Goal: Transaction & Acquisition: Purchase product/service

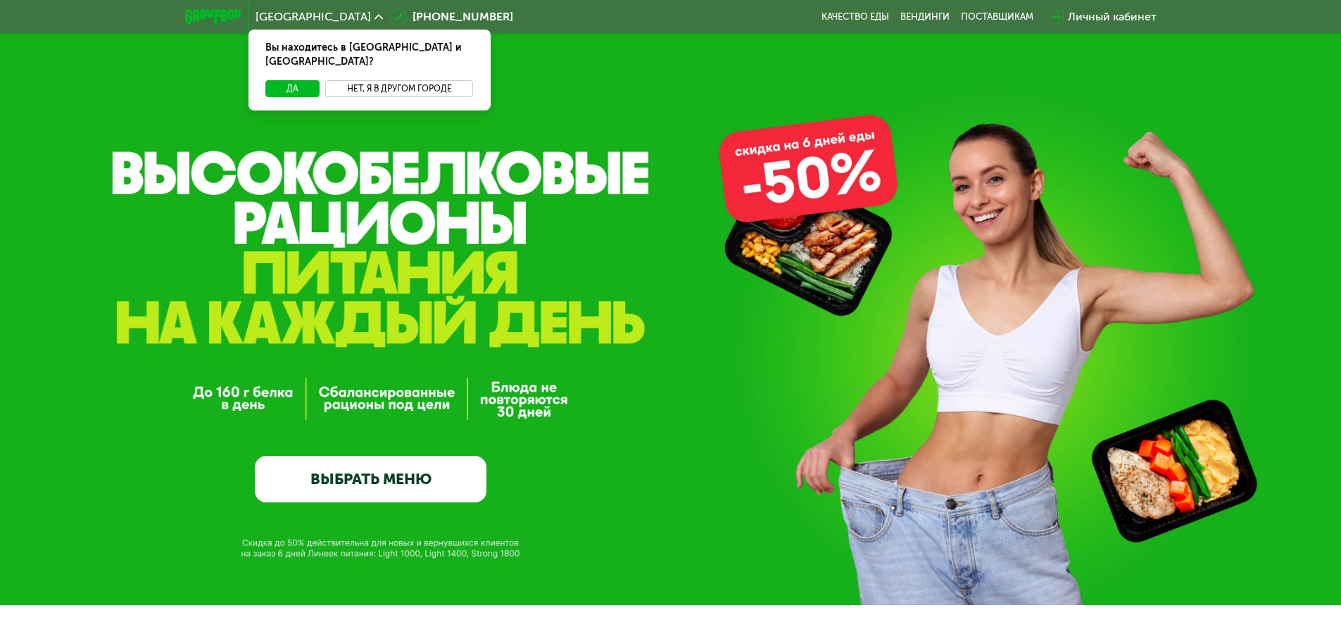
click at [375, 80] on button "Нет, я в другом городе" at bounding box center [399, 88] width 149 height 17
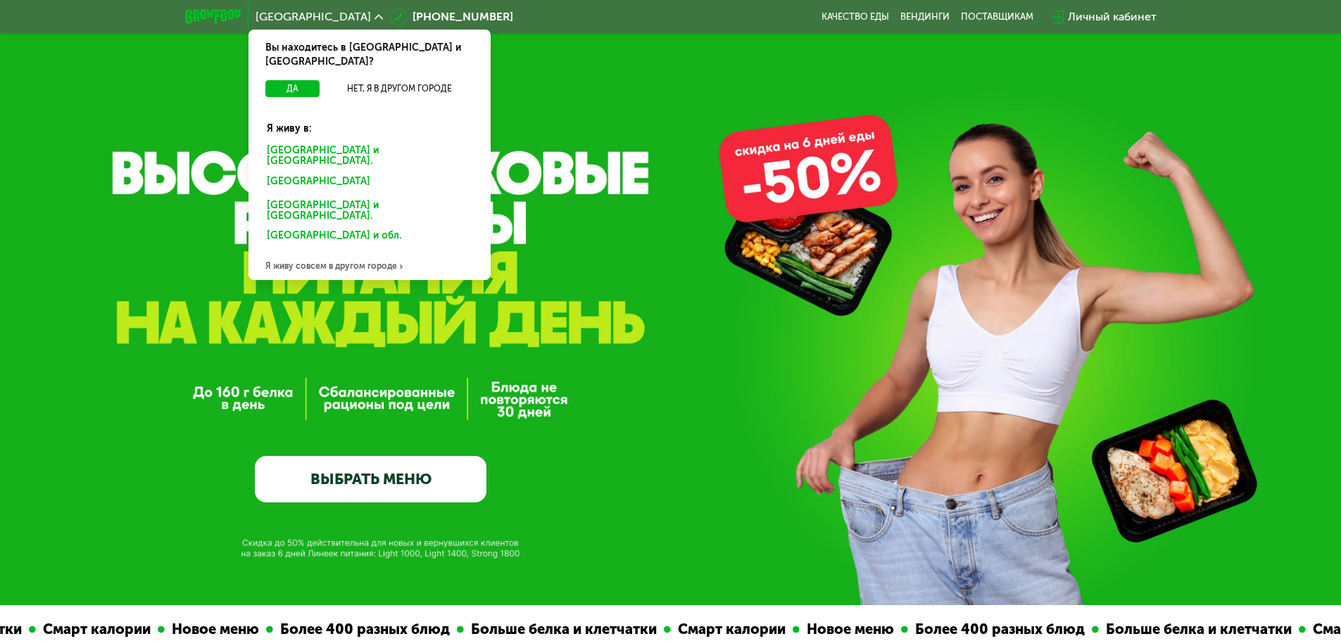
click at [301, 142] on div "Санкт-Петербурге и обл." at bounding box center [369, 157] width 225 height 30
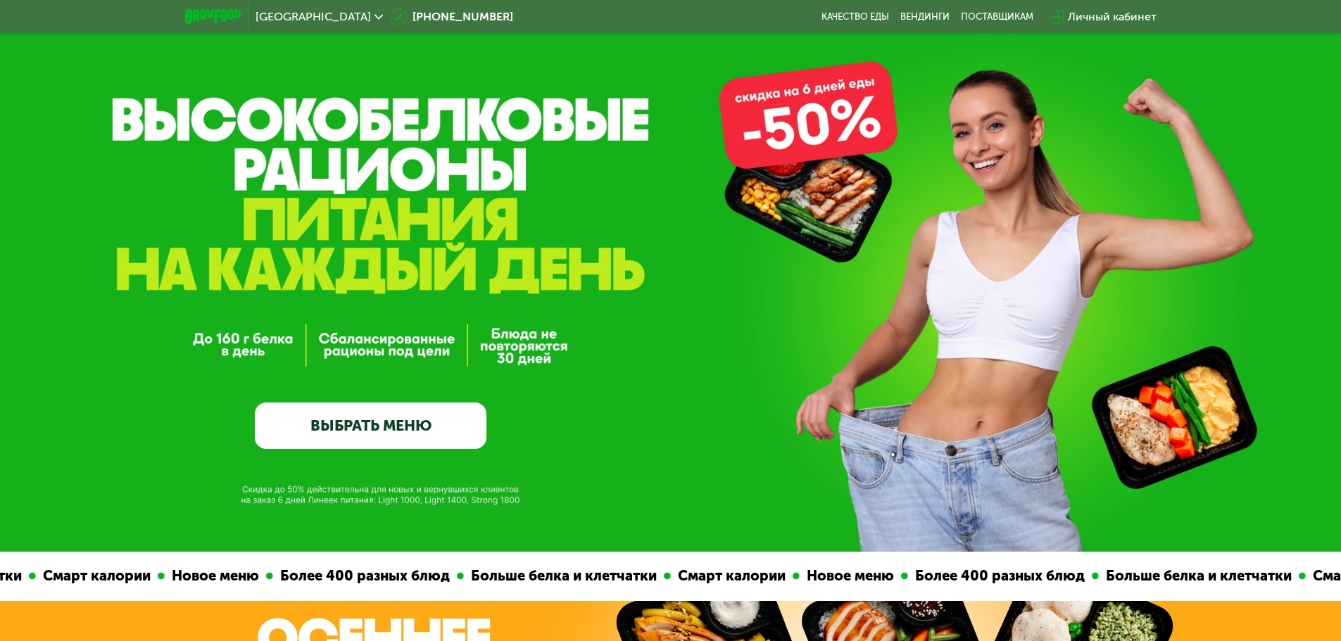
scroll to position [54, 0]
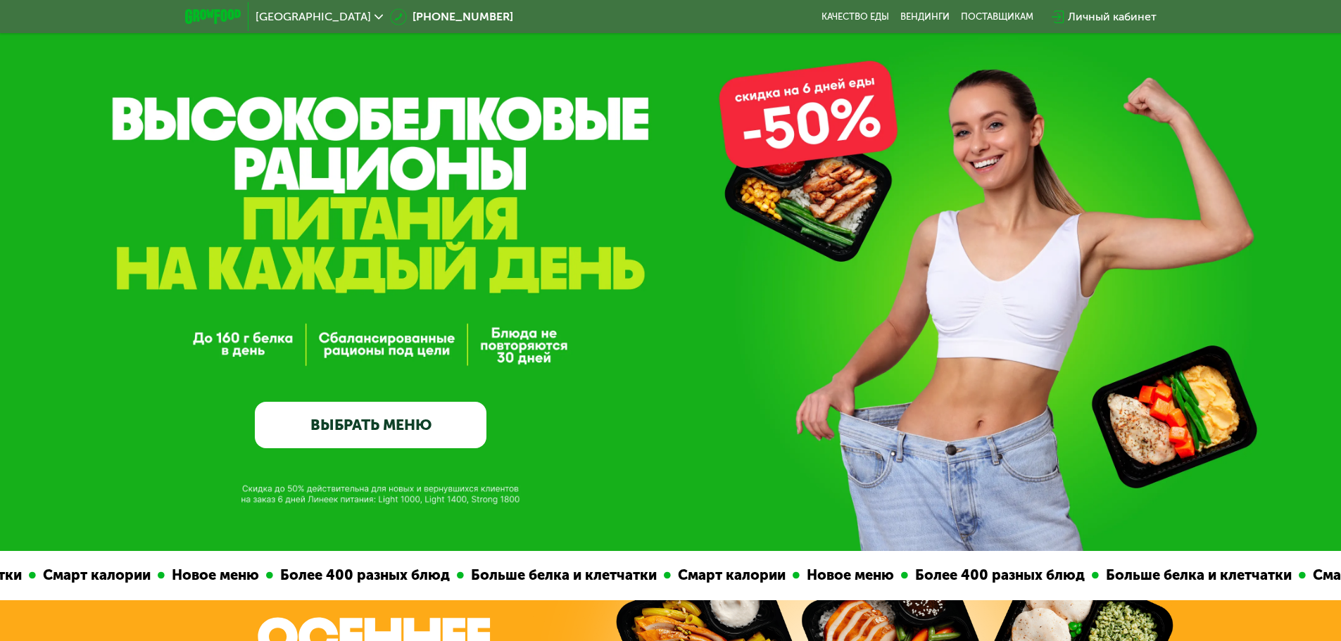
click at [359, 415] on link "ВЫБРАТЬ МЕНЮ" at bounding box center [371, 425] width 232 height 46
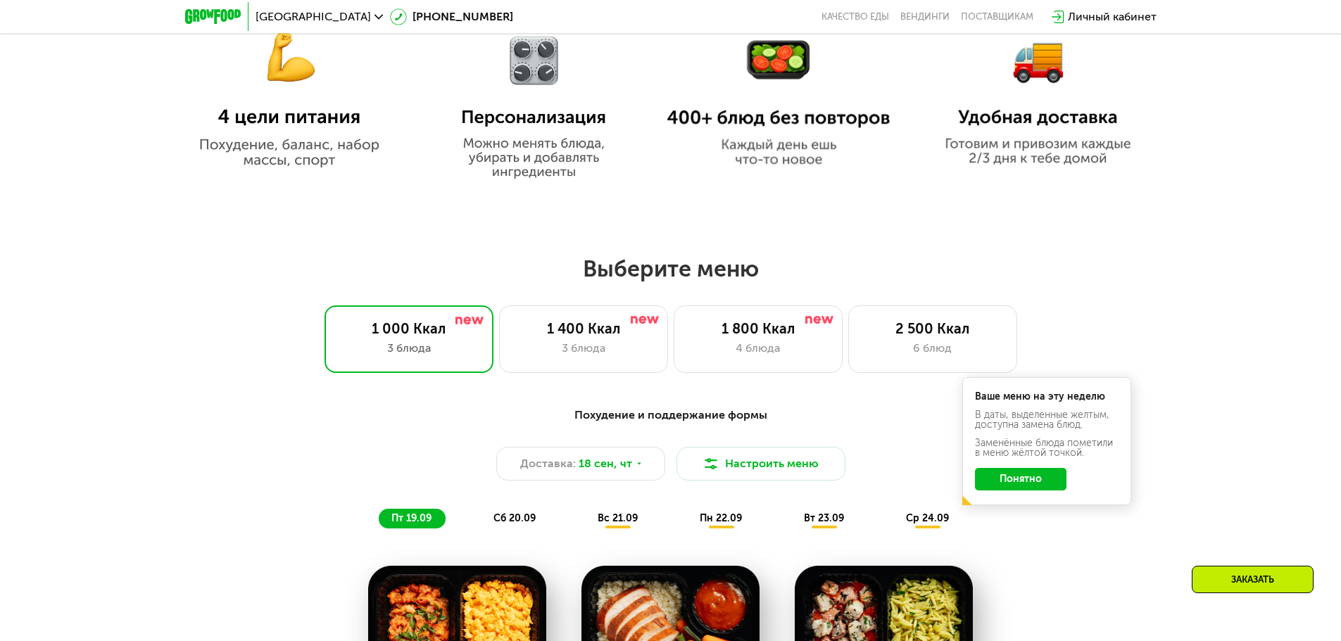
scroll to position [1167, 0]
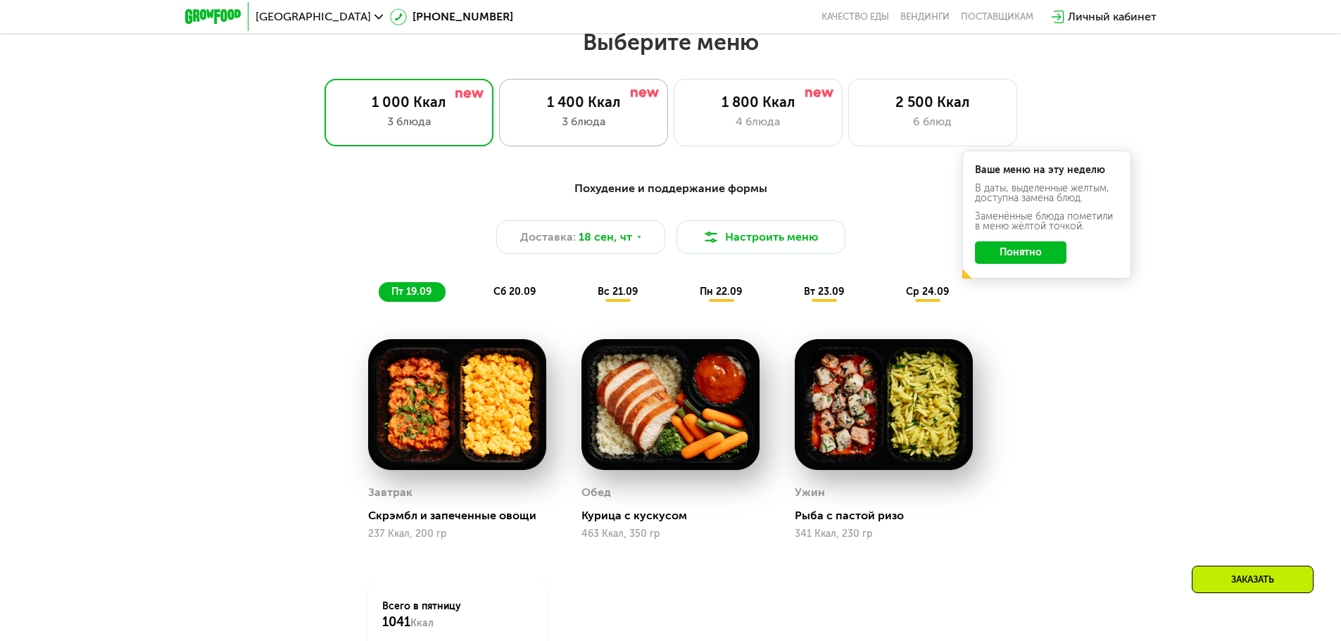
click at [556, 128] on div "3 блюда" at bounding box center [583, 121] width 139 height 17
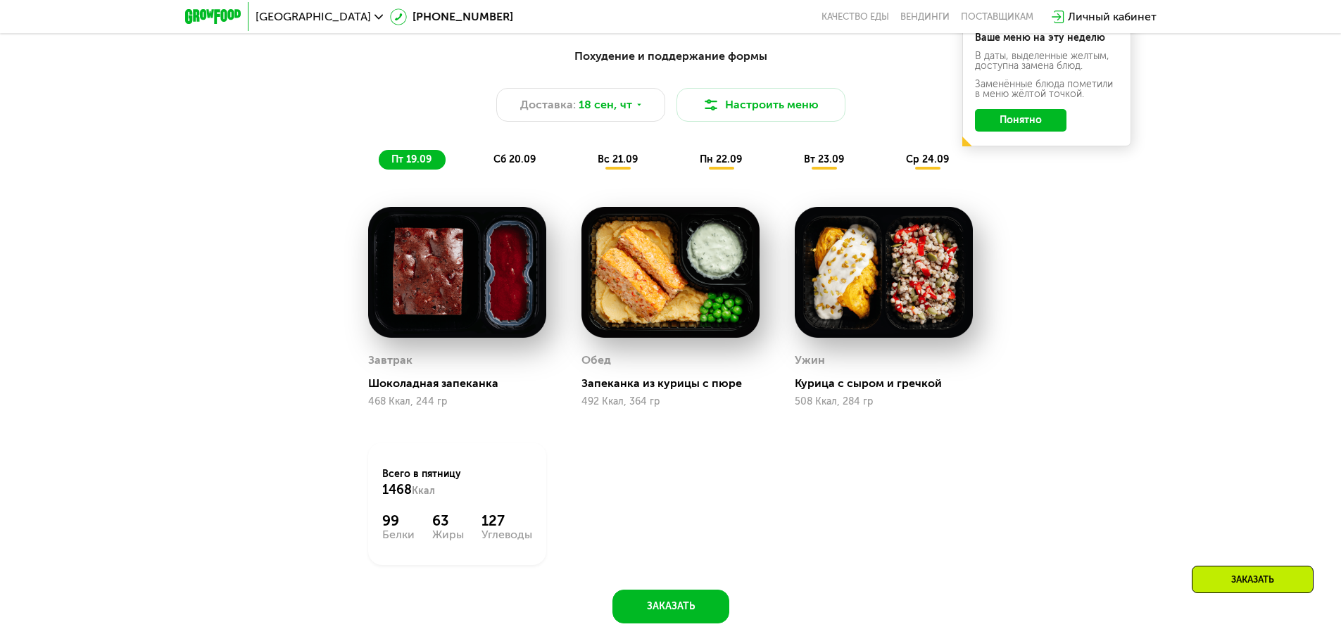
scroll to position [1300, 0]
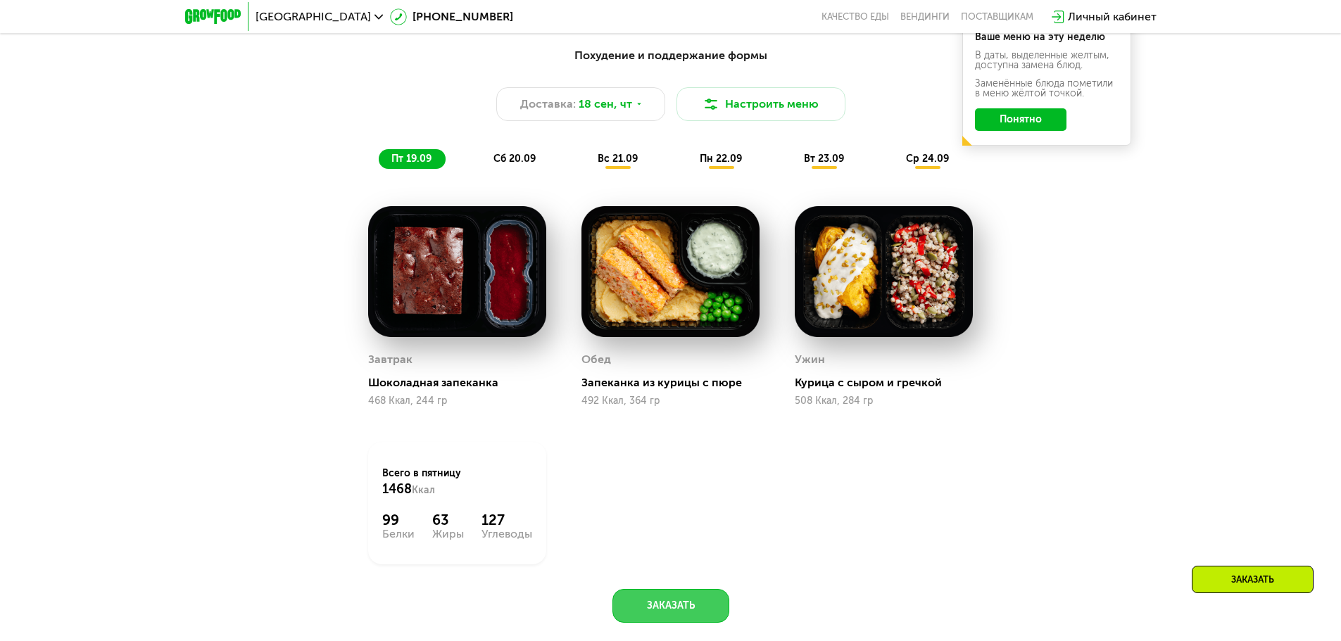
click at [670, 609] on button "Заказать" at bounding box center [671, 606] width 117 height 34
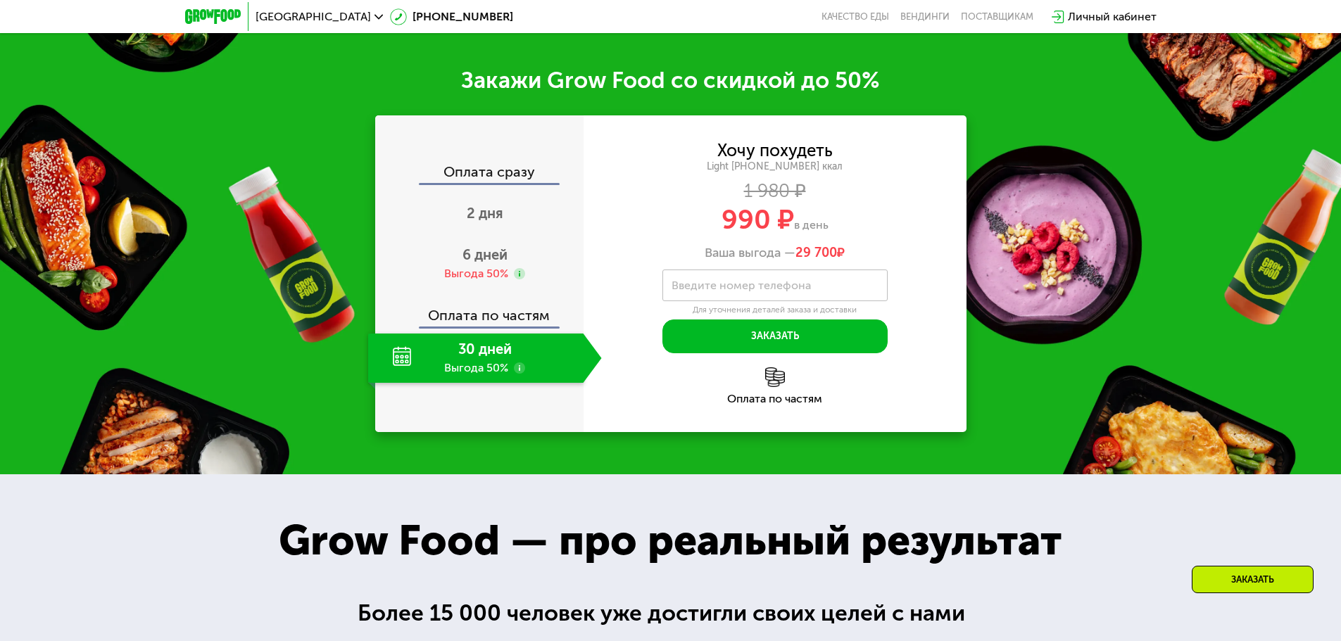
scroll to position [1964, 0]
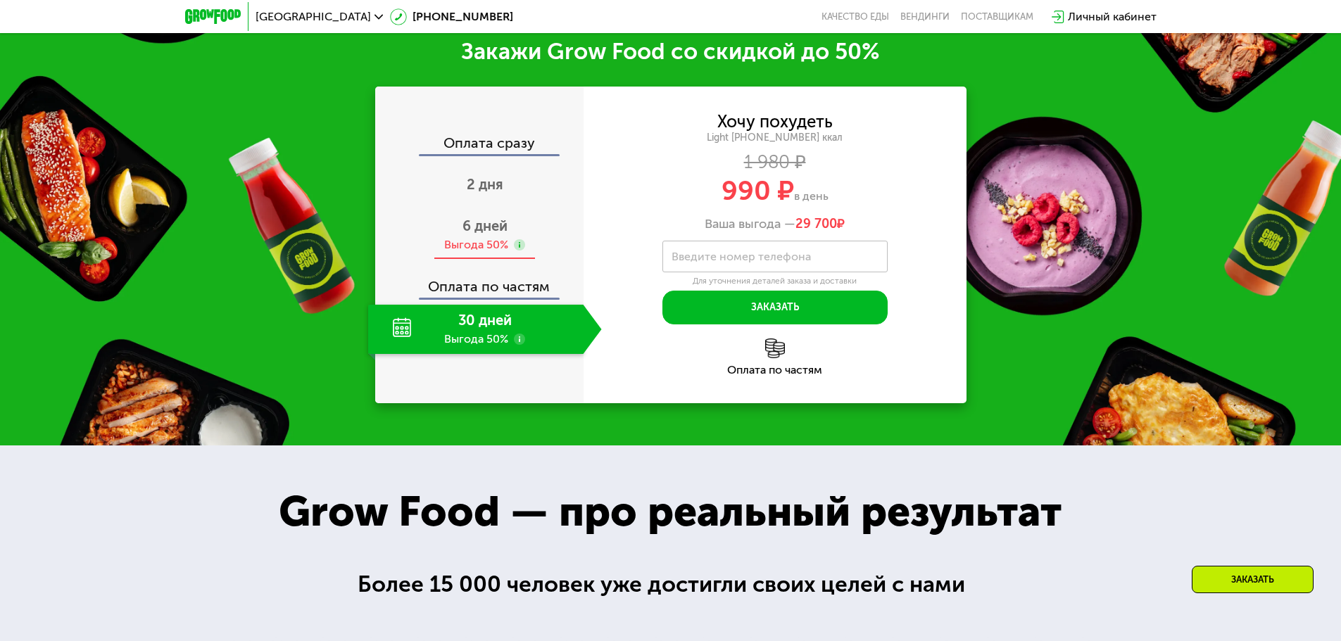
click at [484, 234] on span "6 дней" at bounding box center [485, 226] width 45 height 17
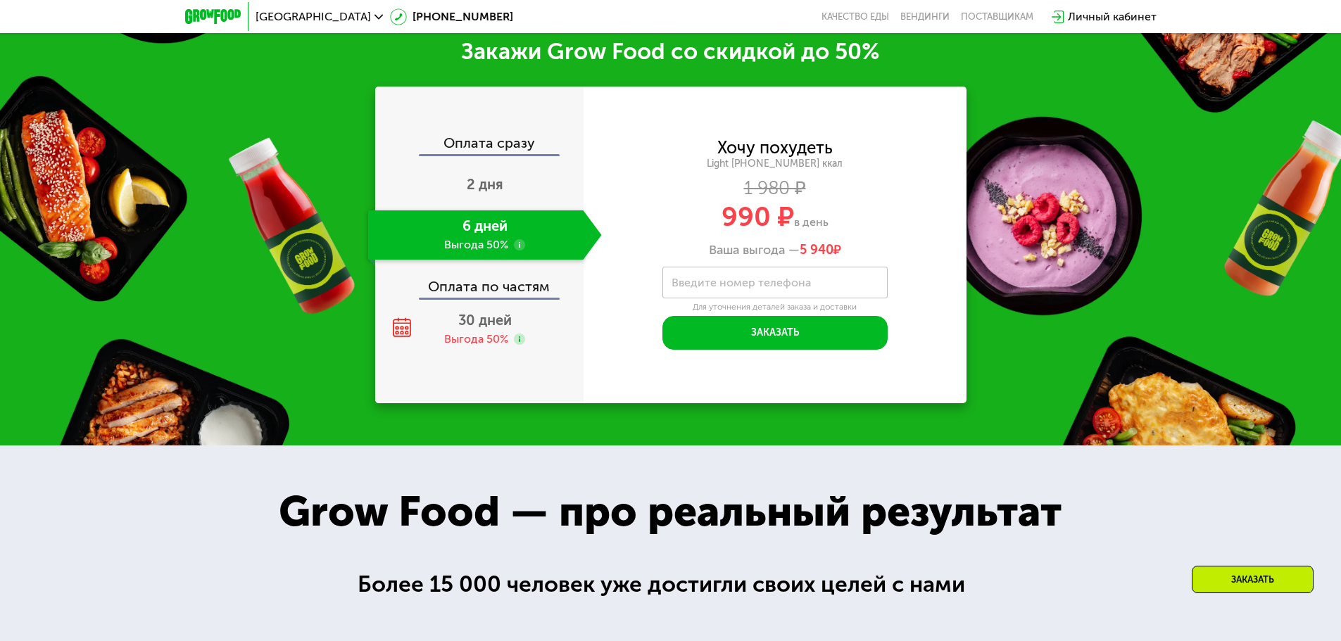
click at [740, 287] on label "Введите номер телефона" at bounding box center [741, 283] width 139 height 8
click at [740, 293] on input "Введите номер телефона" at bounding box center [775, 283] width 225 height 32
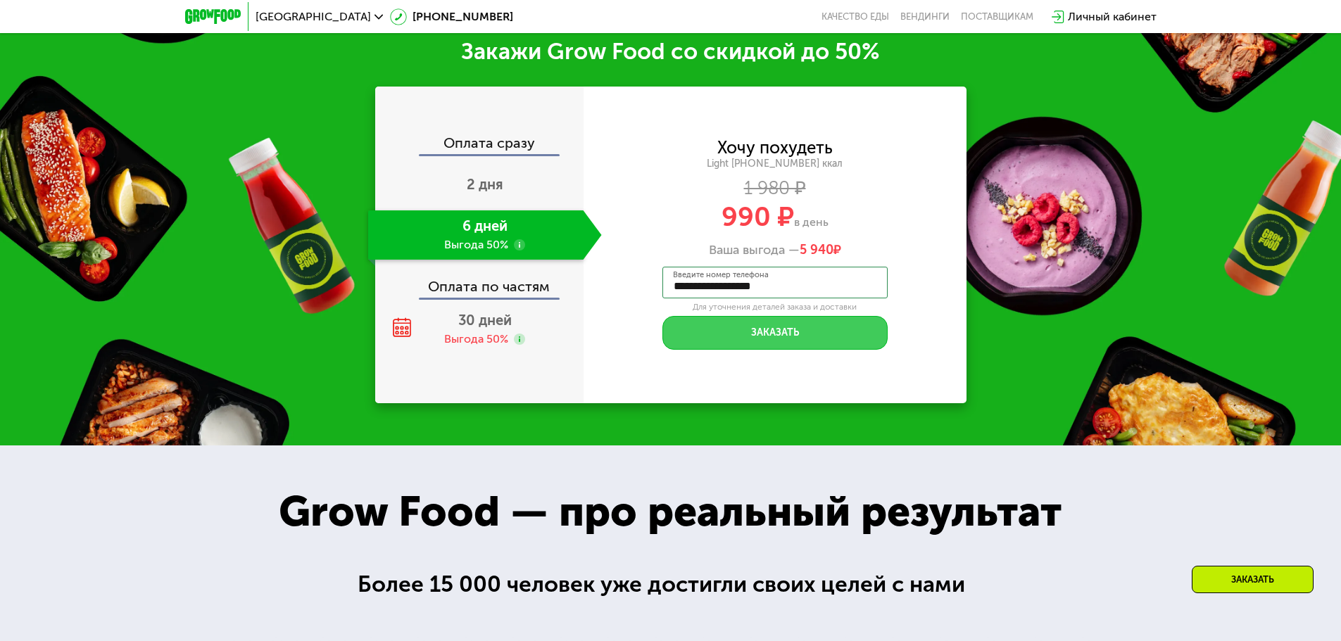
type input "**********"
click at [745, 341] on button "Заказать" at bounding box center [775, 333] width 225 height 34
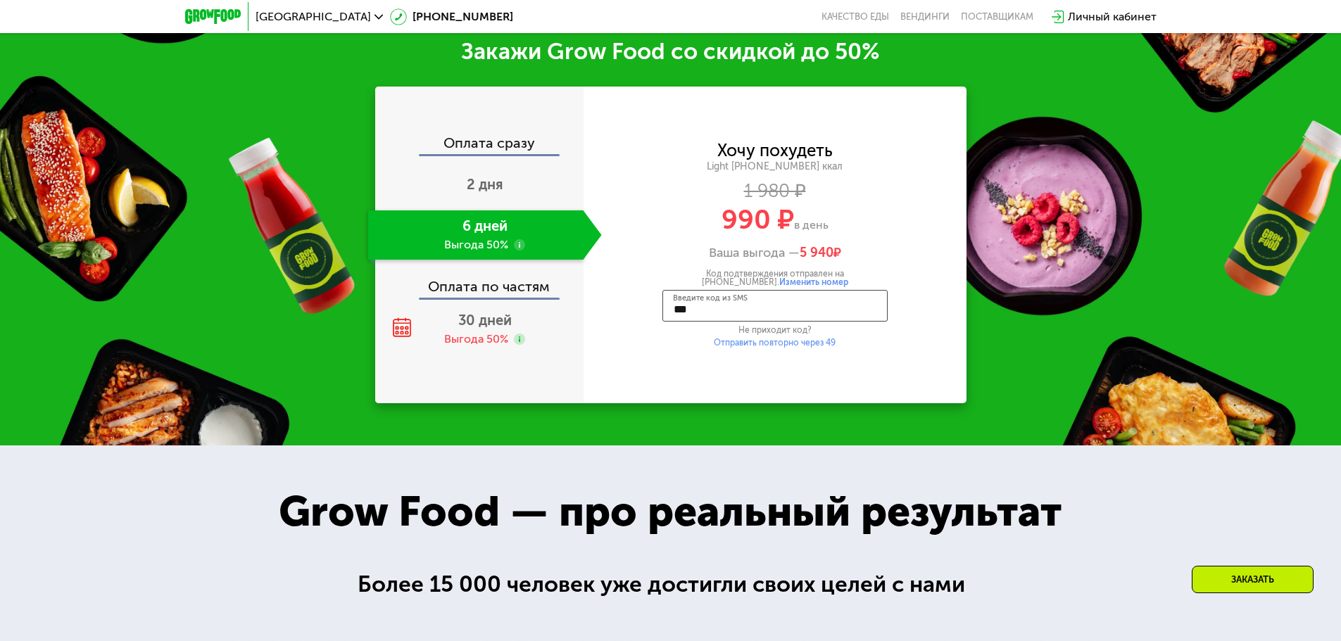
type input "****"
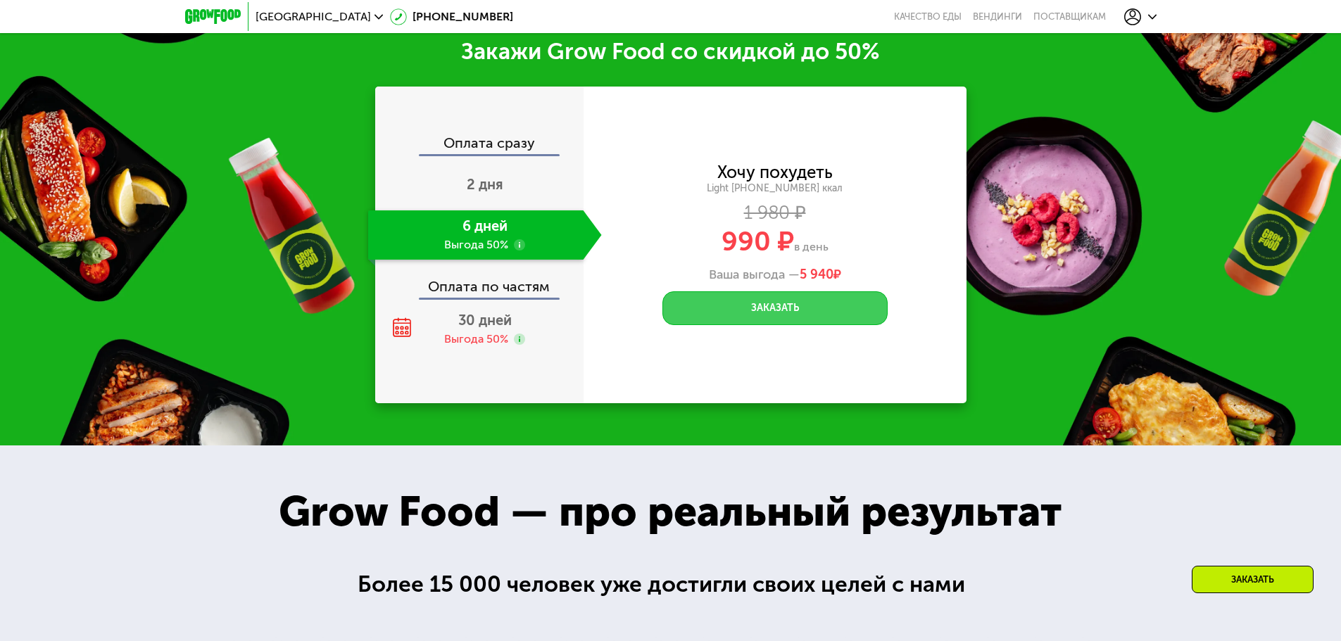
click at [777, 321] on button "Заказать" at bounding box center [775, 308] width 225 height 34
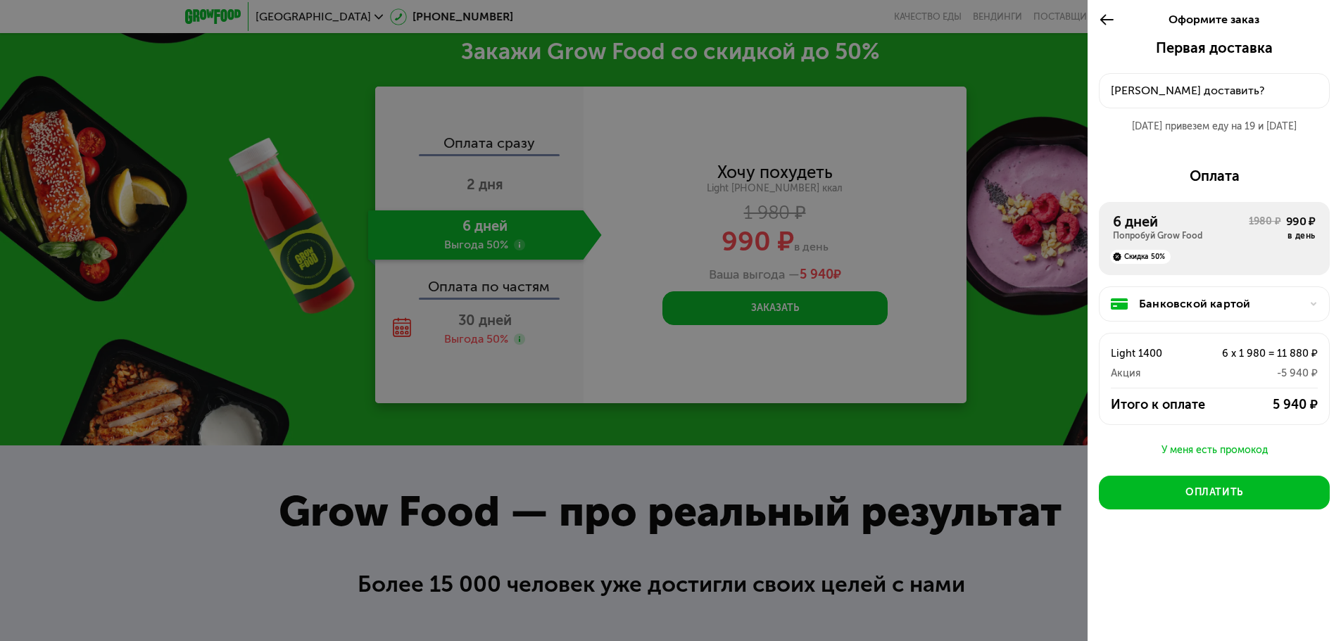
click at [1216, 90] on div "Куда доставить?" at bounding box center [1214, 90] width 207 height 17
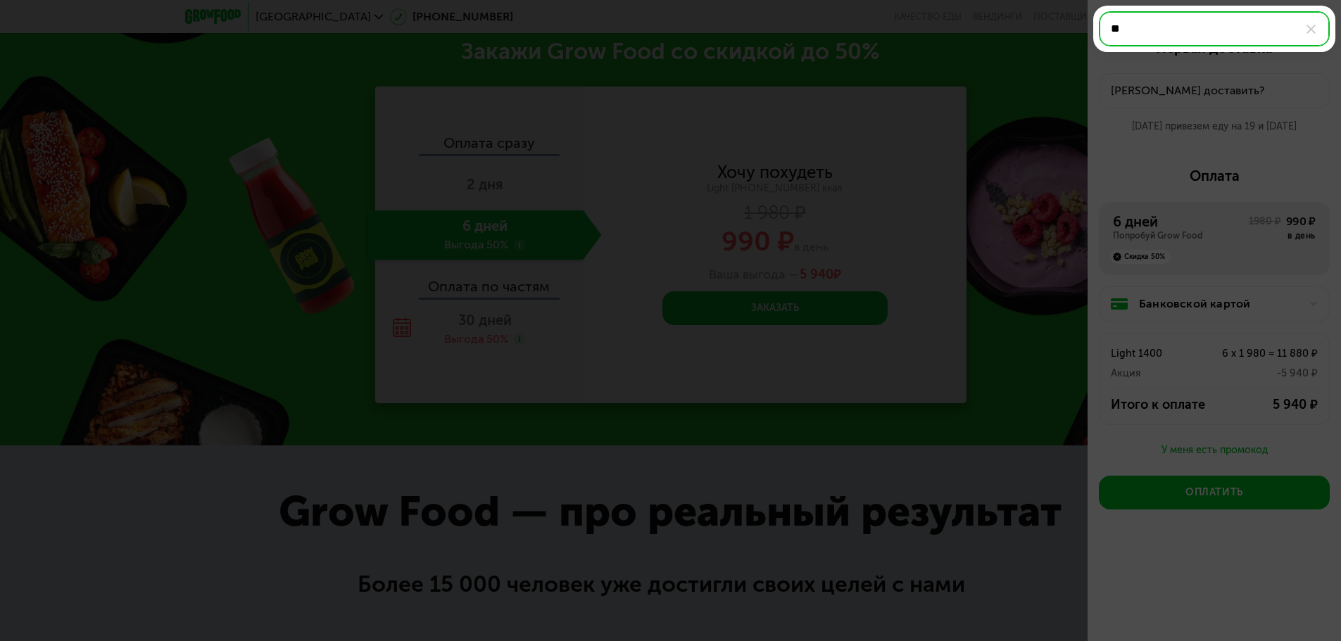
type input "***"
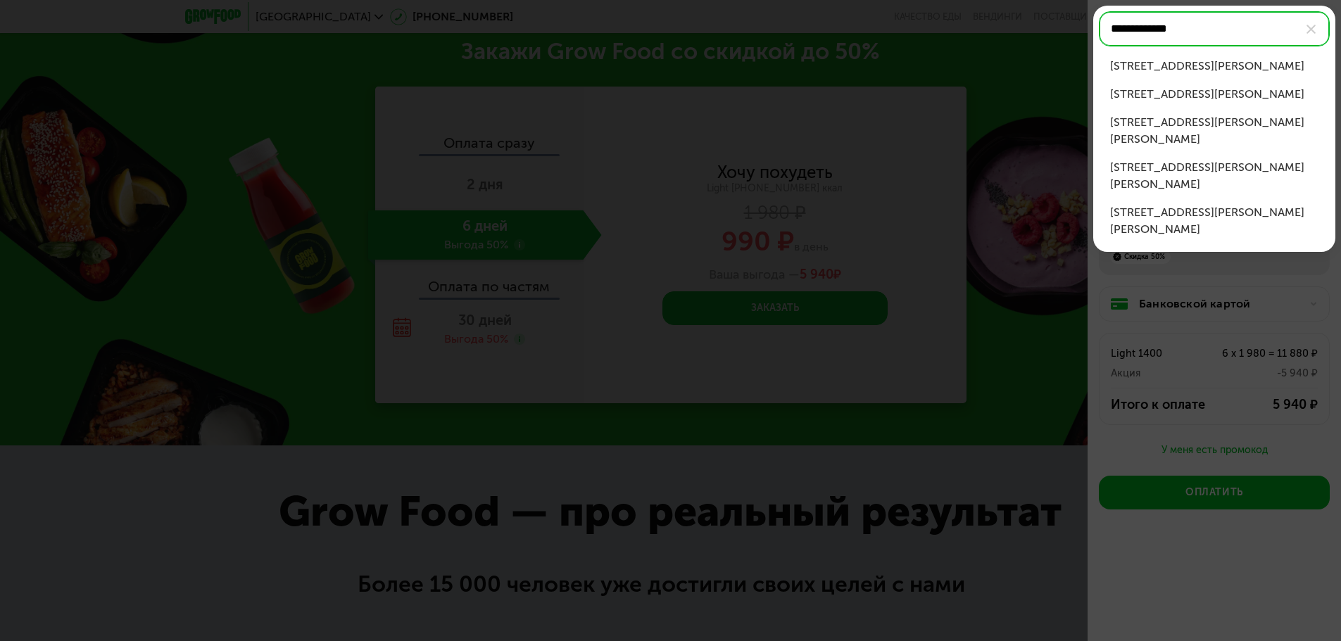
click at [1199, 65] on div "пр-кт Наставников, д 6" at bounding box center [1214, 66] width 208 height 17
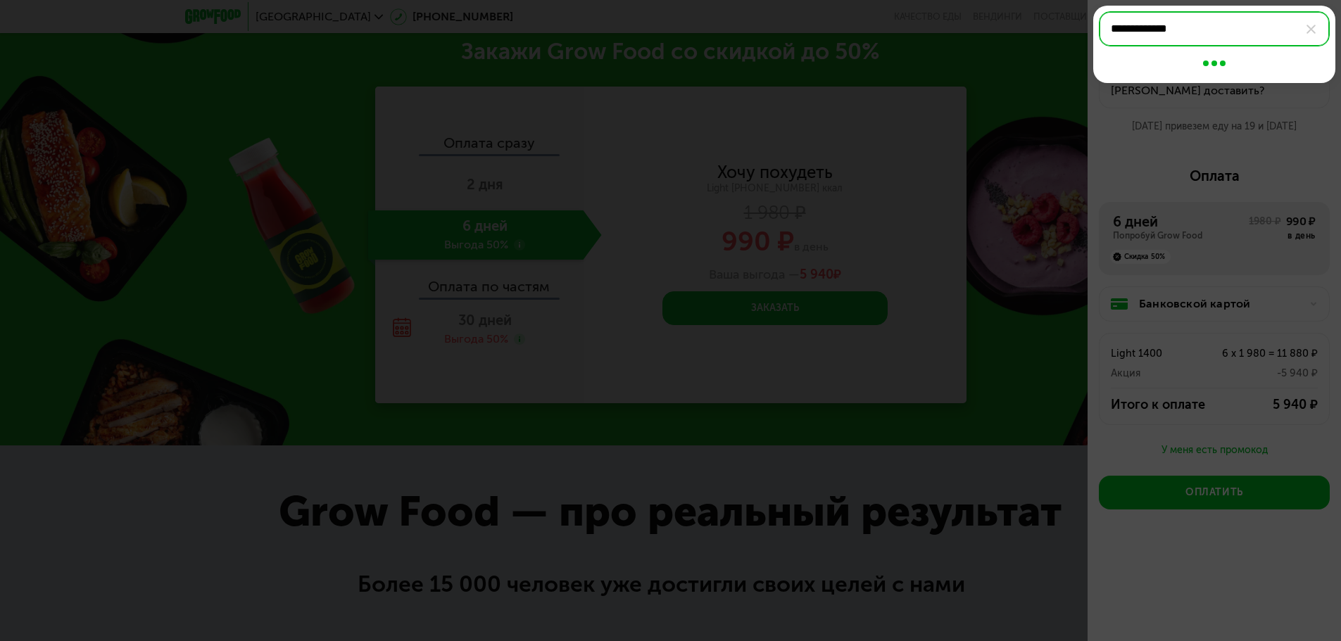
type input "**********"
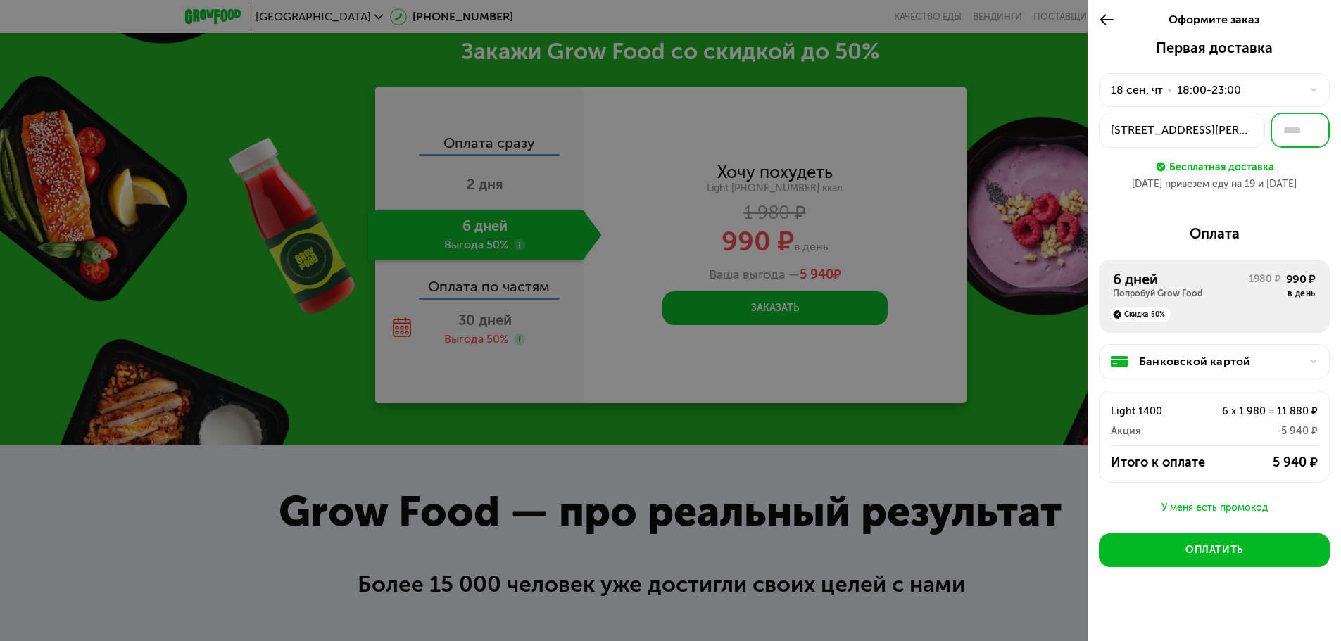
click at [1295, 132] on input "text" at bounding box center [1300, 130] width 59 height 35
type input "**"
click at [1198, 200] on div "Первая доставка 18 сен, чт • 18:00-23:00 пр-кт Наставников, 6 ** Бесплатная дос…" at bounding box center [1214, 120] width 231 height 163
drag, startPoint x: 1260, startPoint y: 458, endPoint x: 1310, endPoint y: 460, distance: 50.7
click at [1310, 460] on div "Итого к оплате 5 940 ₽" at bounding box center [1215, 462] width 230 height 17
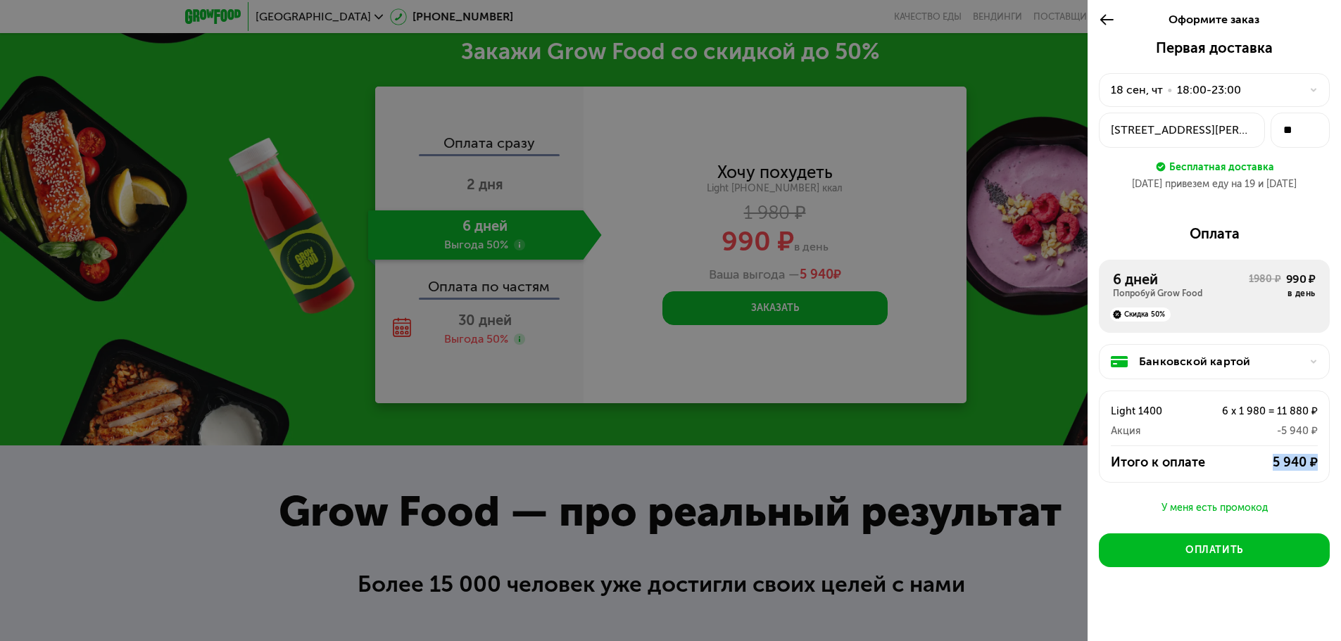
click at [1228, 465] on div "5 940 ₽" at bounding box center [1271, 462] width 93 height 17
click at [908, 459] on div at bounding box center [670, 320] width 1341 height 641
click at [1114, 18] on icon at bounding box center [1107, 19] width 16 height 17
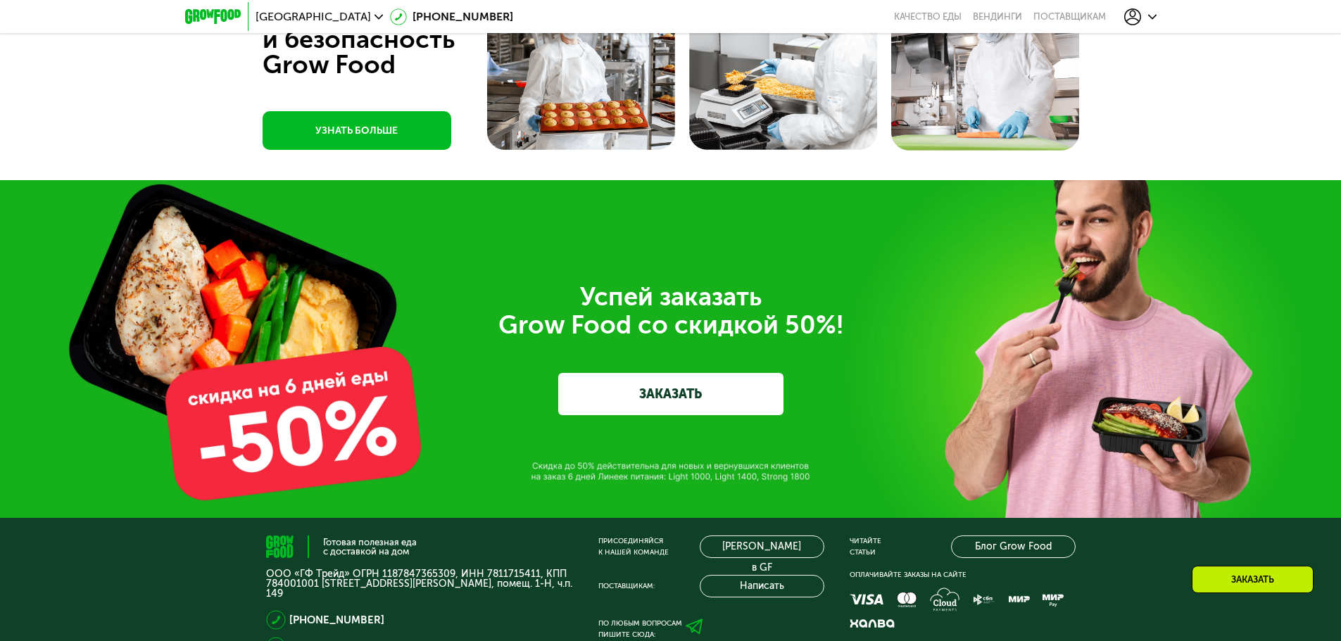
scroll to position [4614, 0]
click at [694, 399] on link "ЗАКАЗАТЬ" at bounding box center [670, 395] width 225 height 42
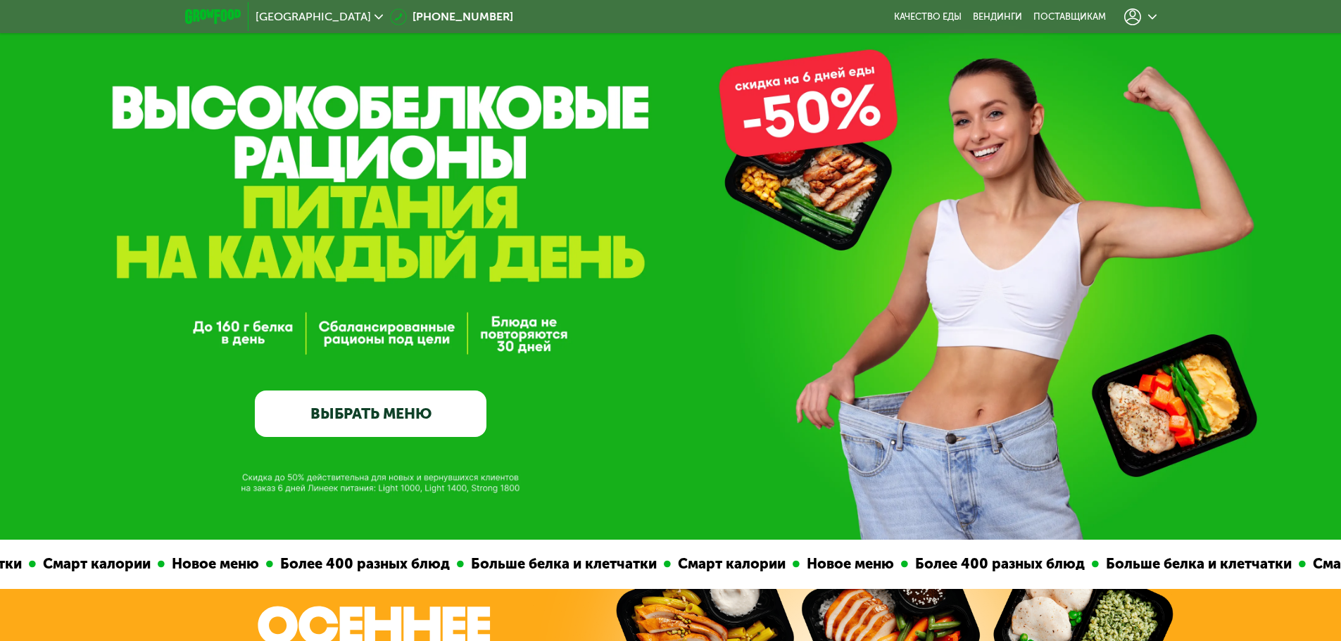
scroll to position [66, 0]
click at [1143, 23] on div at bounding box center [1140, 16] width 32 height 17
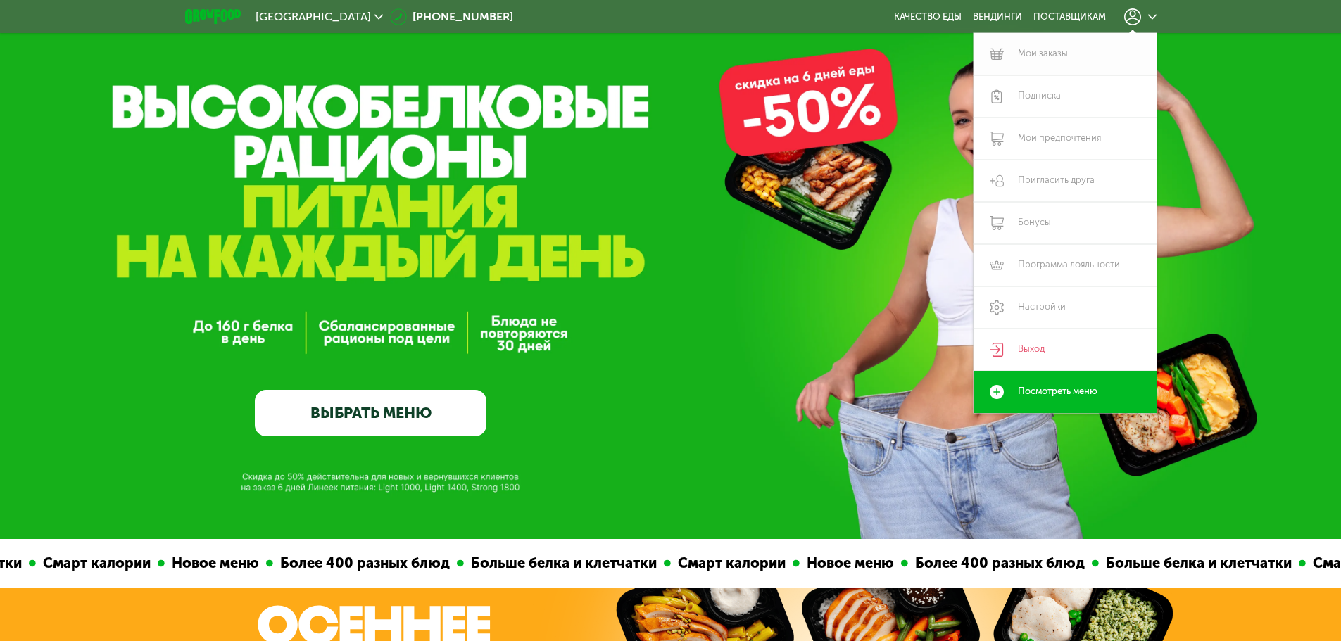
click at [1065, 47] on link "Мои заказы" at bounding box center [1065, 54] width 183 height 42
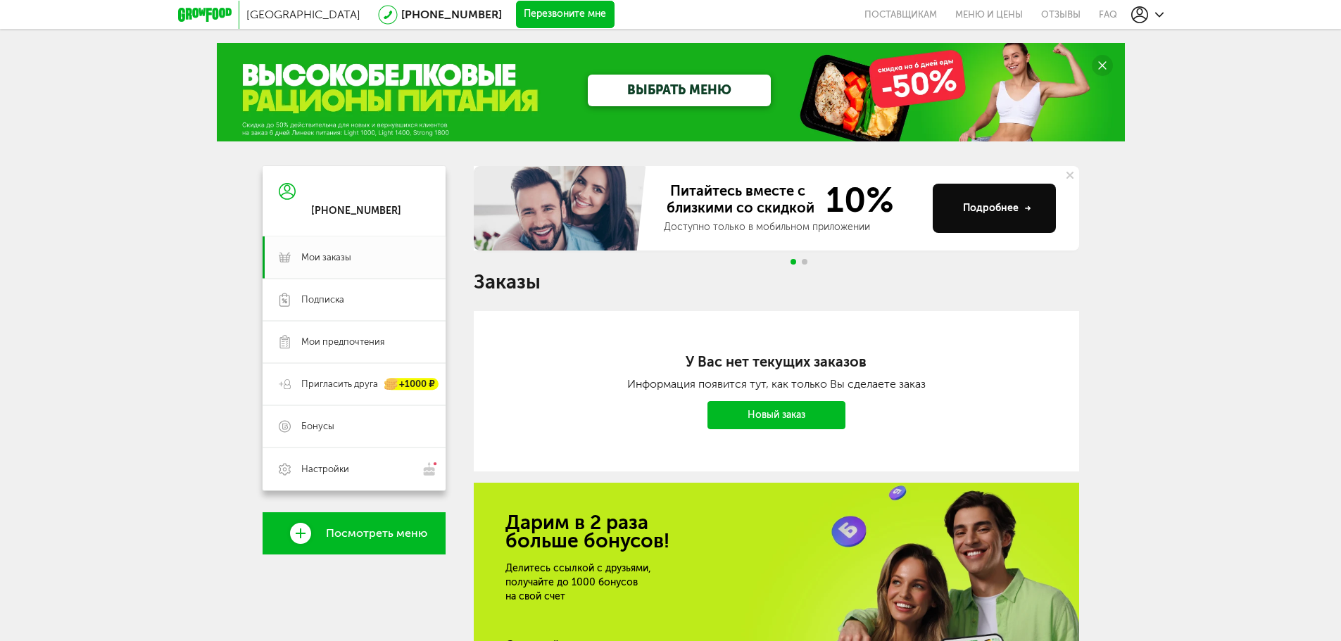
click at [192, 19] on icon at bounding box center [205, 15] width 54 height 14
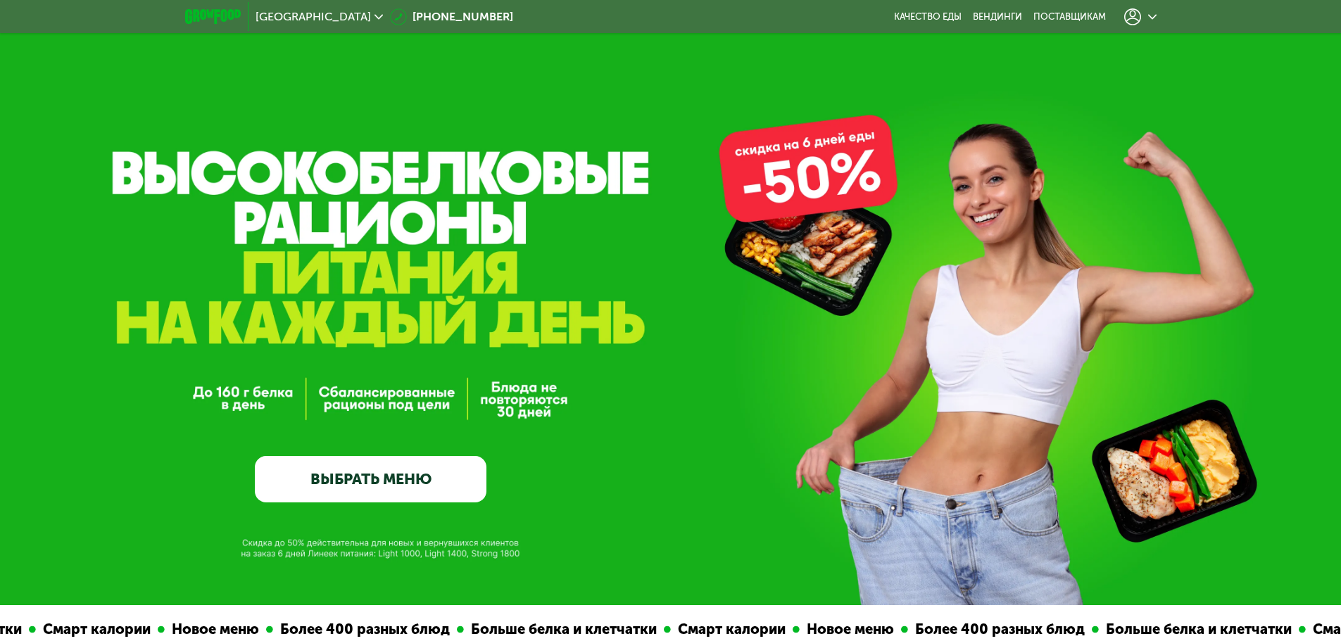
click at [1142, 22] on div at bounding box center [1140, 16] width 32 height 17
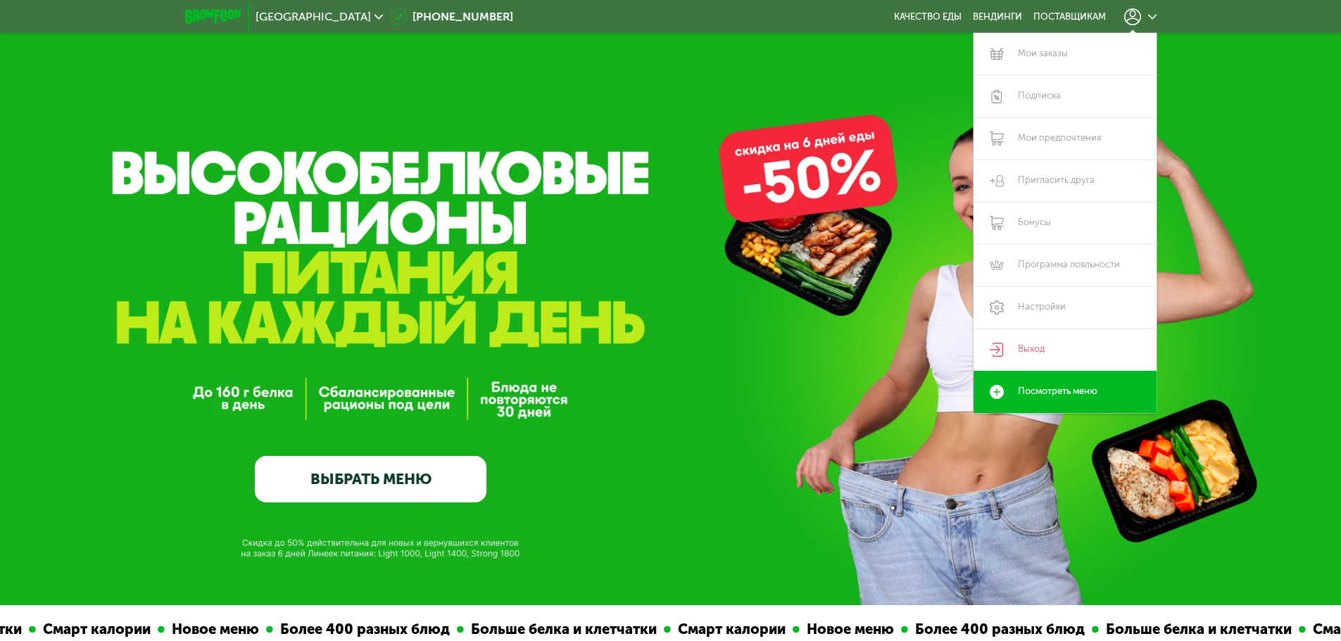
click at [765, 298] on div "GrowFood — доставка правильного питания ВЫБРАТЬ МЕНЮ" at bounding box center [670, 358] width 1341 height 289
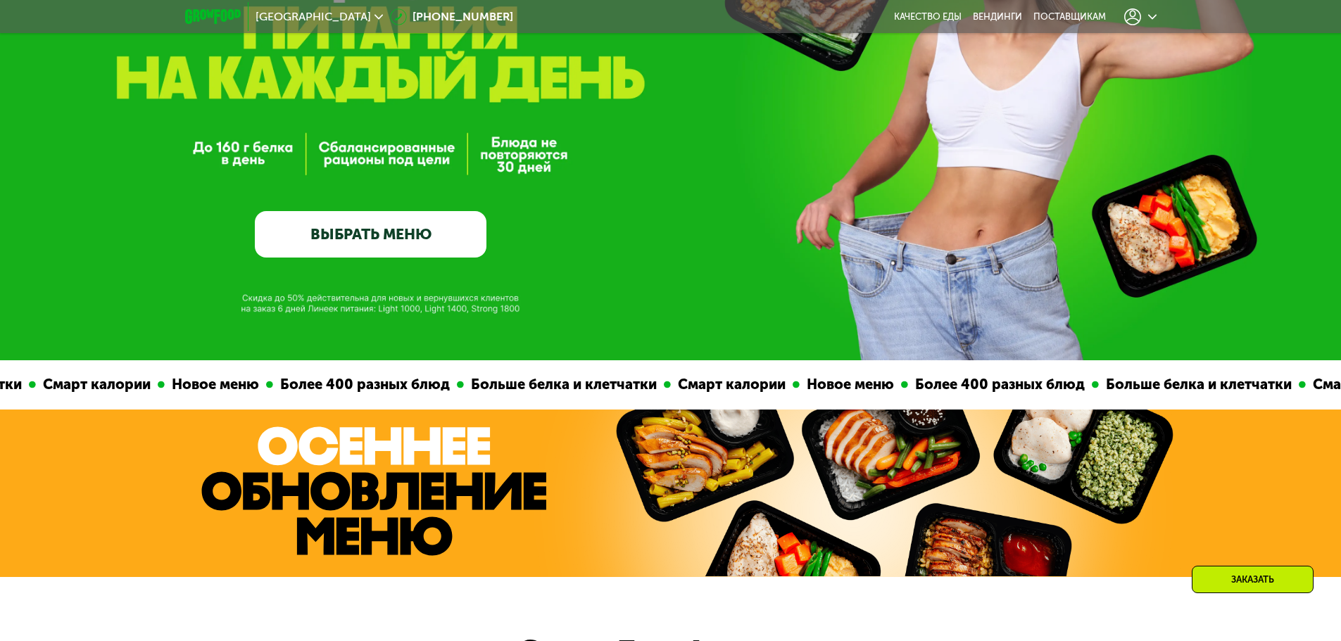
click at [413, 239] on link "ВЫБРАТЬ МЕНЮ" at bounding box center [371, 234] width 232 height 46
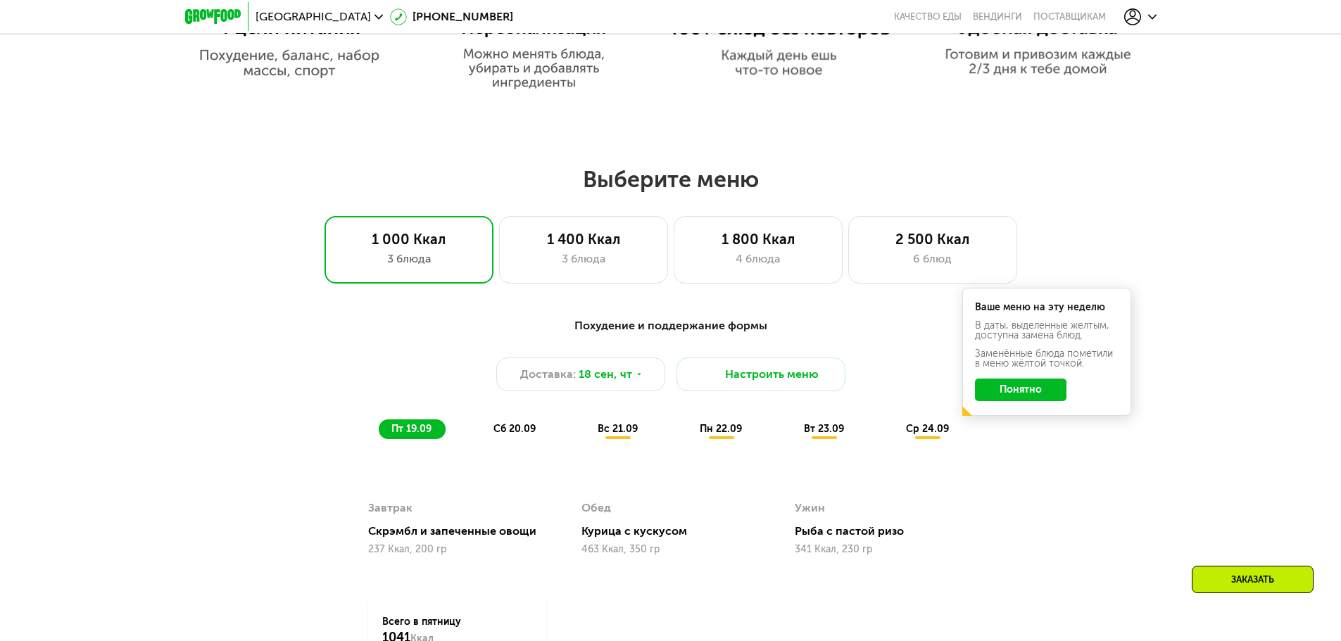
scroll to position [1167, 0]
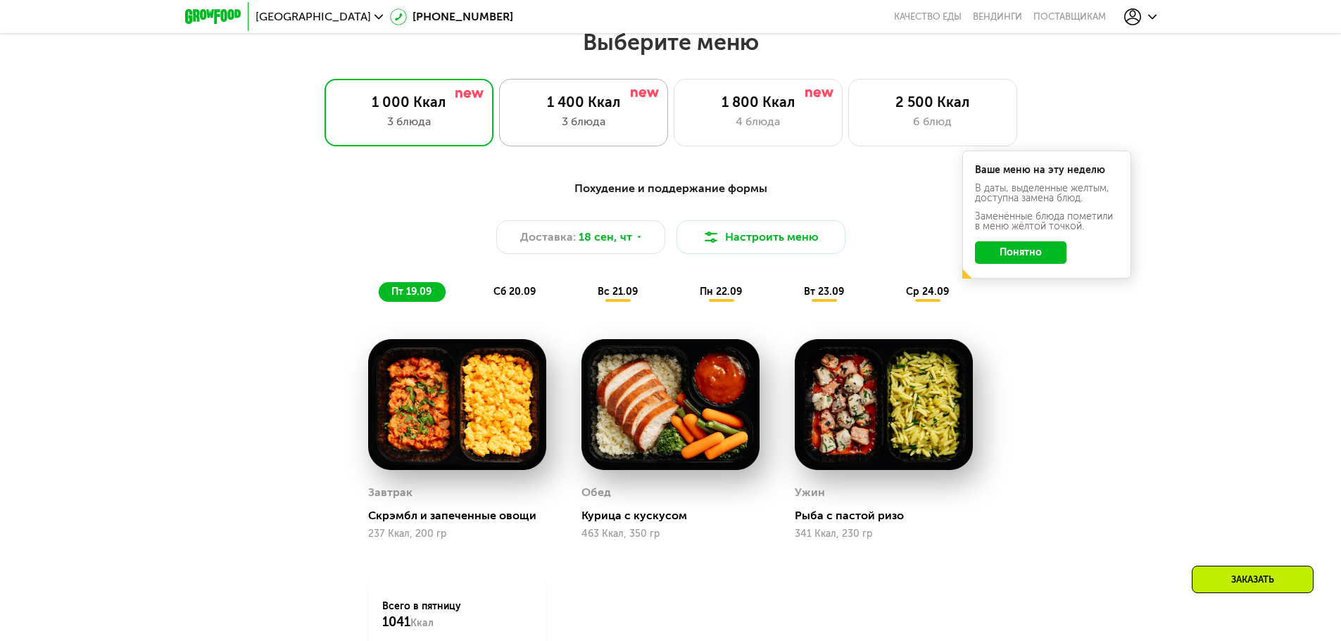
click at [567, 116] on div "1 400 Ккал 3 блюда" at bounding box center [583, 113] width 169 height 68
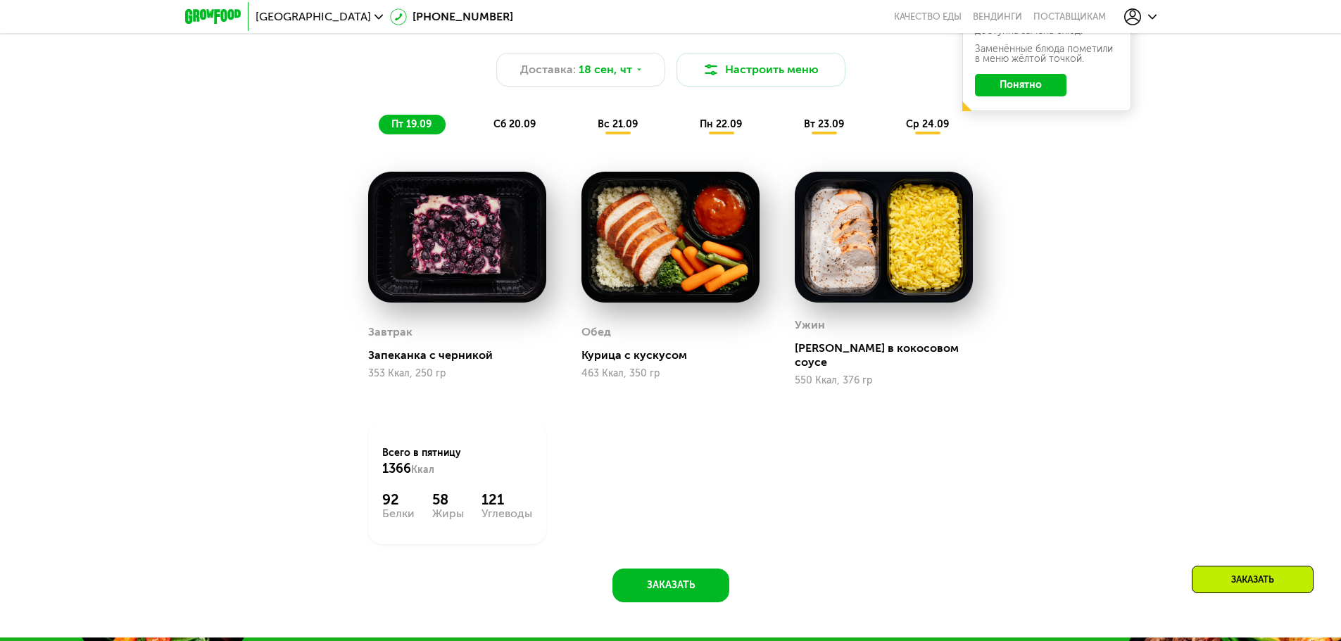
scroll to position [1355, 0]
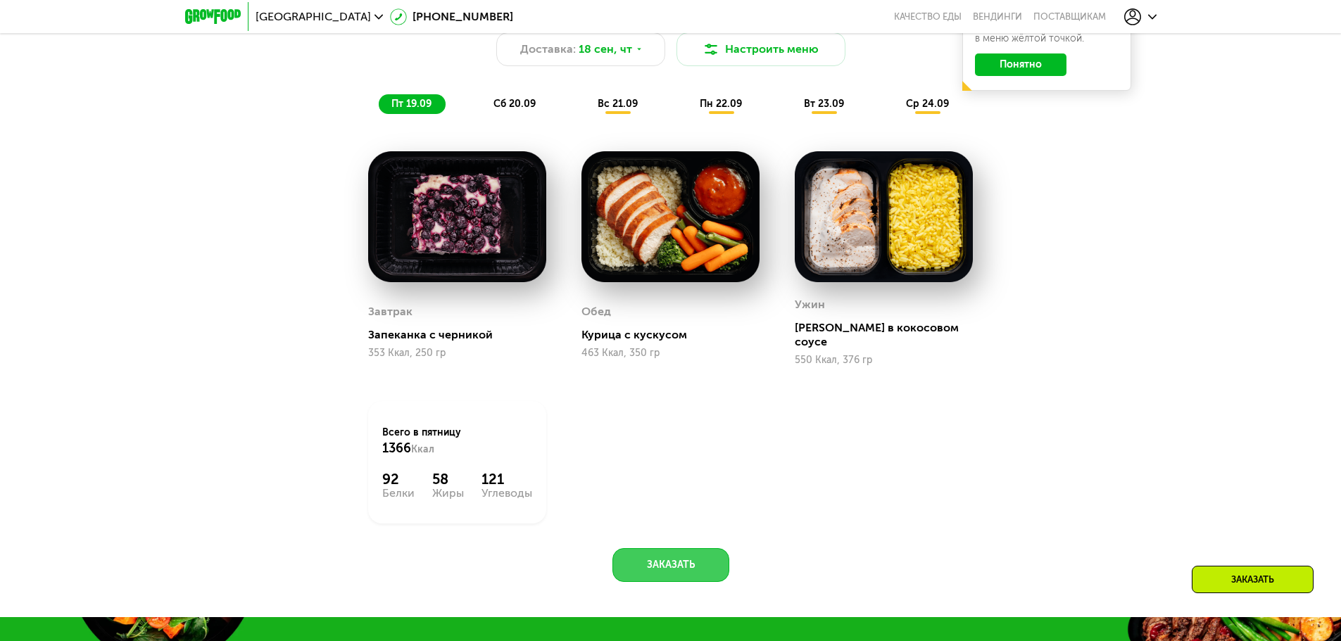
click at [670, 558] on button "Заказать" at bounding box center [671, 565] width 117 height 34
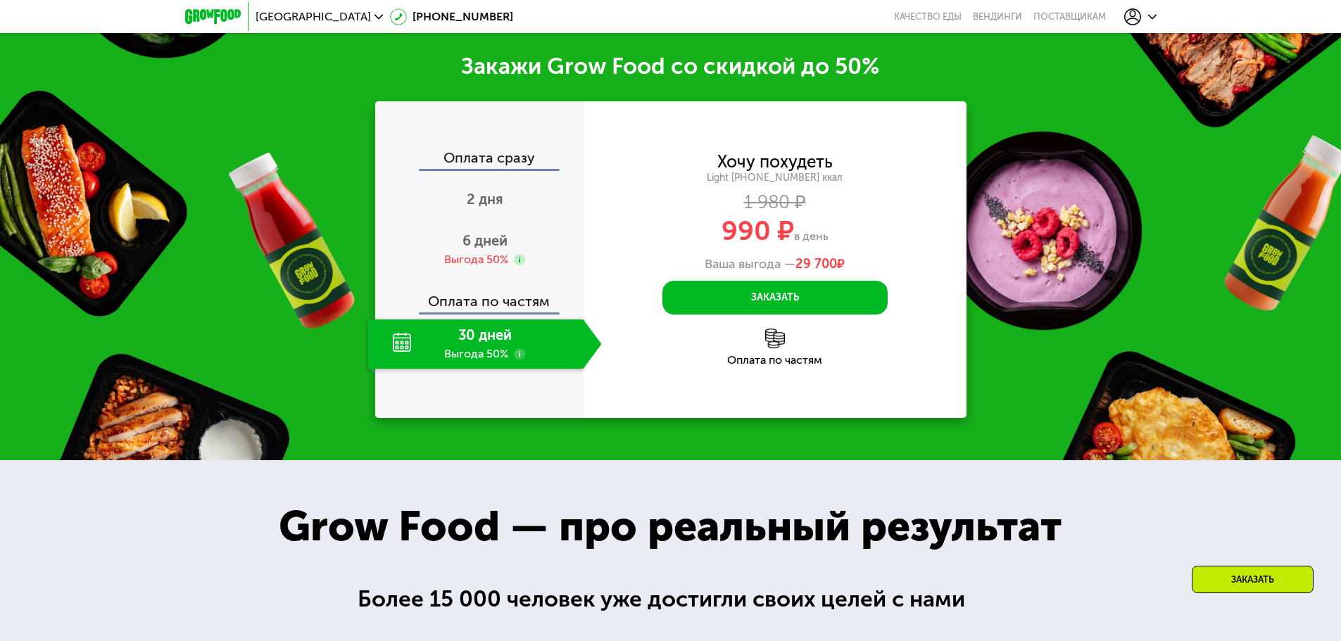
scroll to position [1964, 0]
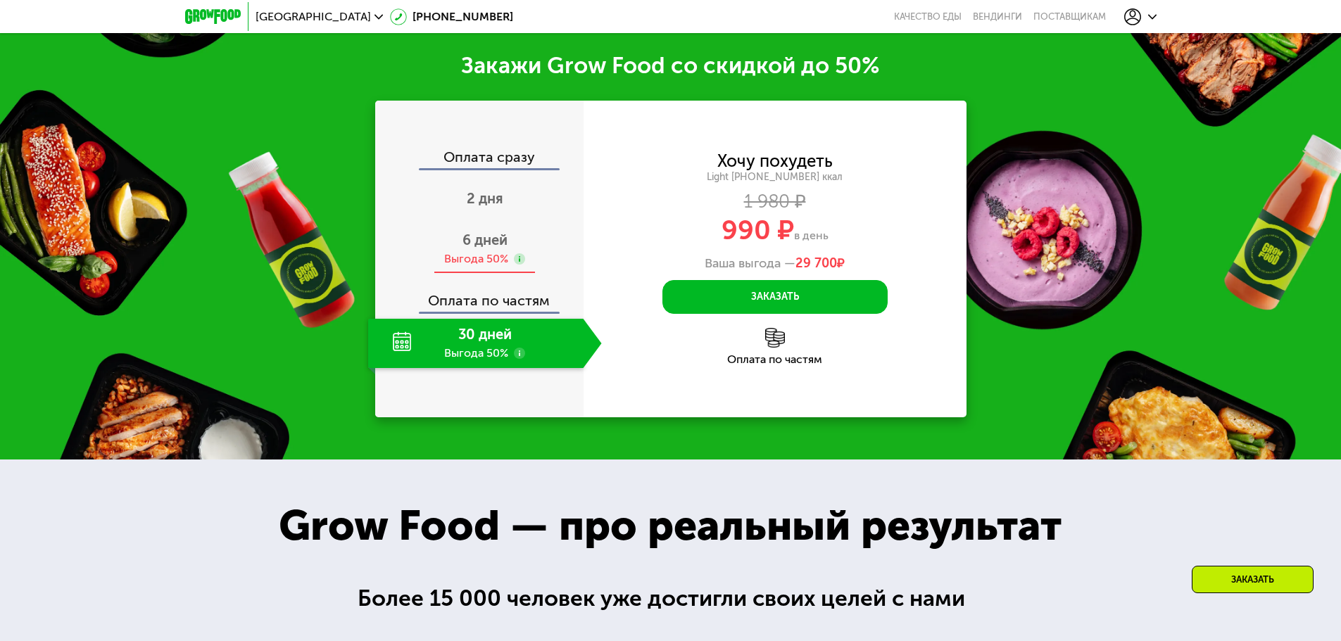
click at [490, 232] on span "6 дней" at bounding box center [485, 240] width 45 height 17
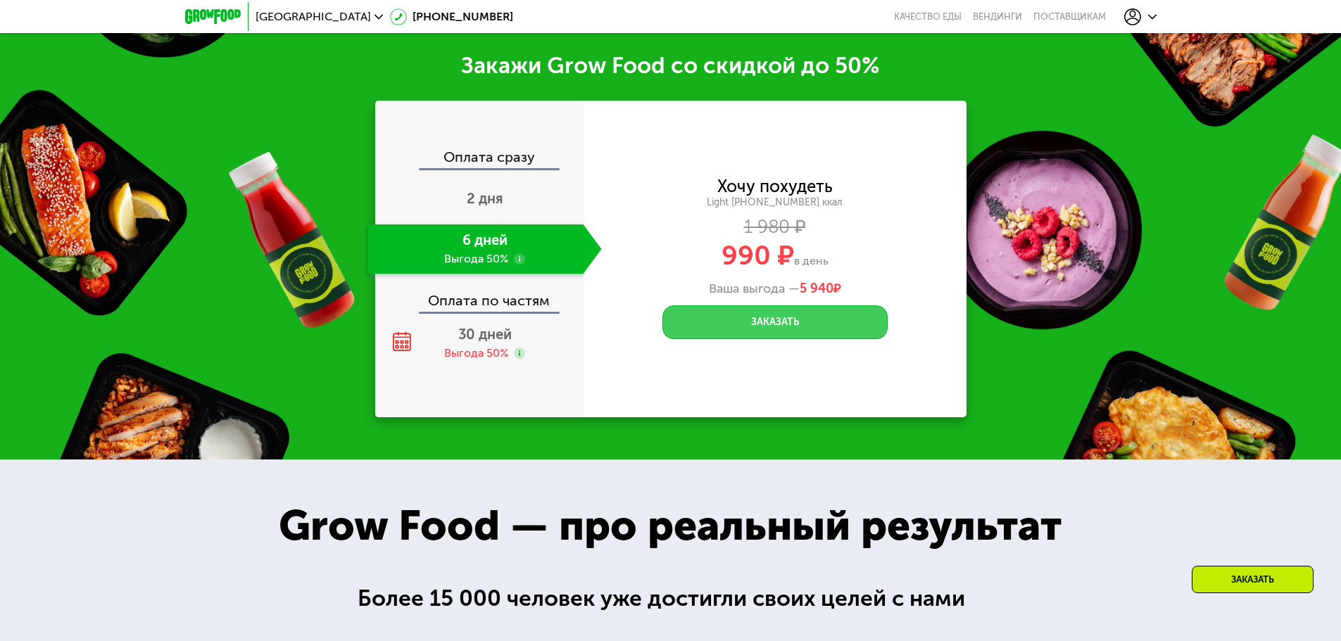
click at [780, 318] on button "Заказать" at bounding box center [775, 323] width 225 height 34
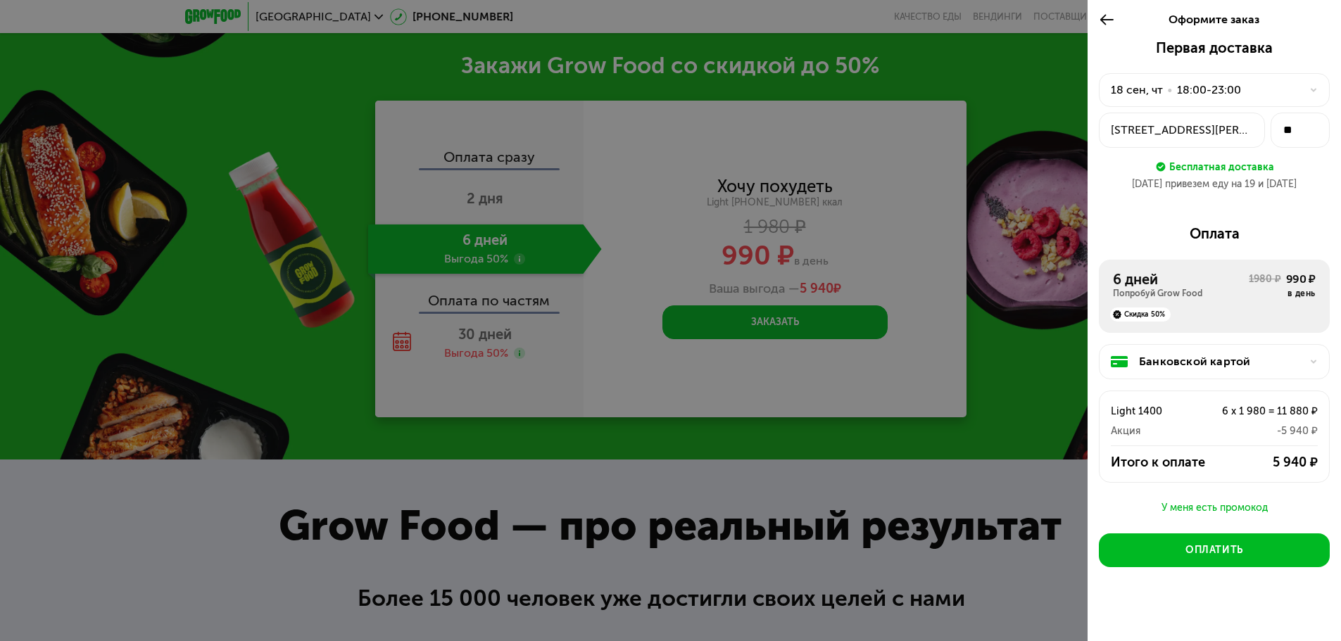
click at [1206, 364] on div "Банковской картой" at bounding box center [1220, 361] width 162 height 17
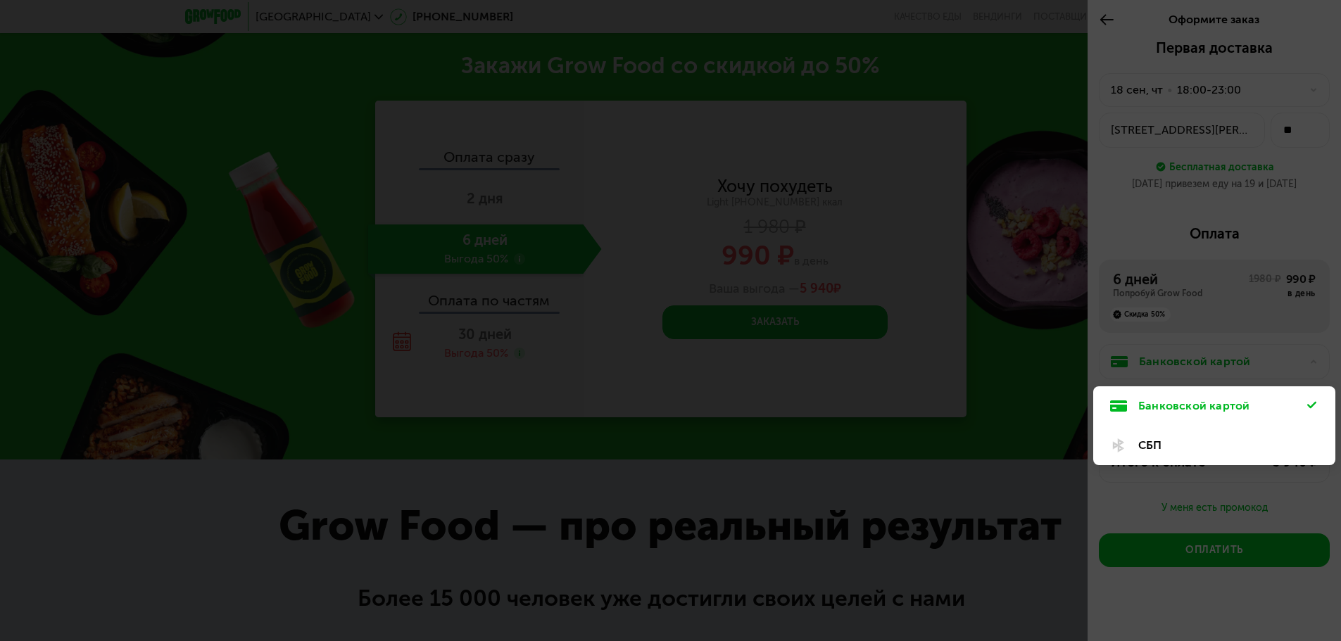
click at [1162, 440] on div "СБП" at bounding box center [1222, 445] width 169 height 17
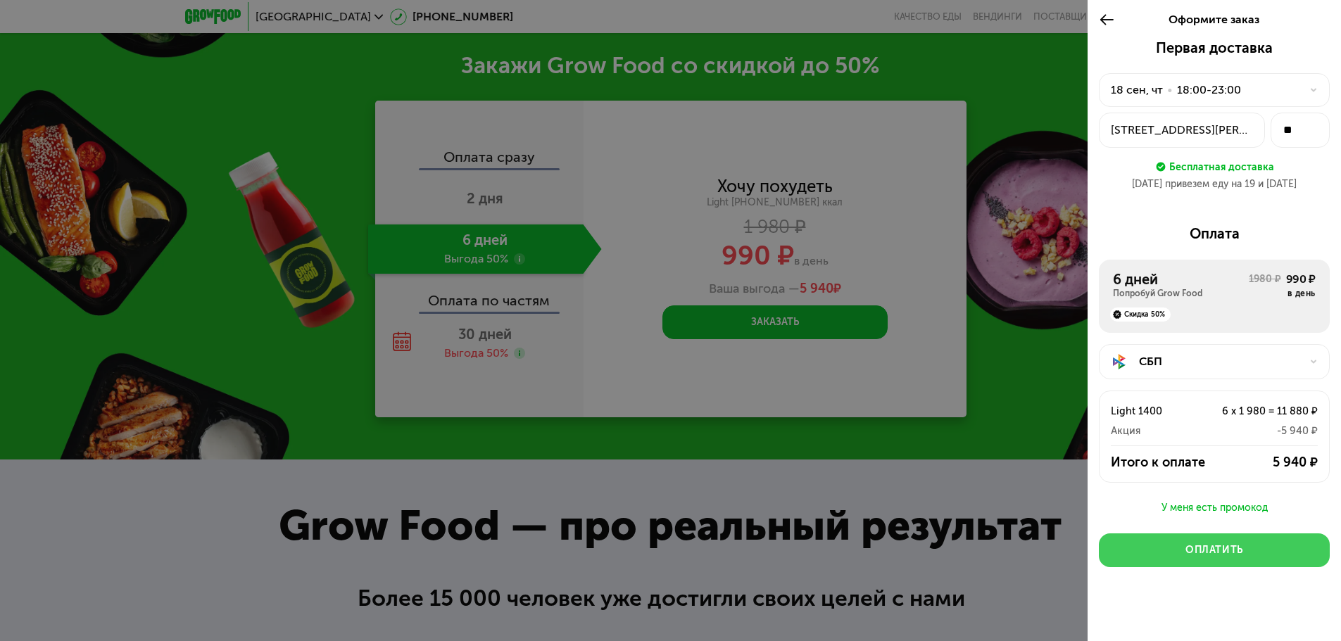
click at [1203, 556] on div "Оплатить" at bounding box center [1215, 551] width 58 height 14
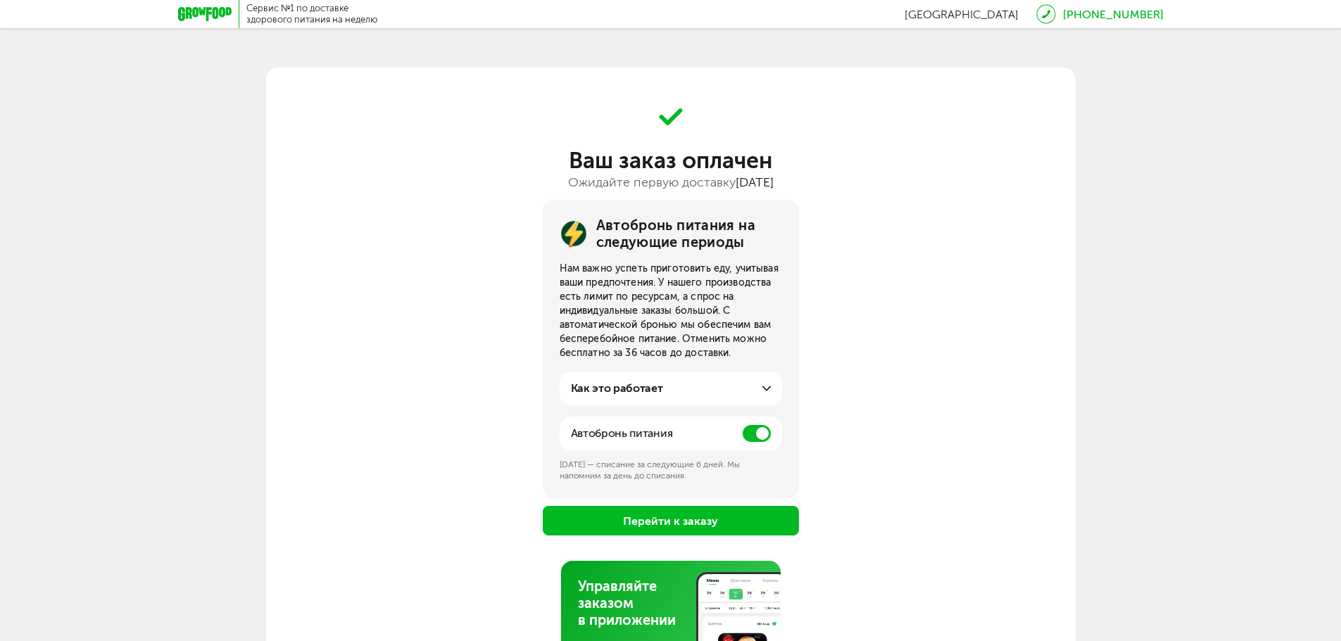
scroll to position [97, 0]
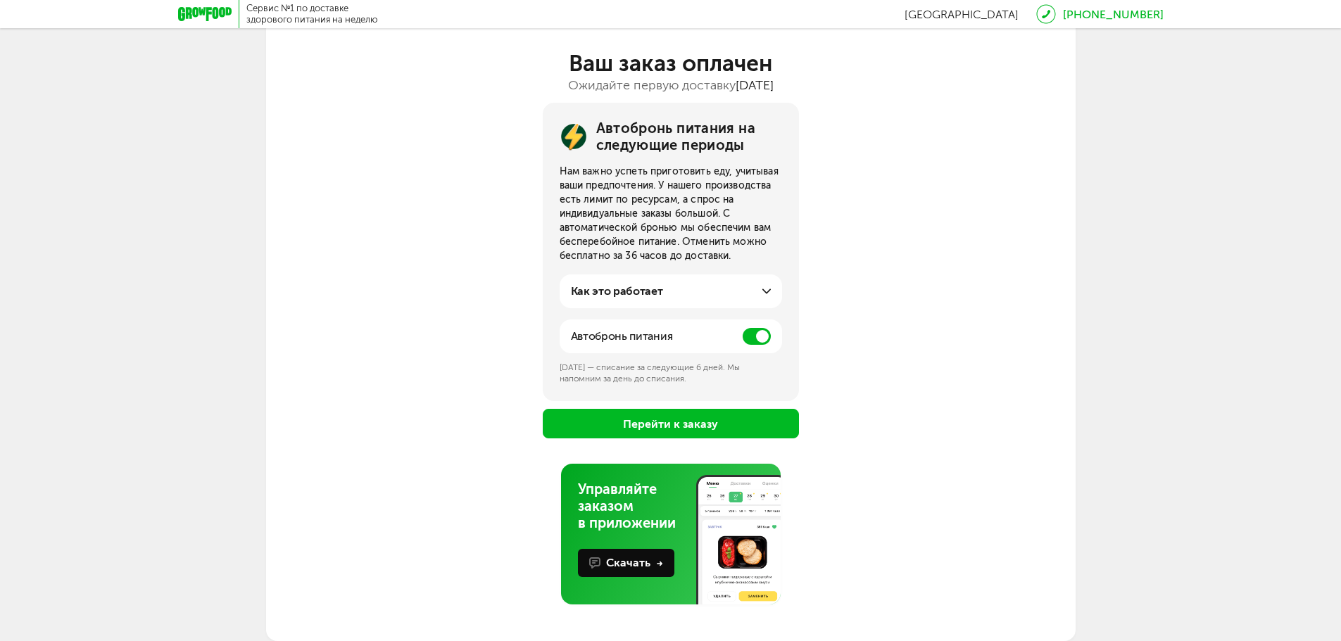
click at [694, 424] on button "Перейти к заказу" at bounding box center [671, 424] width 256 height 30
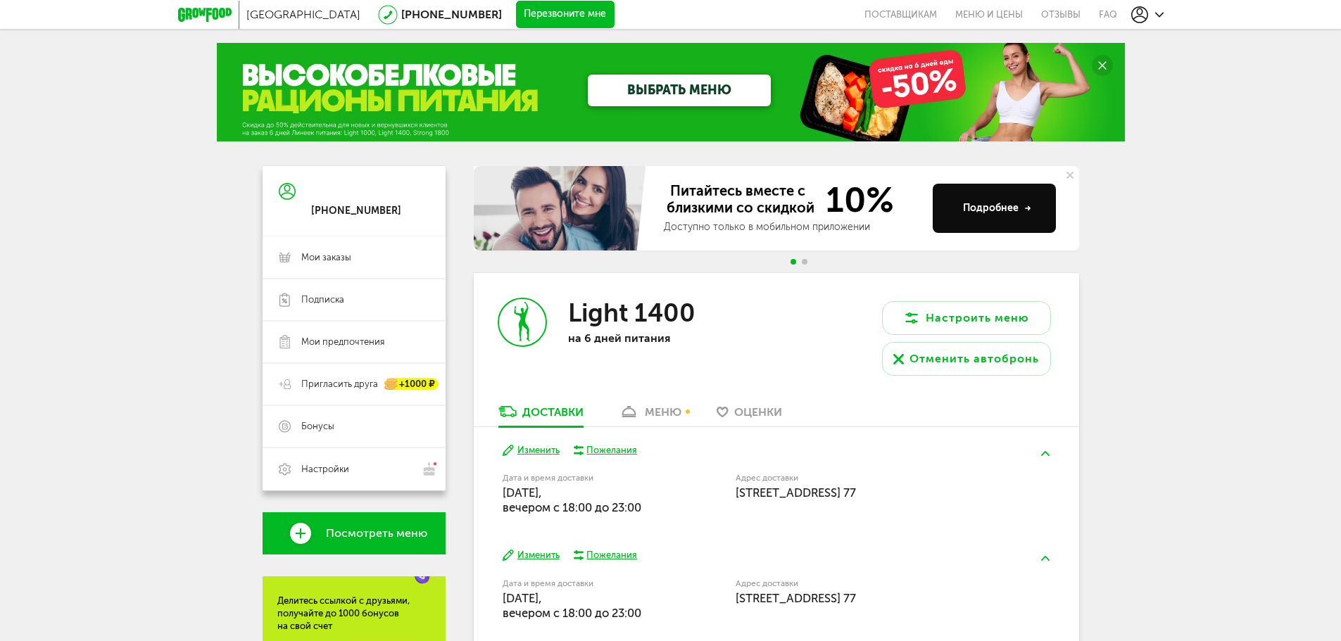
click at [183, 18] on icon at bounding box center [205, 15] width 54 height 14
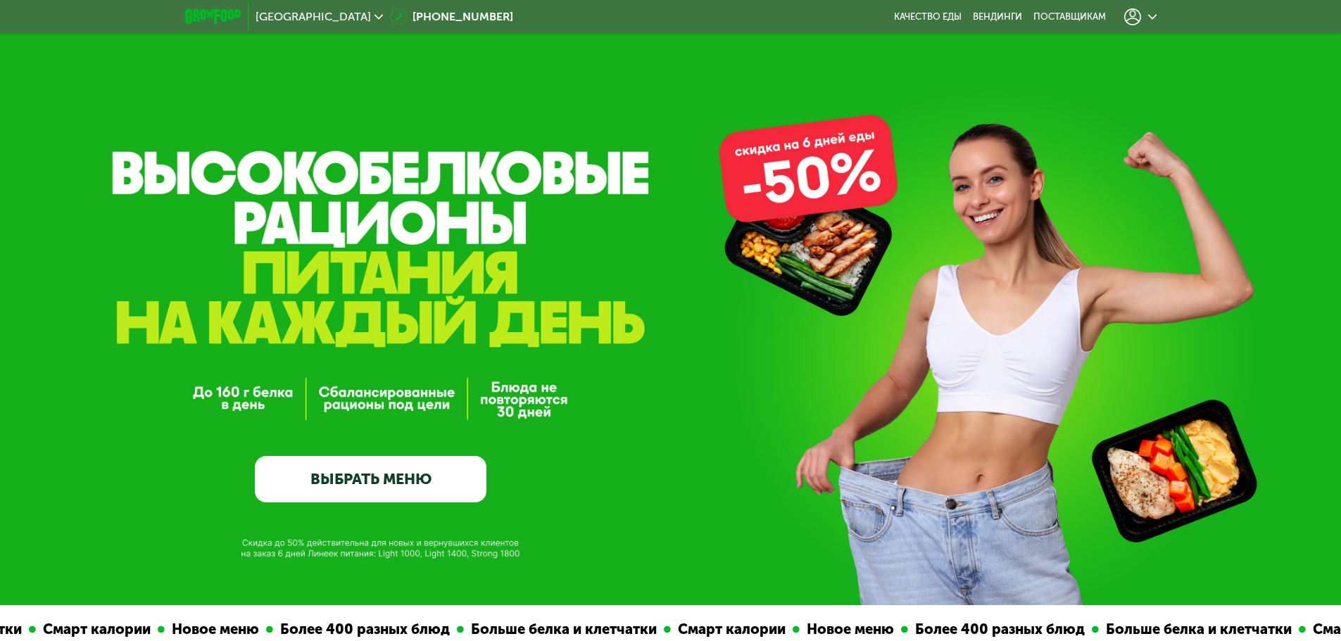
click at [420, 471] on link "ВЫБРАТЬ МЕНЮ" at bounding box center [371, 479] width 232 height 46
click at [400, 487] on link "ВЫБРАТЬ МЕНЮ" at bounding box center [371, 479] width 232 height 46
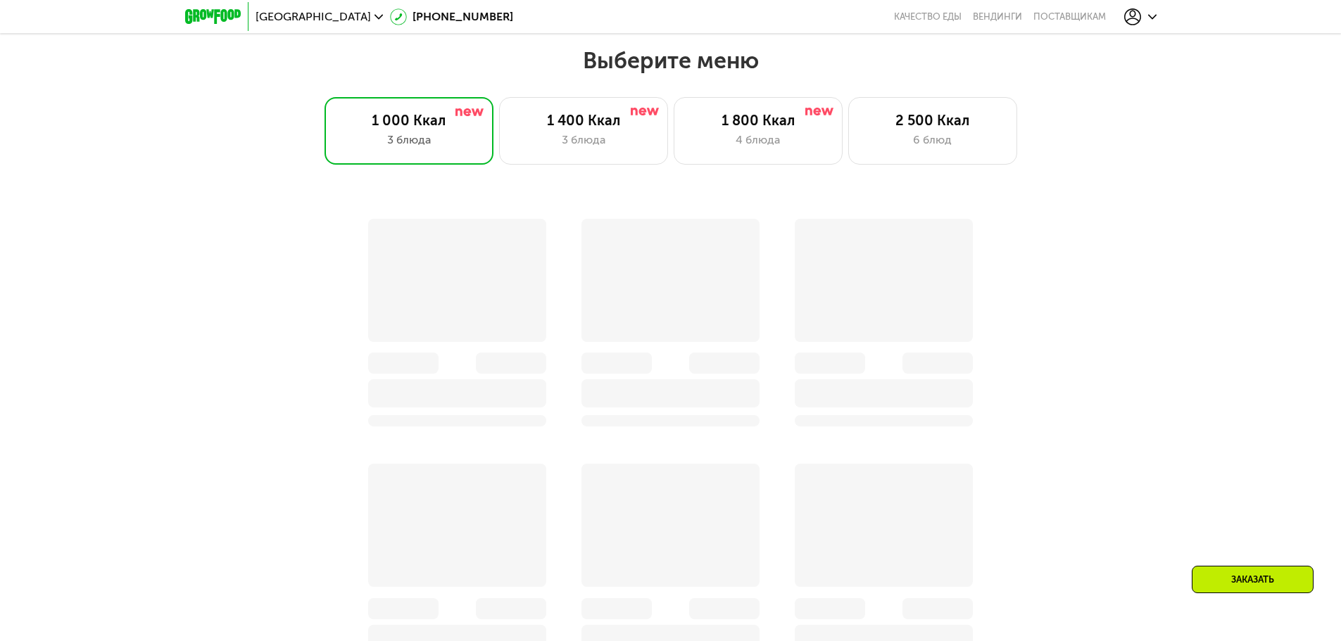
scroll to position [1167, 0]
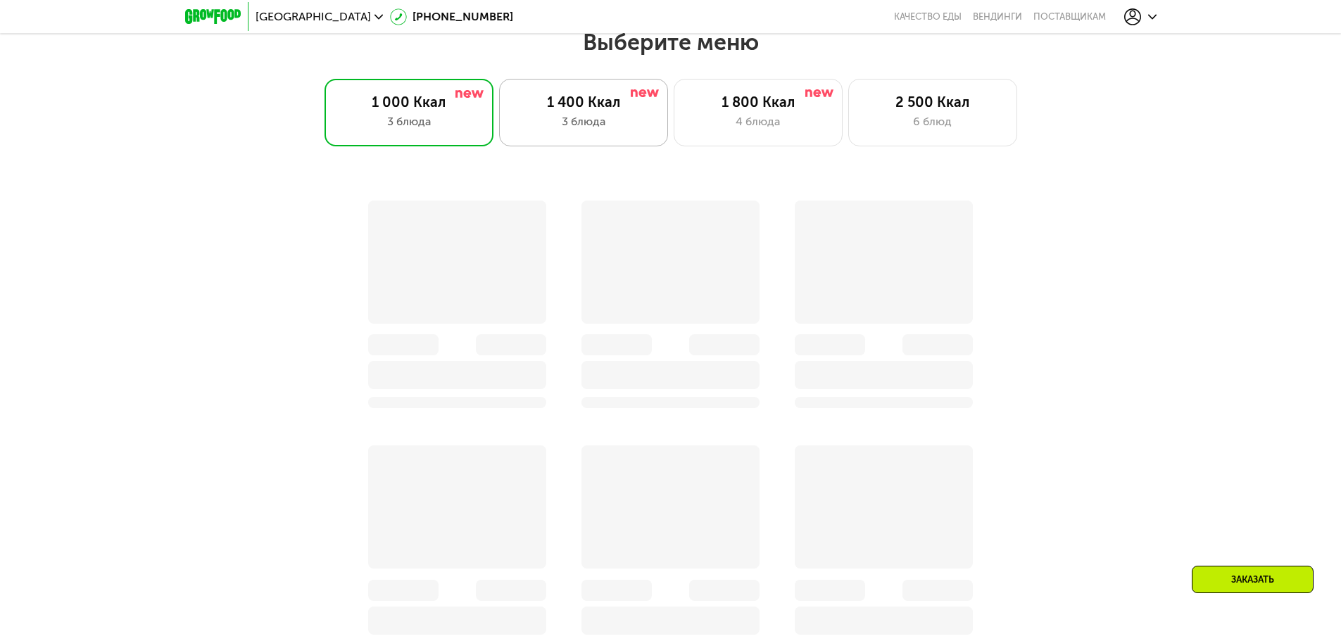
click at [642, 97] on img at bounding box center [645, 93] width 28 height 8
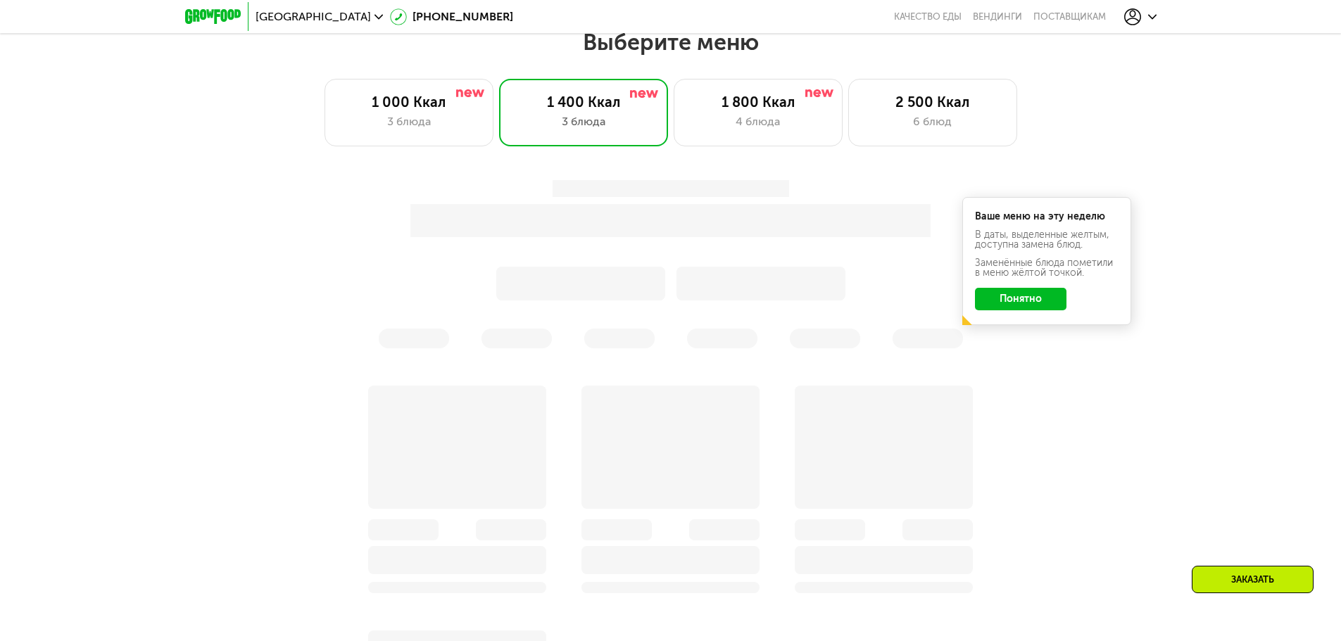
scroll to position [1276, 0]
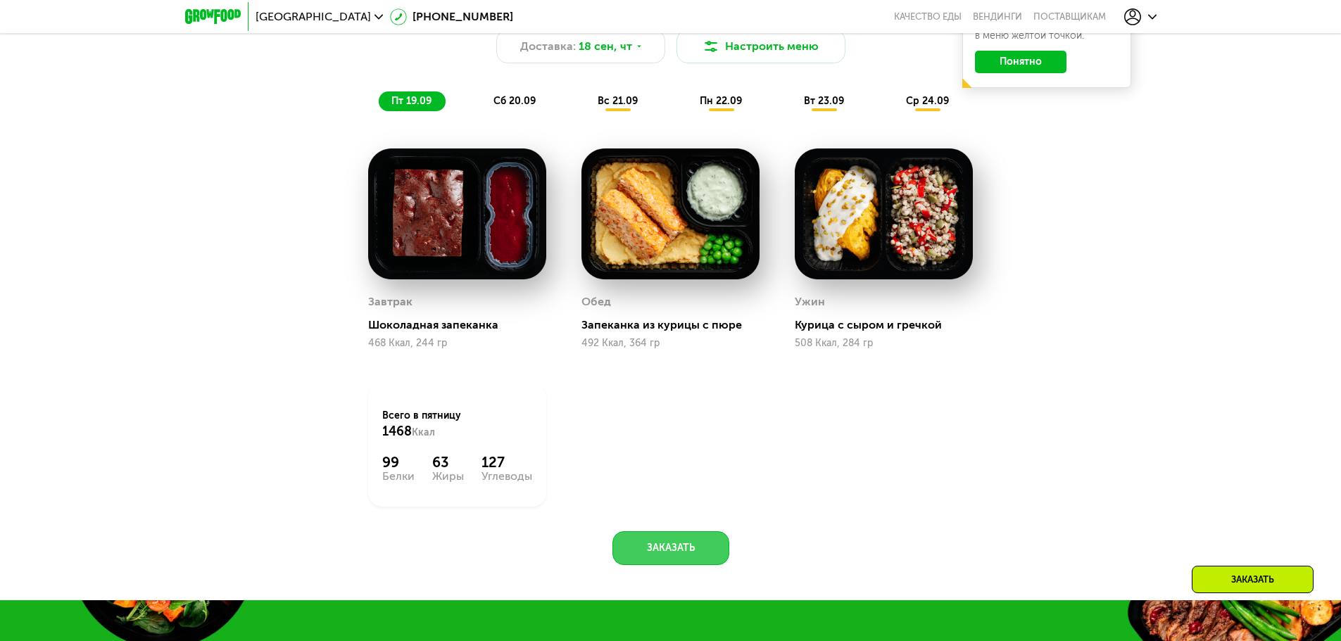
click at [666, 553] on button "Заказать" at bounding box center [671, 549] width 117 height 34
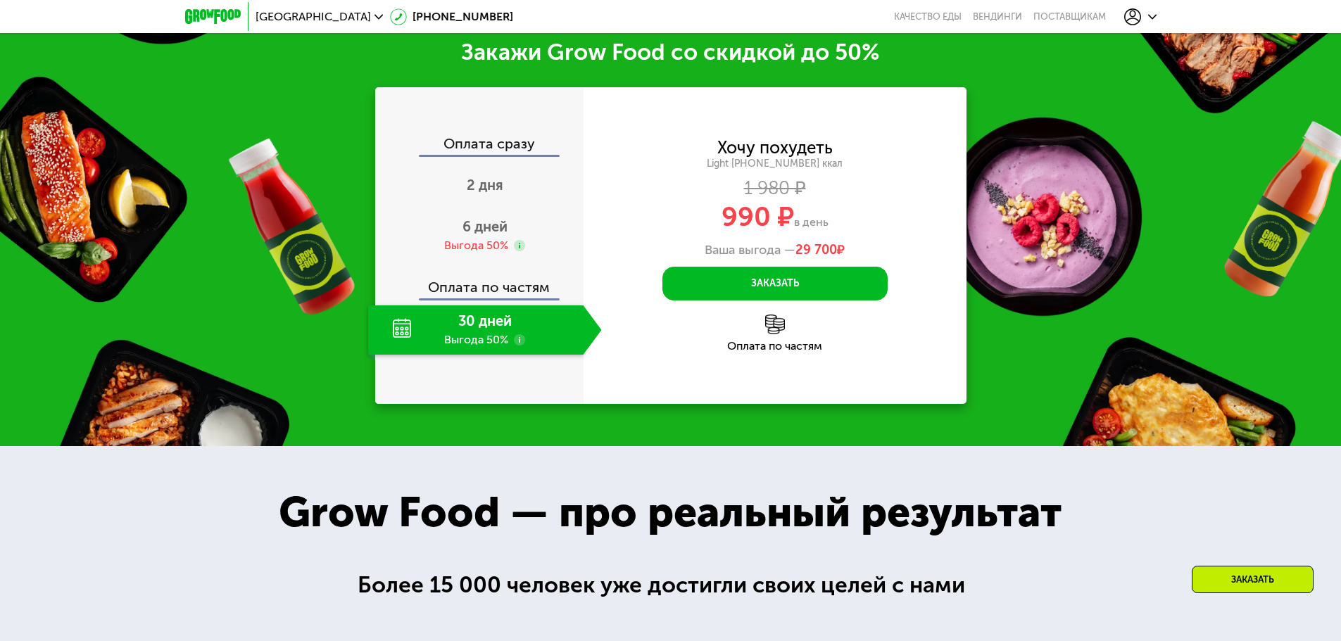
scroll to position [1964, 0]
click at [496, 227] on span "6 дней" at bounding box center [485, 226] width 45 height 17
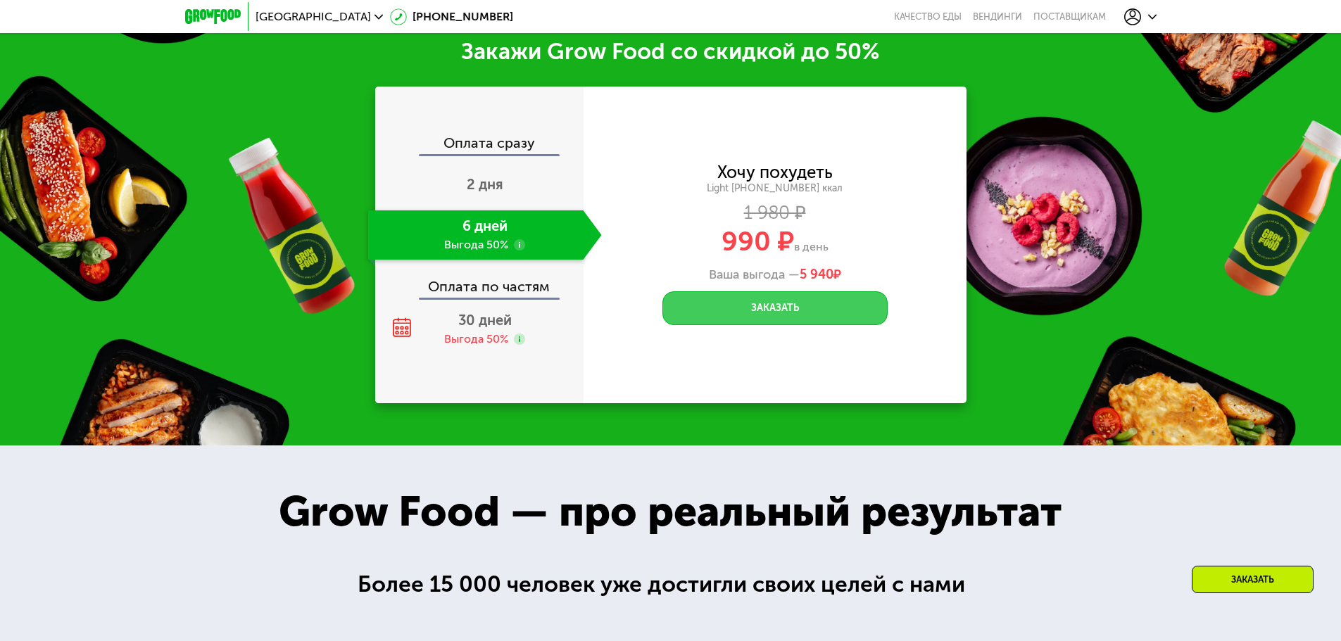
click at [817, 308] on button "Заказать" at bounding box center [775, 308] width 225 height 34
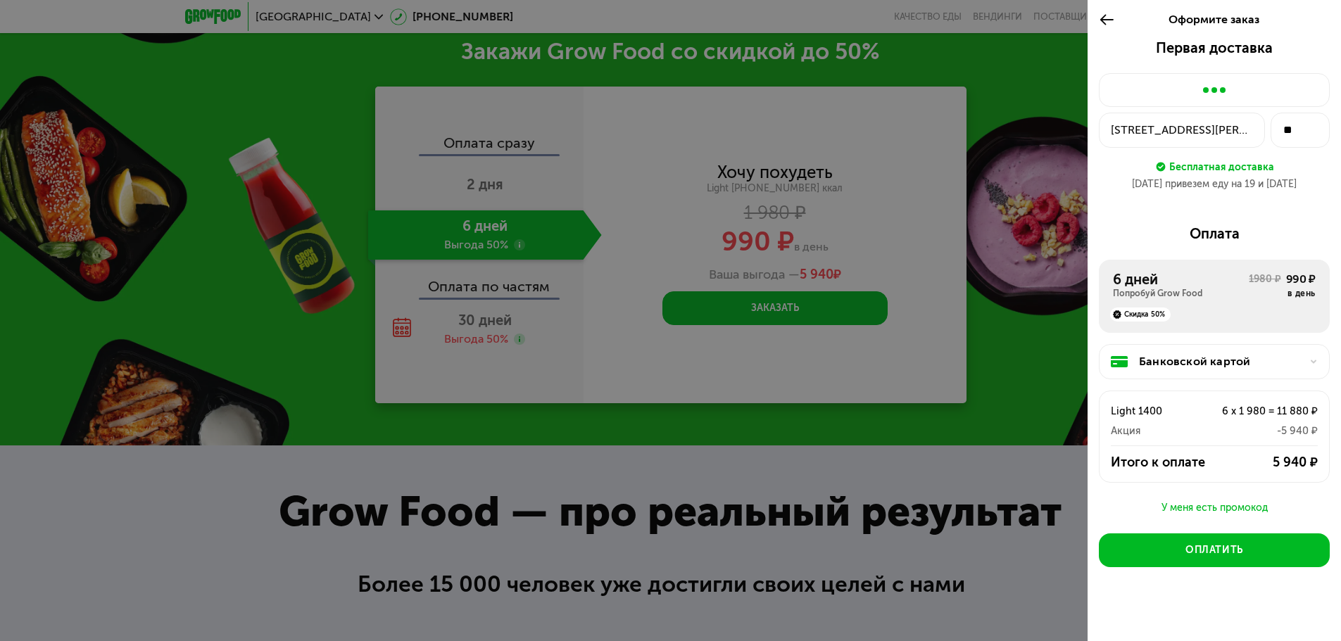
click at [1155, 368] on div "Банковской картой" at bounding box center [1220, 361] width 162 height 17
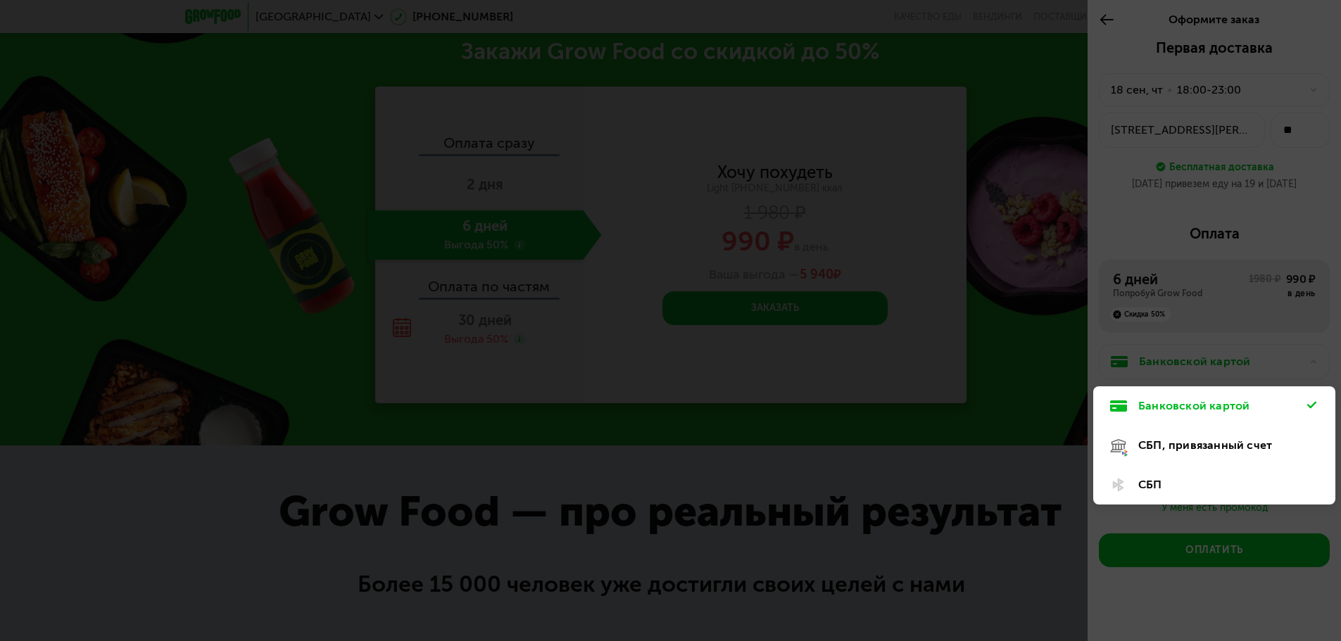
click at [1143, 479] on div "СБП" at bounding box center [1222, 485] width 169 height 17
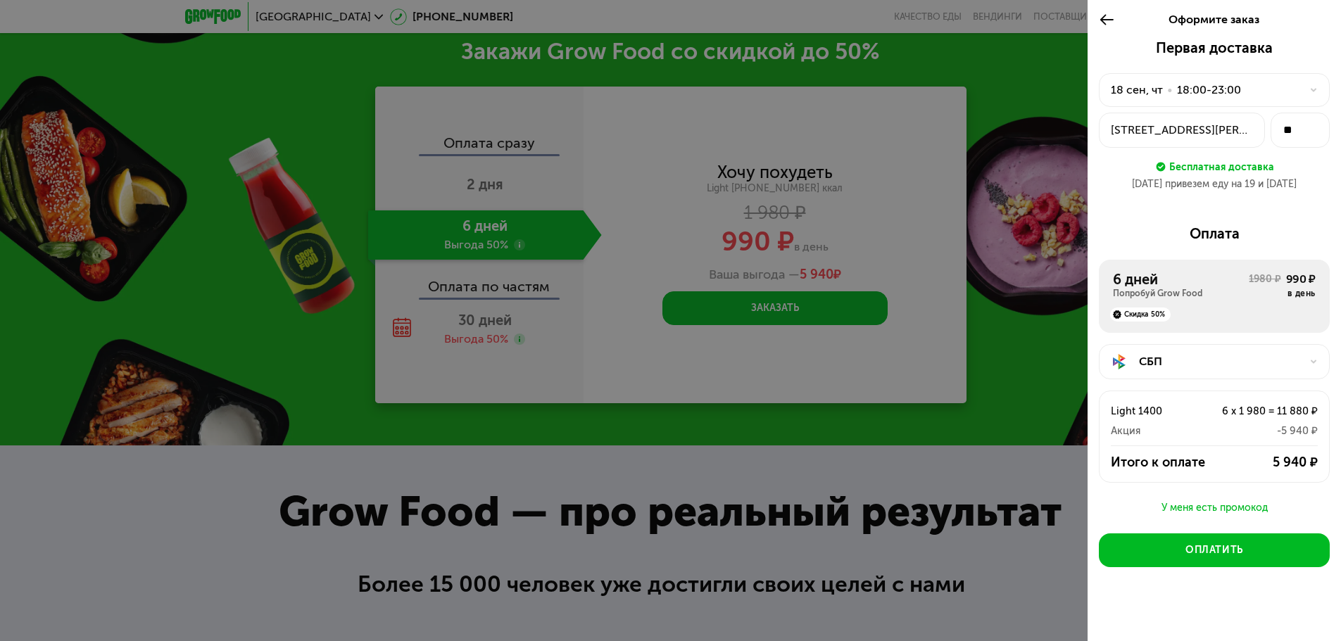
click at [1150, 367] on div "СБП" at bounding box center [1220, 361] width 162 height 17
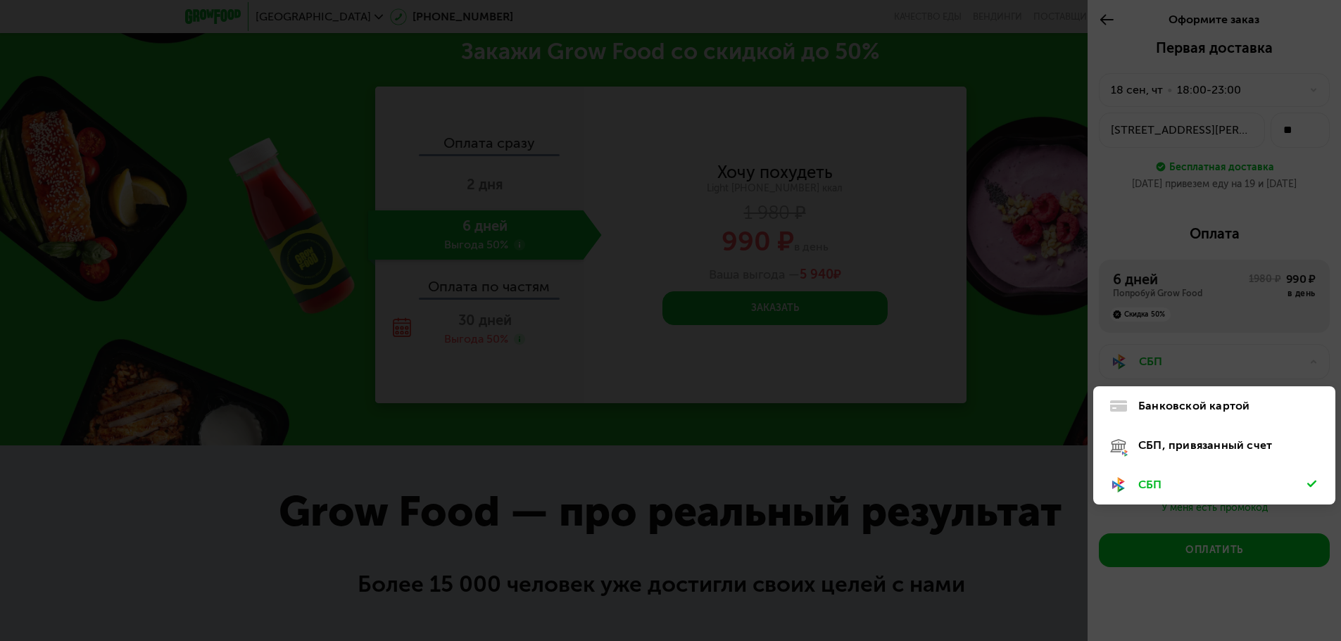
click at [1179, 439] on div "СБП, привязанный счет" at bounding box center [1222, 445] width 169 height 17
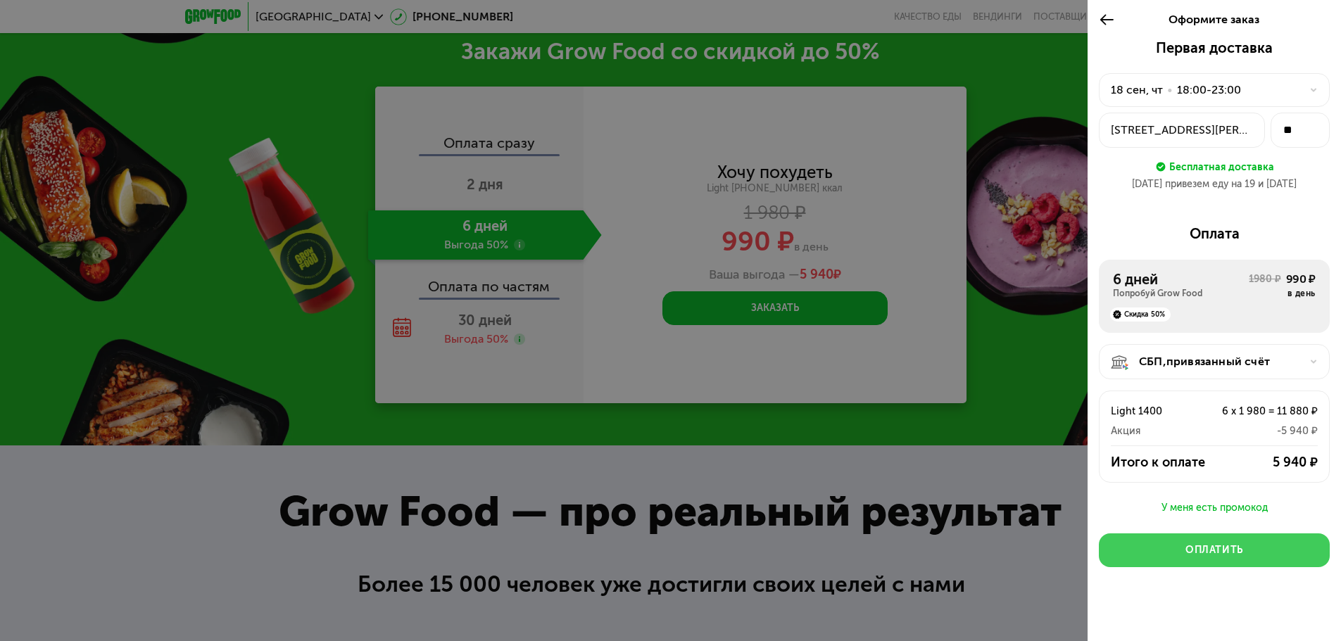
click at [1205, 550] on div "Оплатить" at bounding box center [1215, 551] width 58 height 14
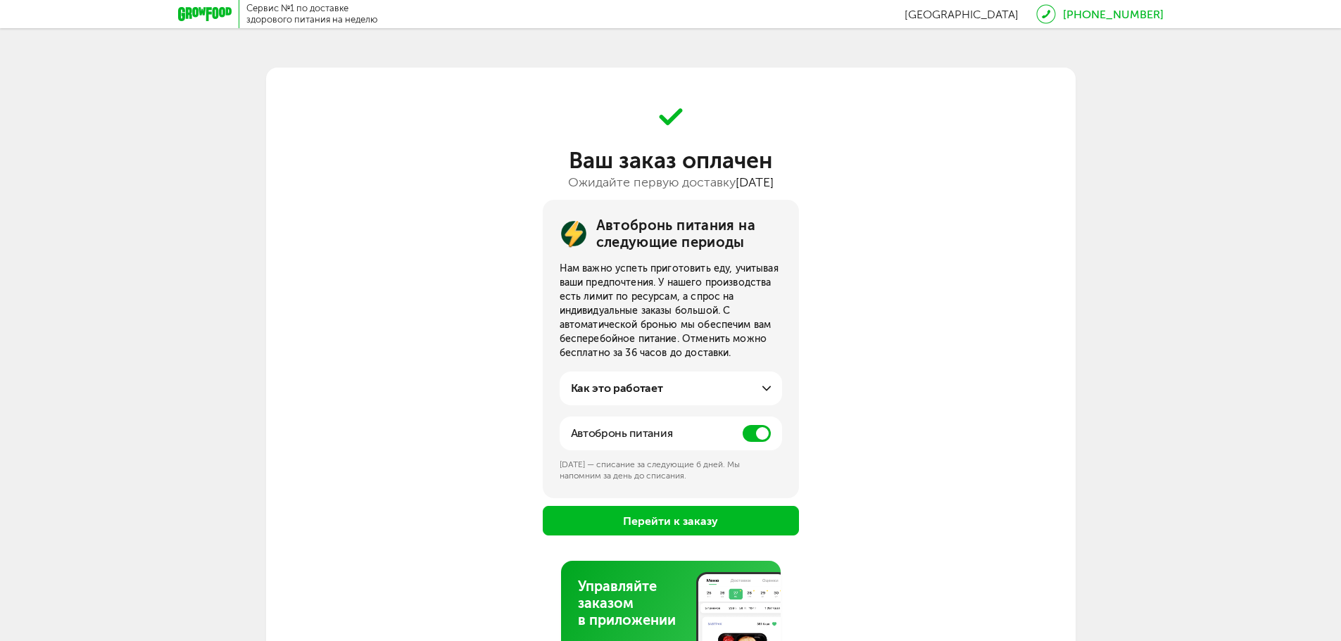
click at [212, 11] on icon at bounding box center [205, 14] width 54 height 14
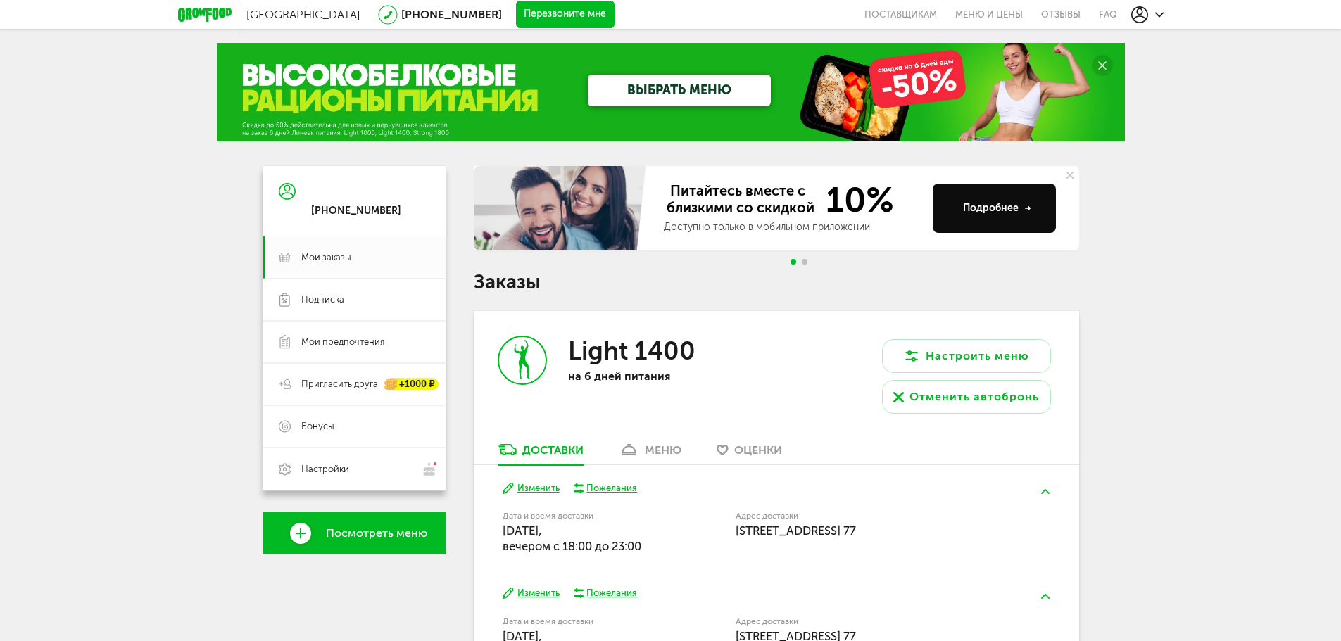
click at [216, 10] on icon at bounding box center [205, 15] width 54 height 14
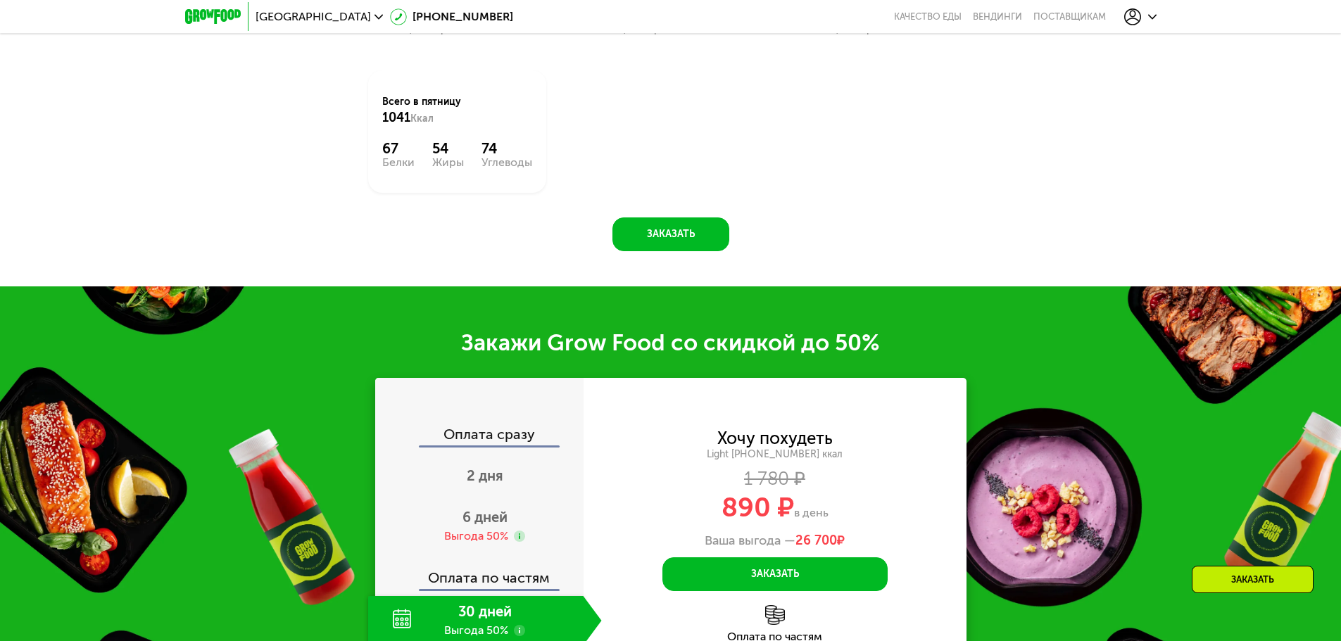
scroll to position [1673, 0]
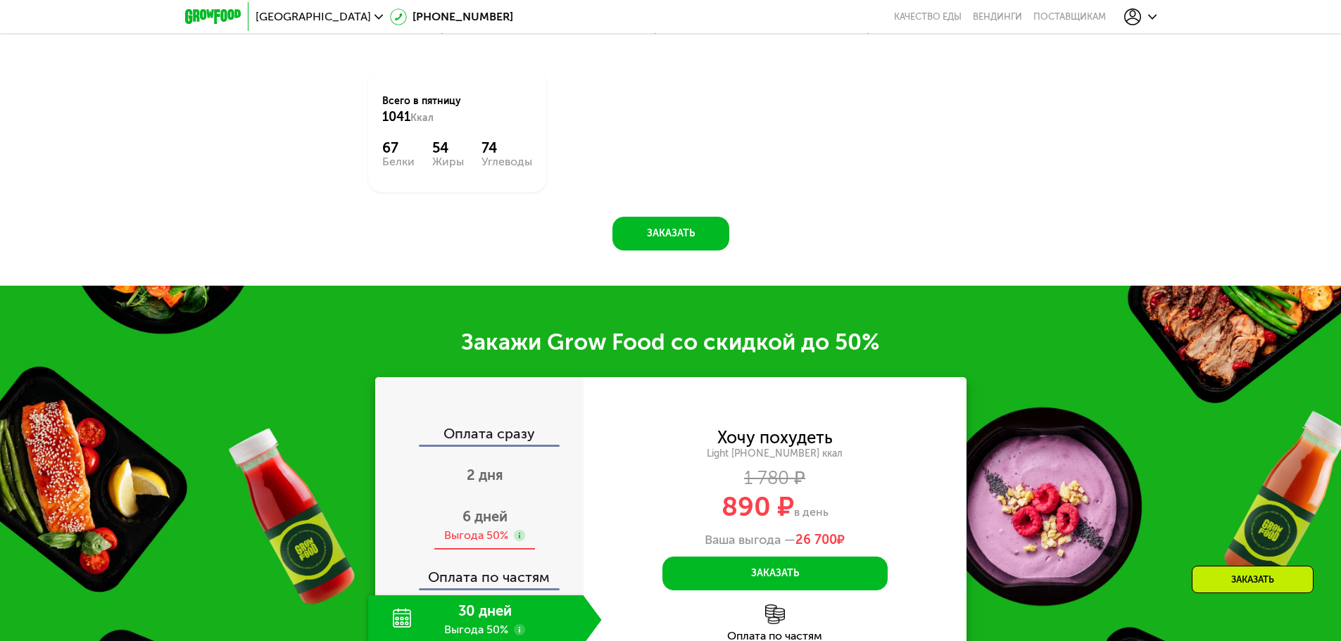
click at [465, 515] on span "6 дней" at bounding box center [485, 516] width 45 height 17
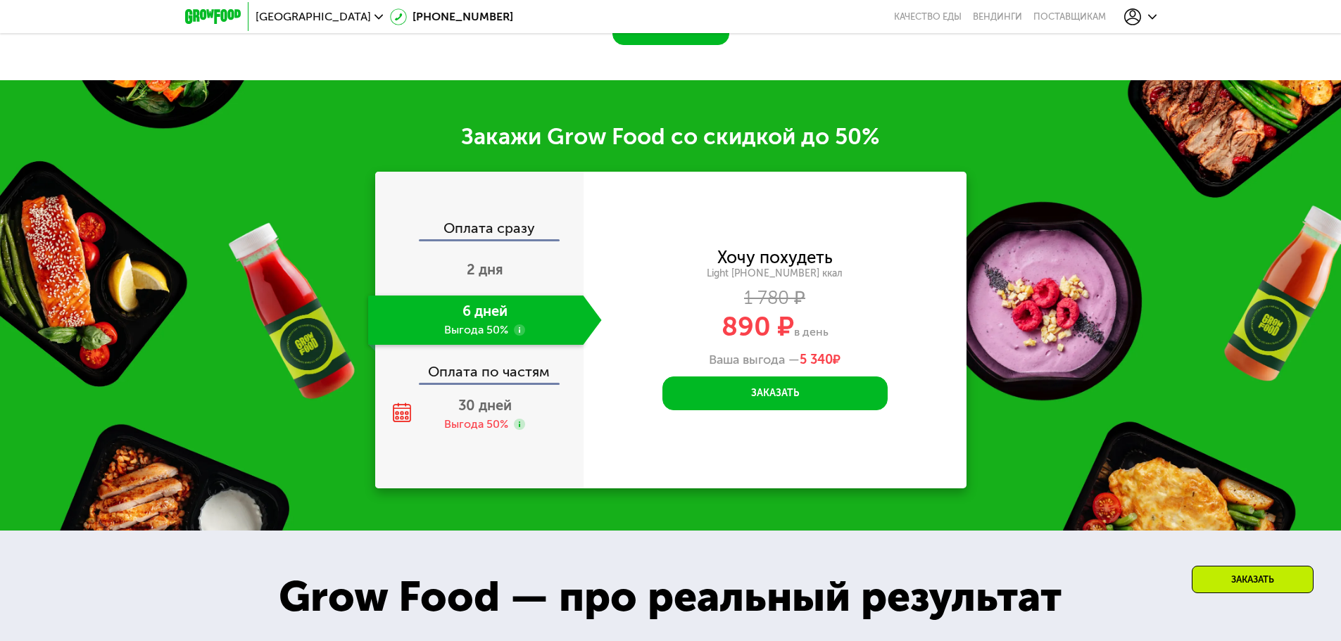
scroll to position [1879, 0]
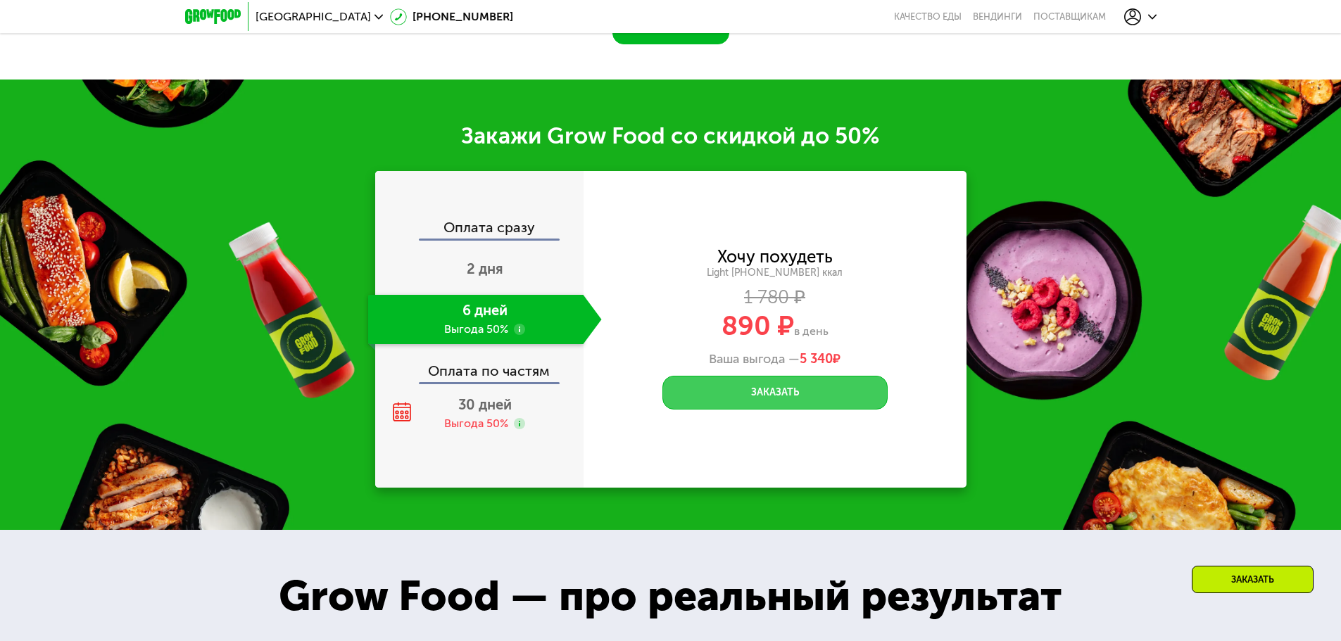
click at [775, 398] on button "Заказать" at bounding box center [775, 393] width 225 height 34
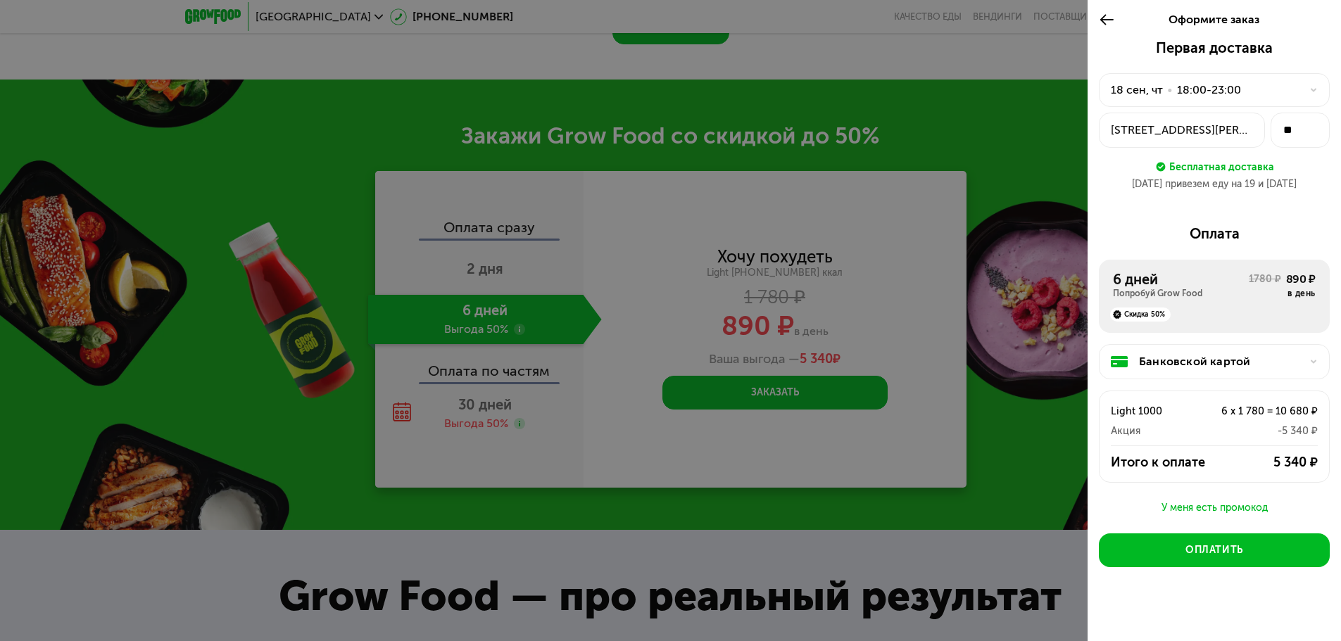
click at [1109, 21] on icon at bounding box center [1107, 19] width 16 height 17
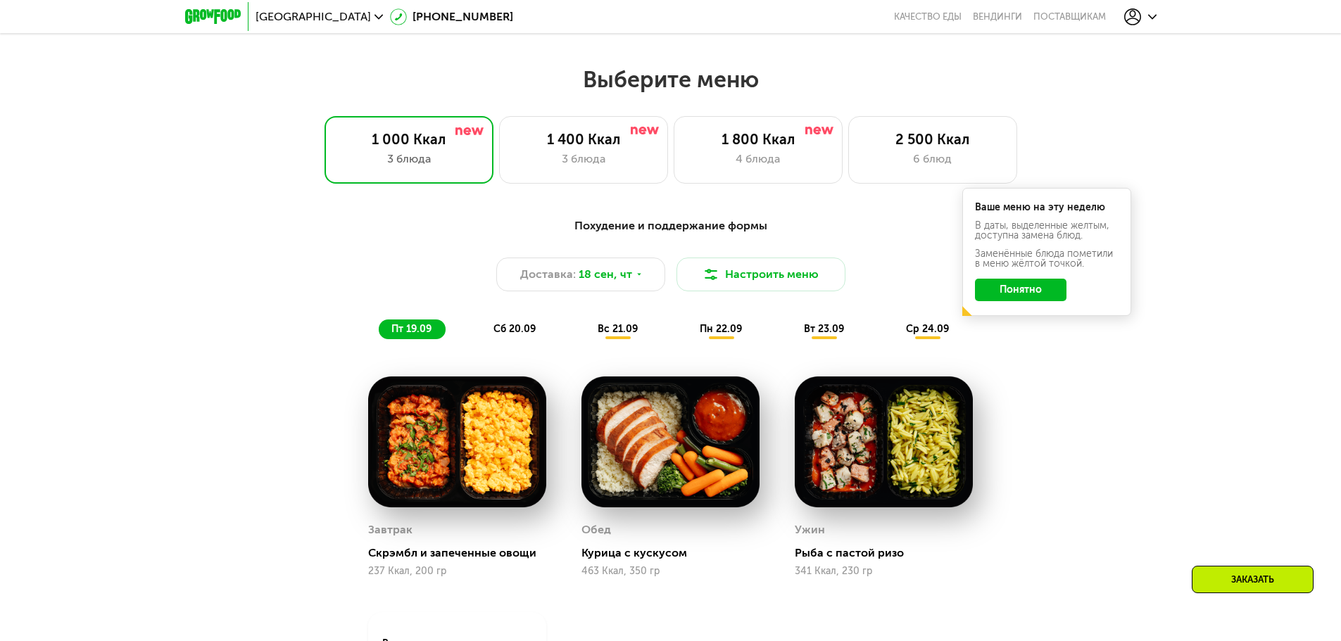
scroll to position [1129, 0]
click at [556, 145] on div "1 400 Ккал" at bounding box center [583, 140] width 139 height 17
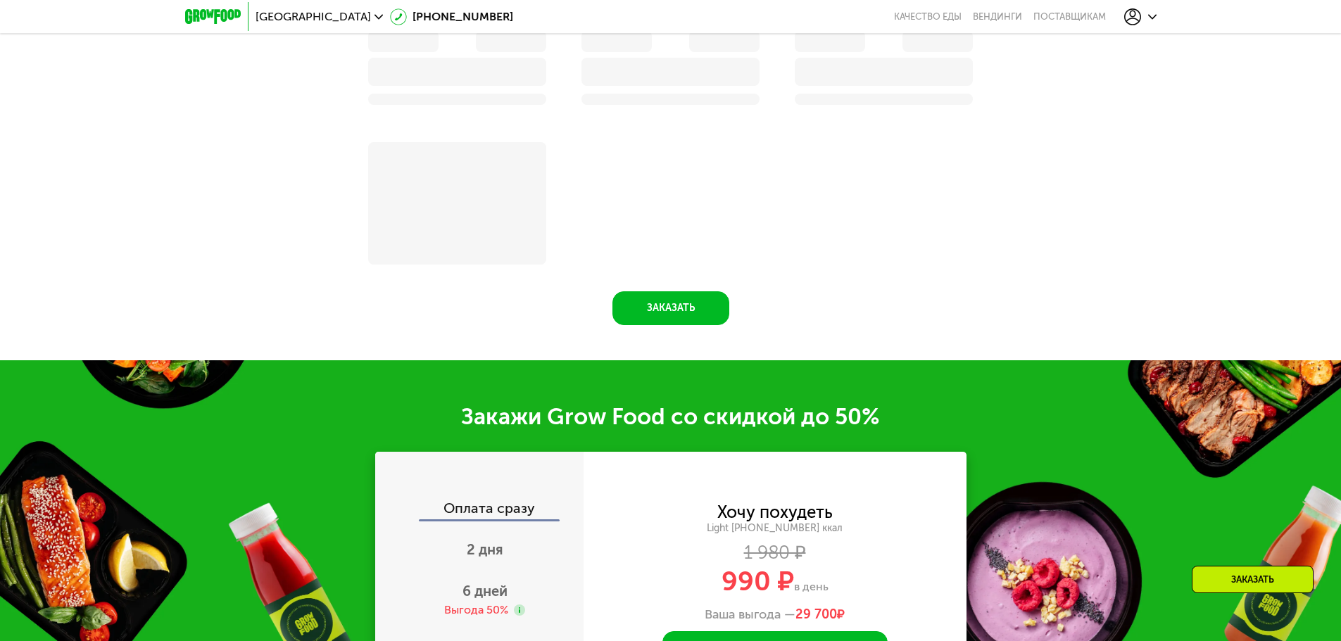
scroll to position [1942, 0]
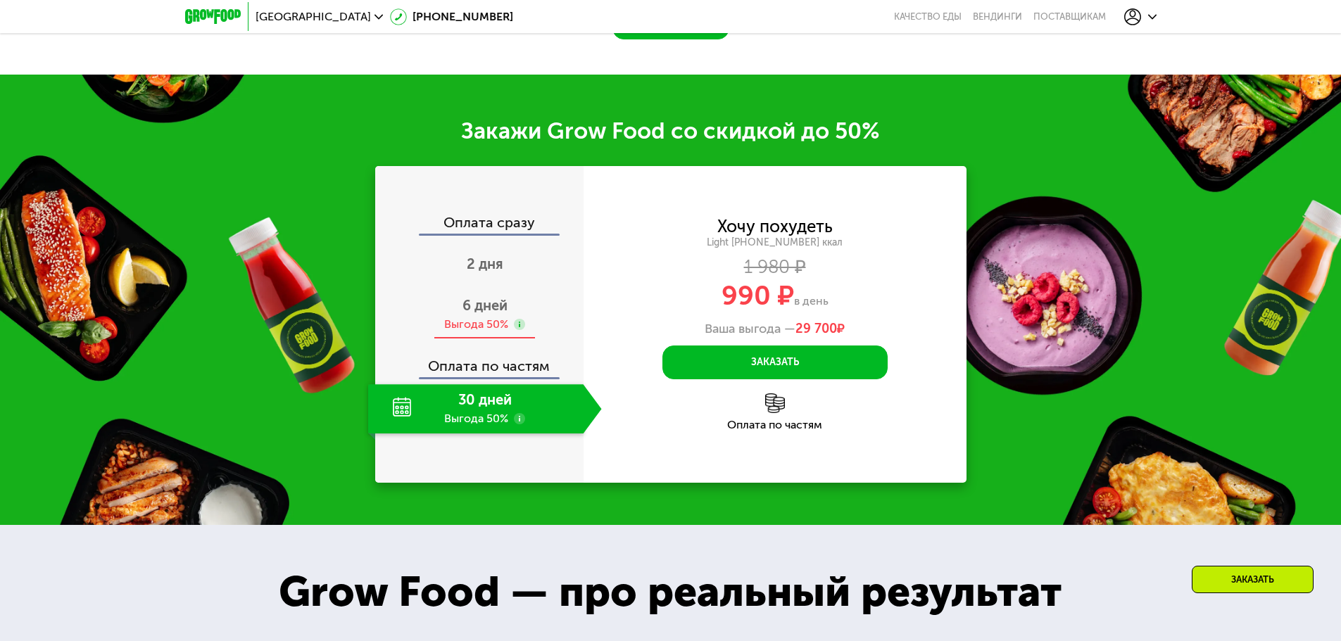
click at [463, 307] on span "6 дней" at bounding box center [485, 305] width 45 height 17
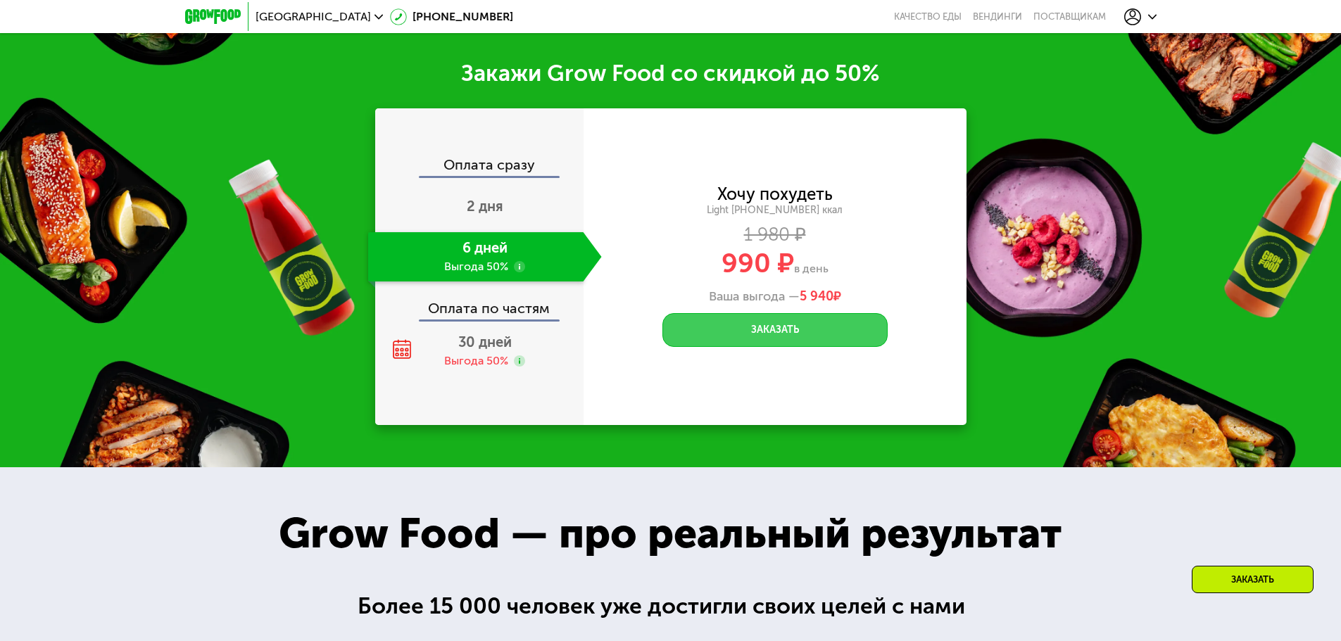
scroll to position [1884, 0]
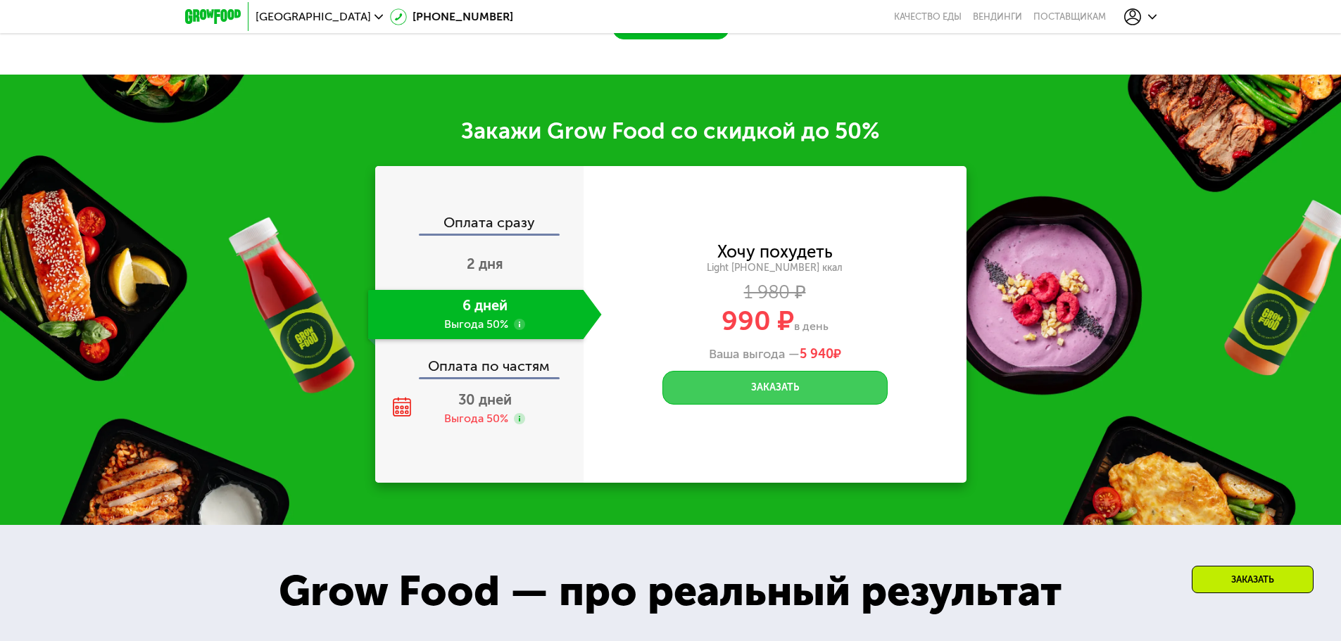
click at [758, 390] on button "Заказать" at bounding box center [775, 388] width 225 height 34
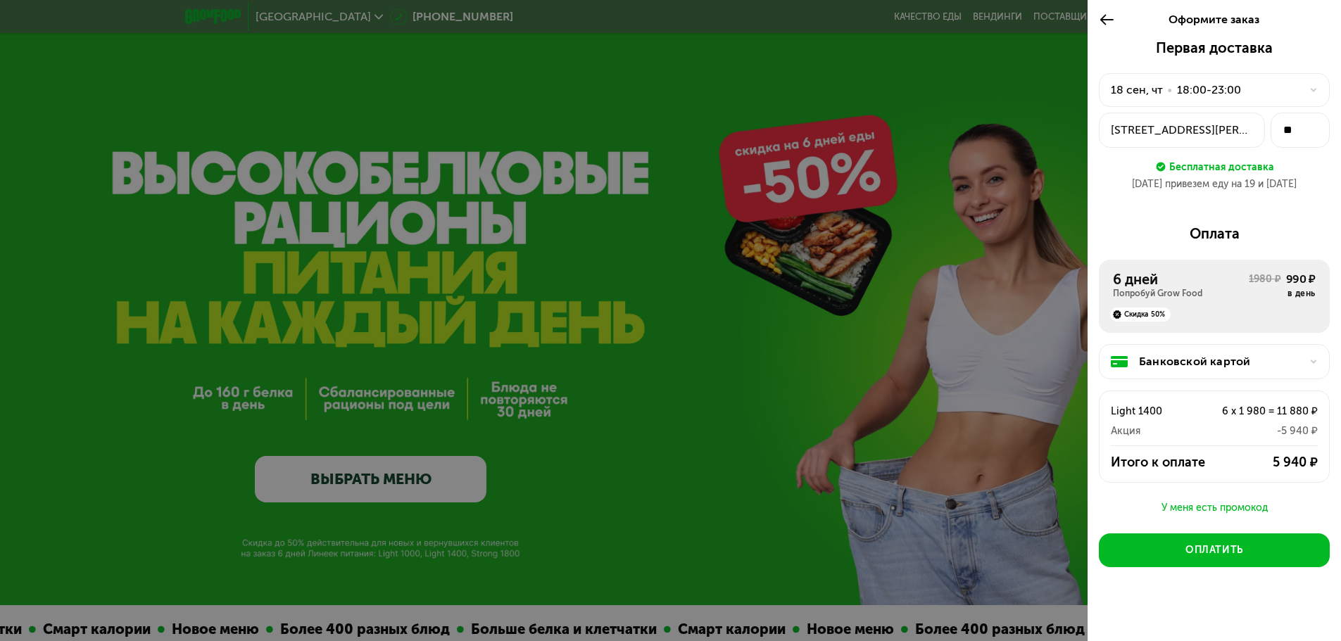
click at [1181, 353] on div "Банковской картой" at bounding box center [1220, 361] width 162 height 17
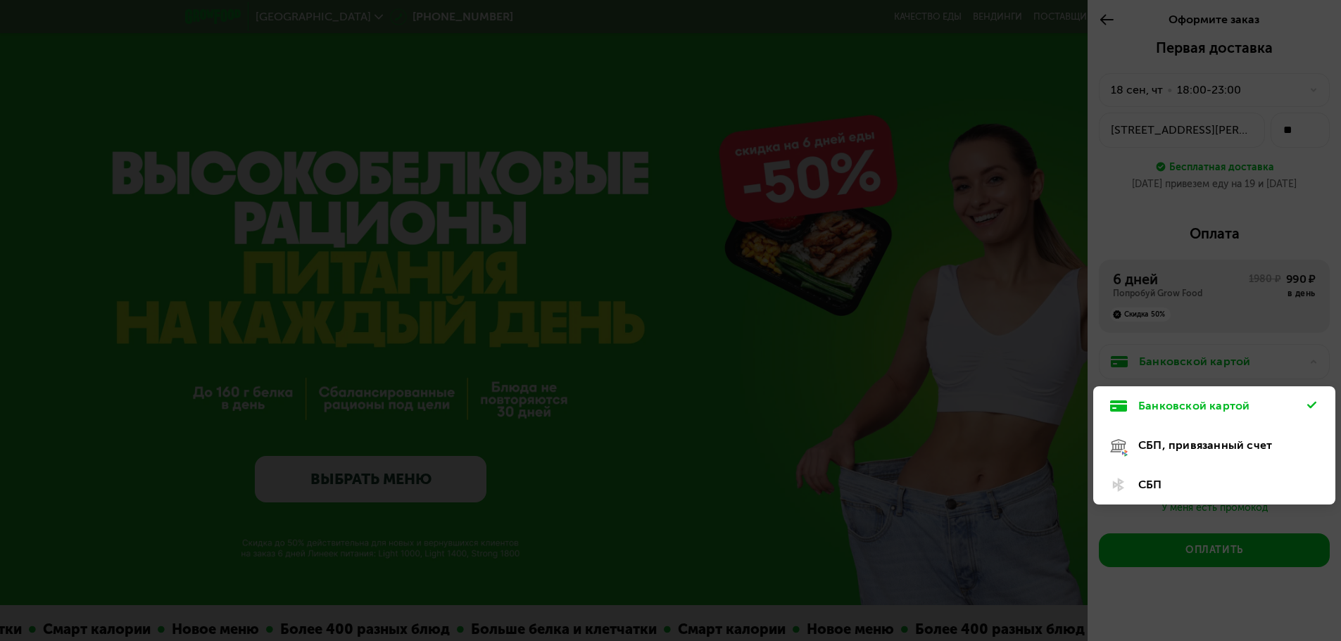
click at [1172, 441] on div "СБП, привязанный счет" at bounding box center [1222, 445] width 169 height 17
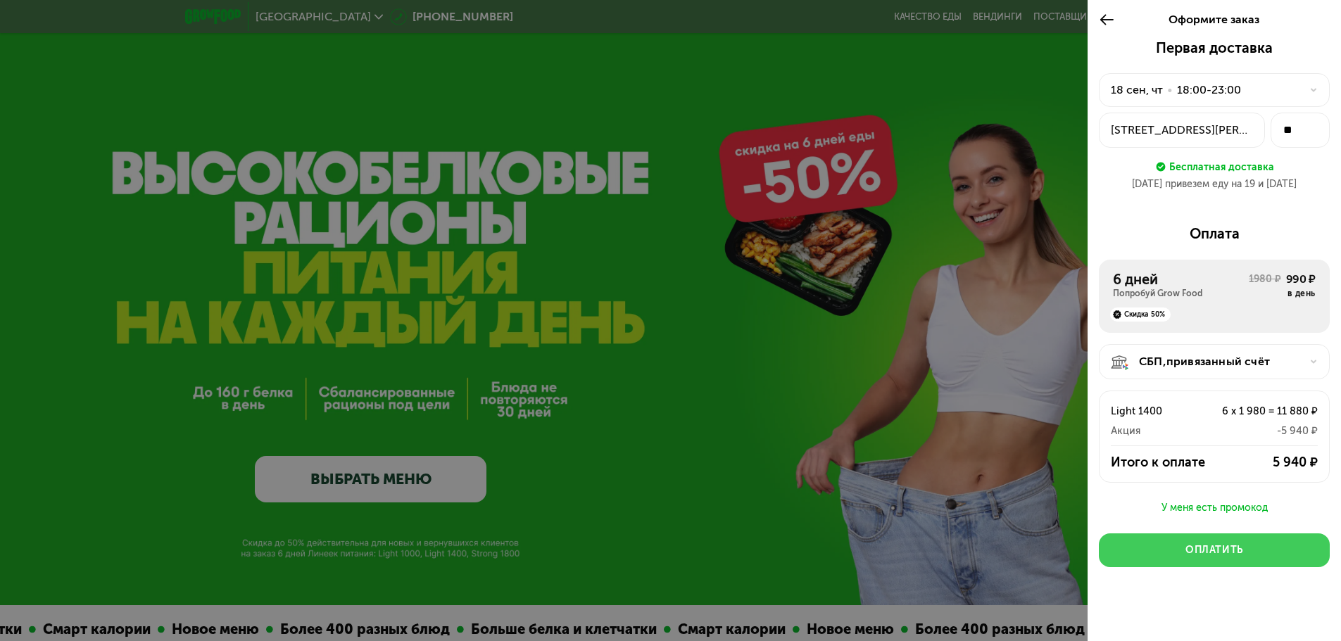
click at [1201, 551] on div "Оплатить" at bounding box center [1215, 551] width 58 height 14
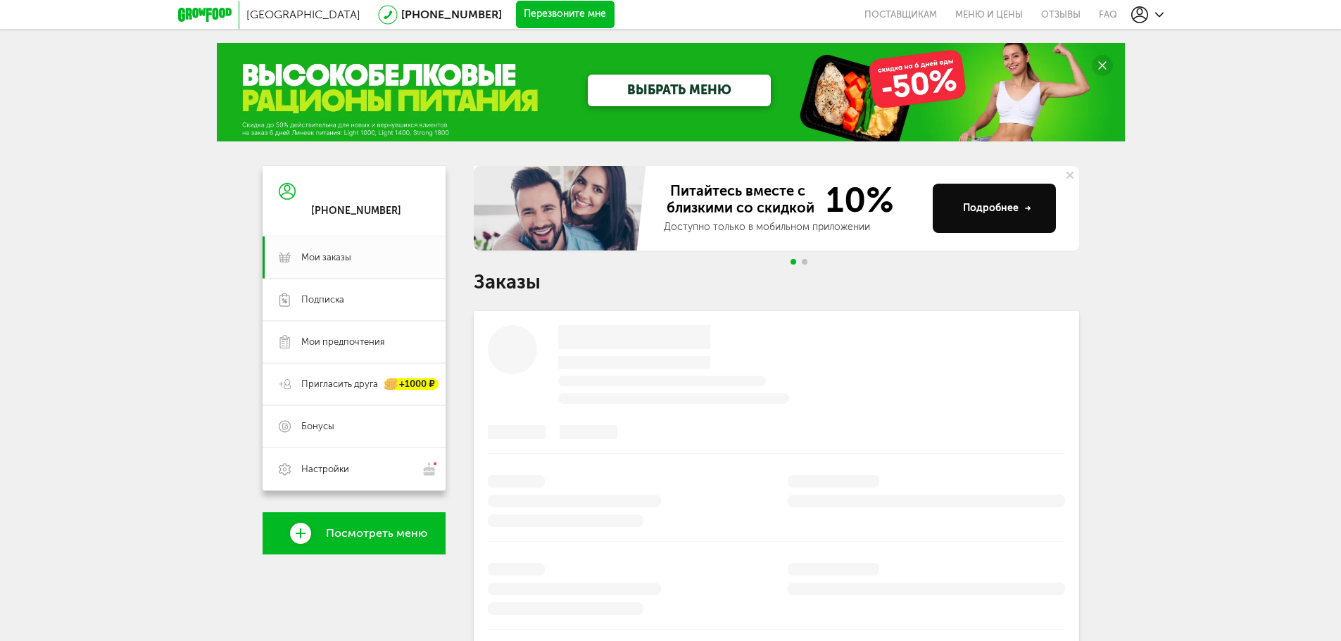
click at [216, 13] on icon at bounding box center [205, 15] width 54 height 14
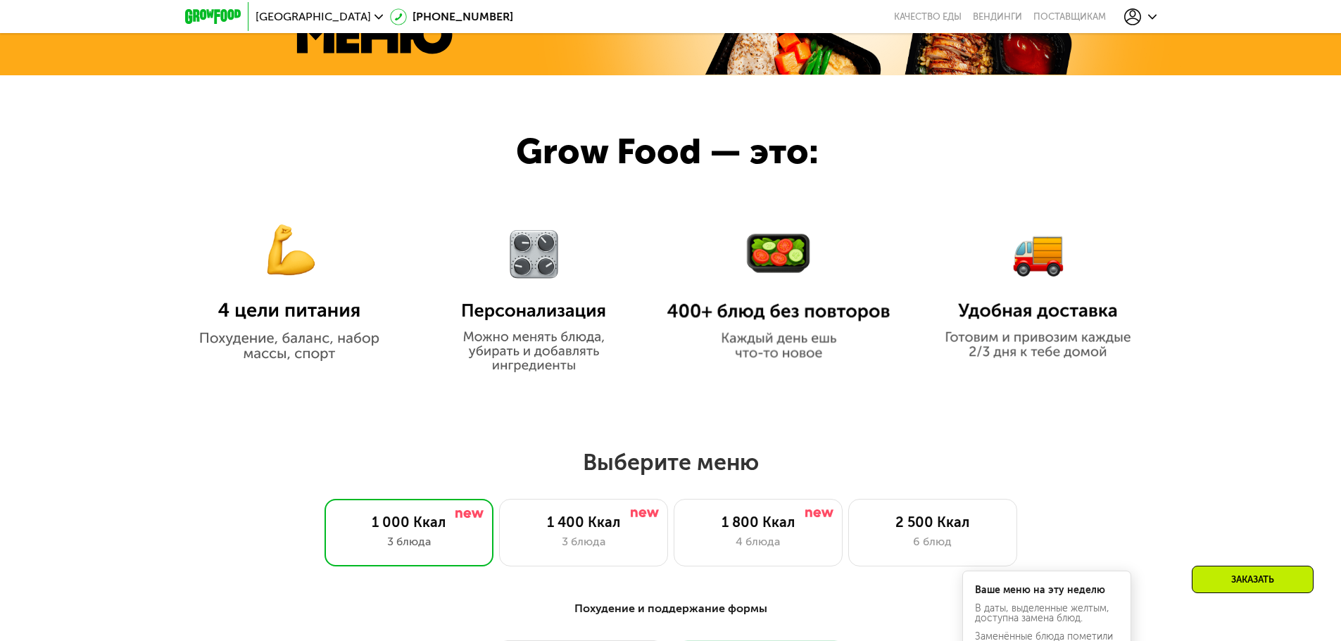
scroll to position [880, 0]
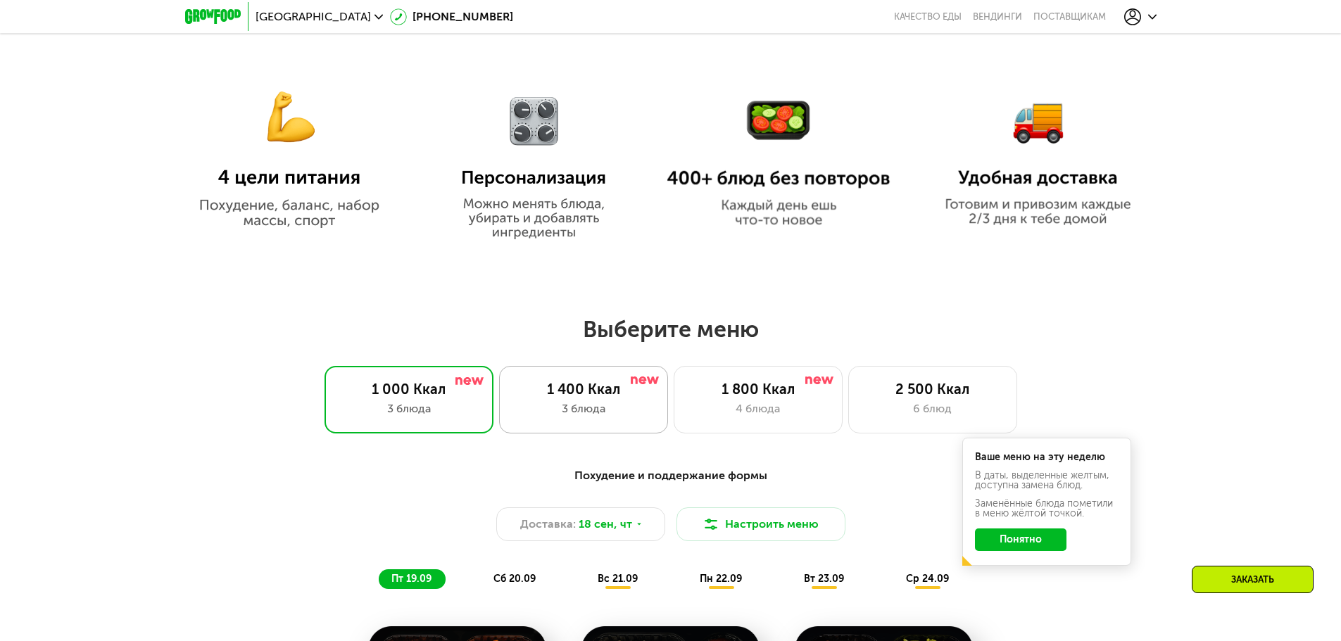
click at [608, 391] on div "1 400 Ккал" at bounding box center [583, 389] width 139 height 17
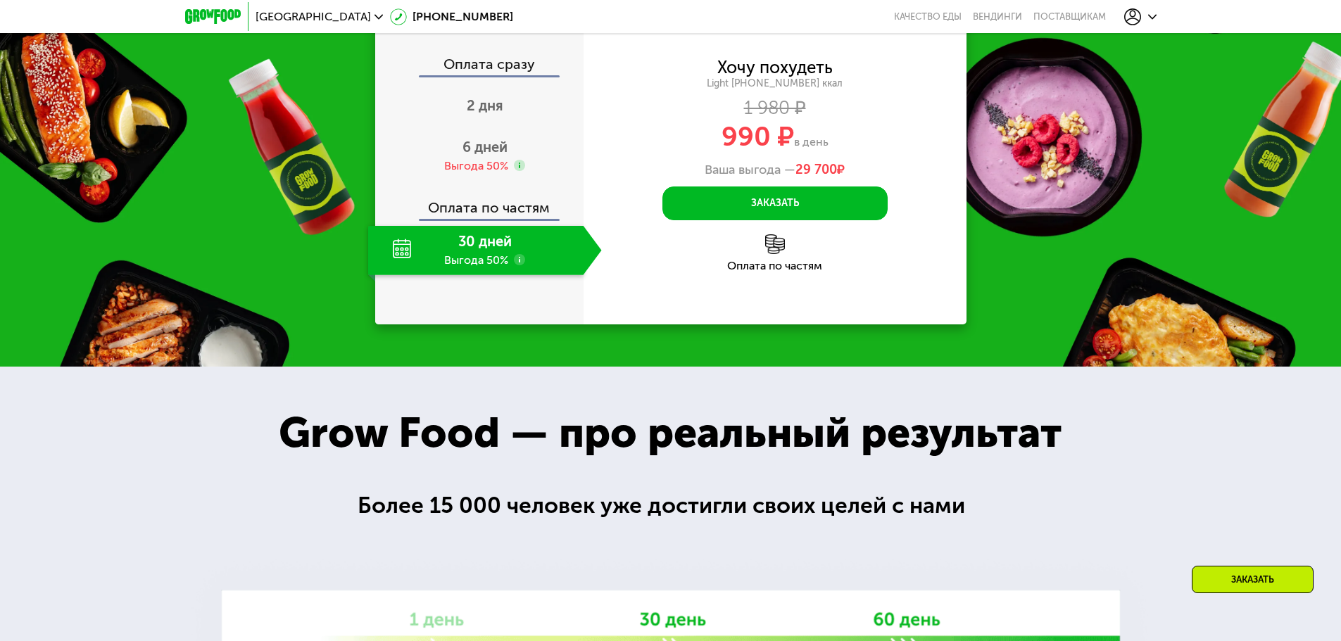
scroll to position [1921, 0]
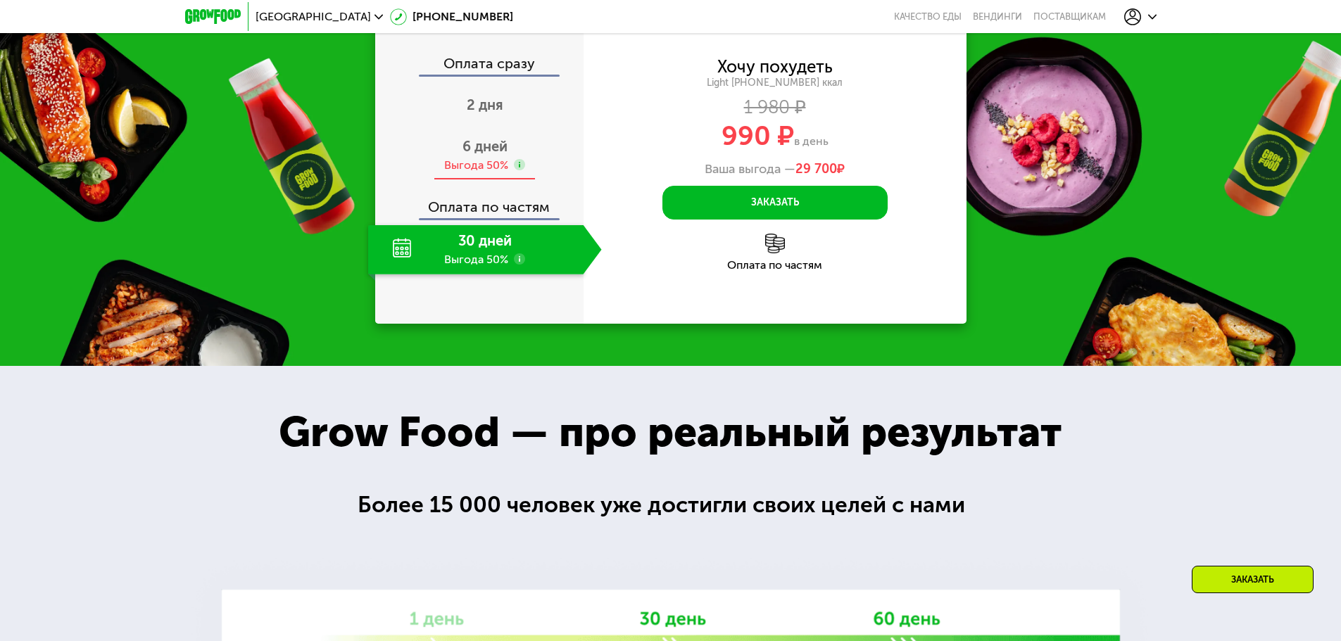
click at [468, 155] on span "6 дней" at bounding box center [485, 146] width 45 height 17
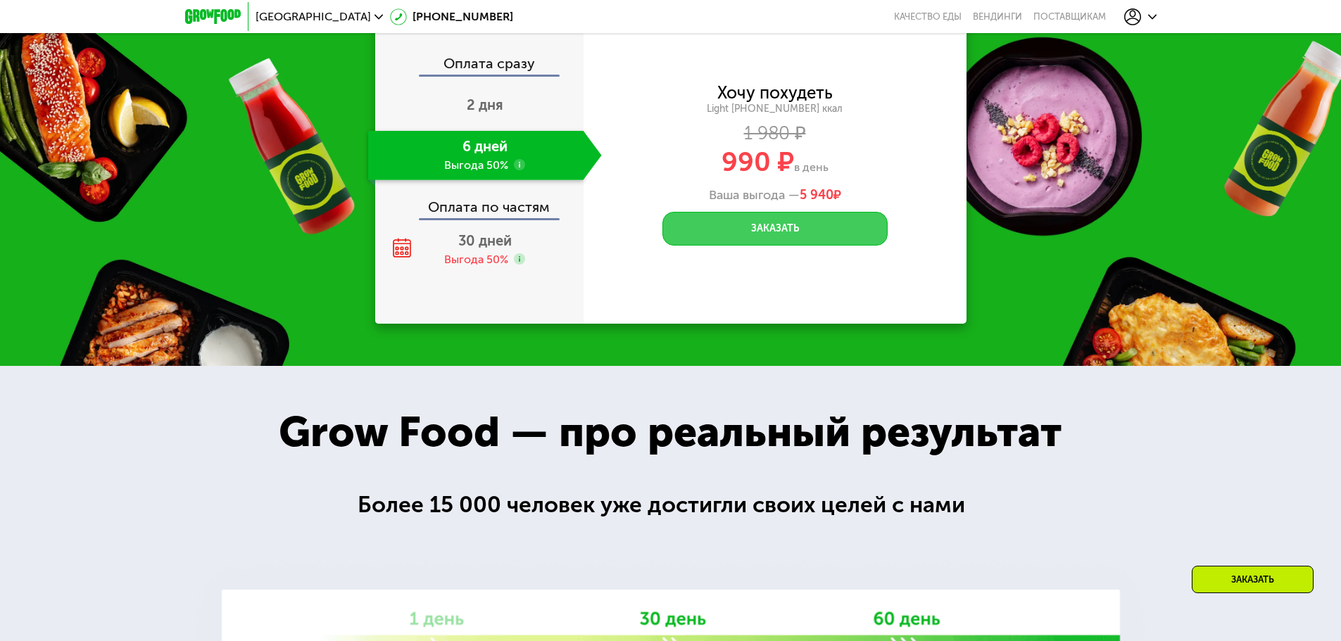
click at [779, 246] on button "Заказать" at bounding box center [775, 229] width 225 height 34
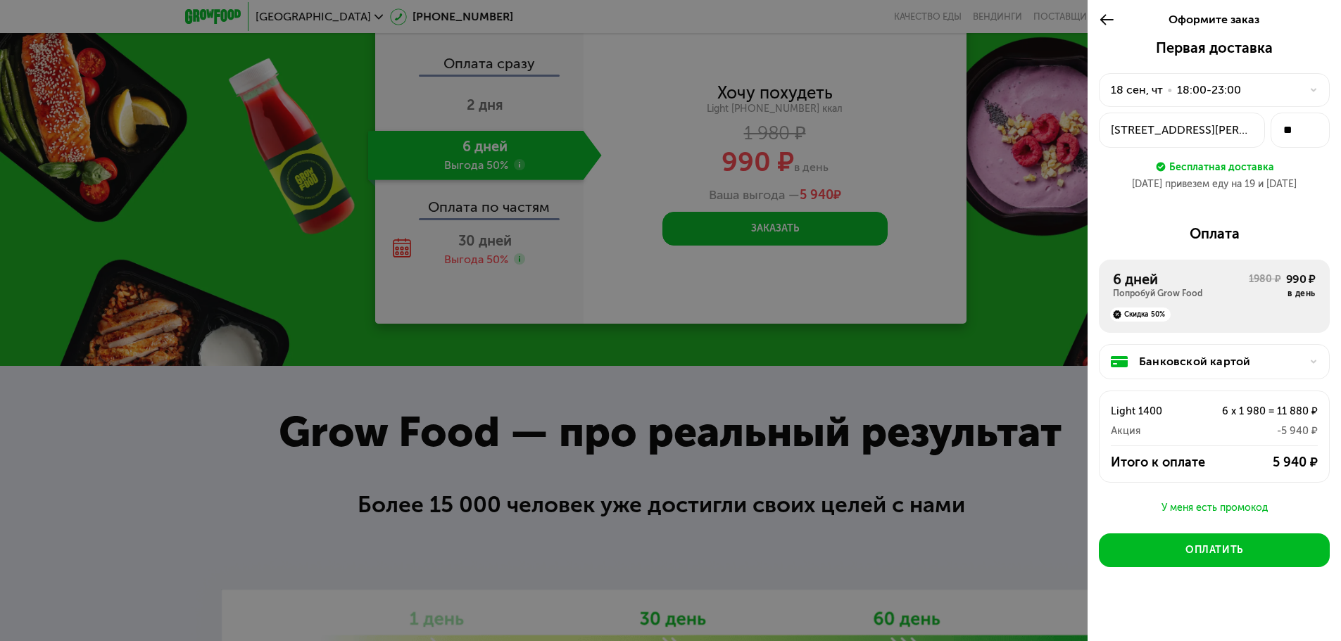
click at [1189, 365] on div "Банковской картой" at bounding box center [1220, 361] width 162 height 17
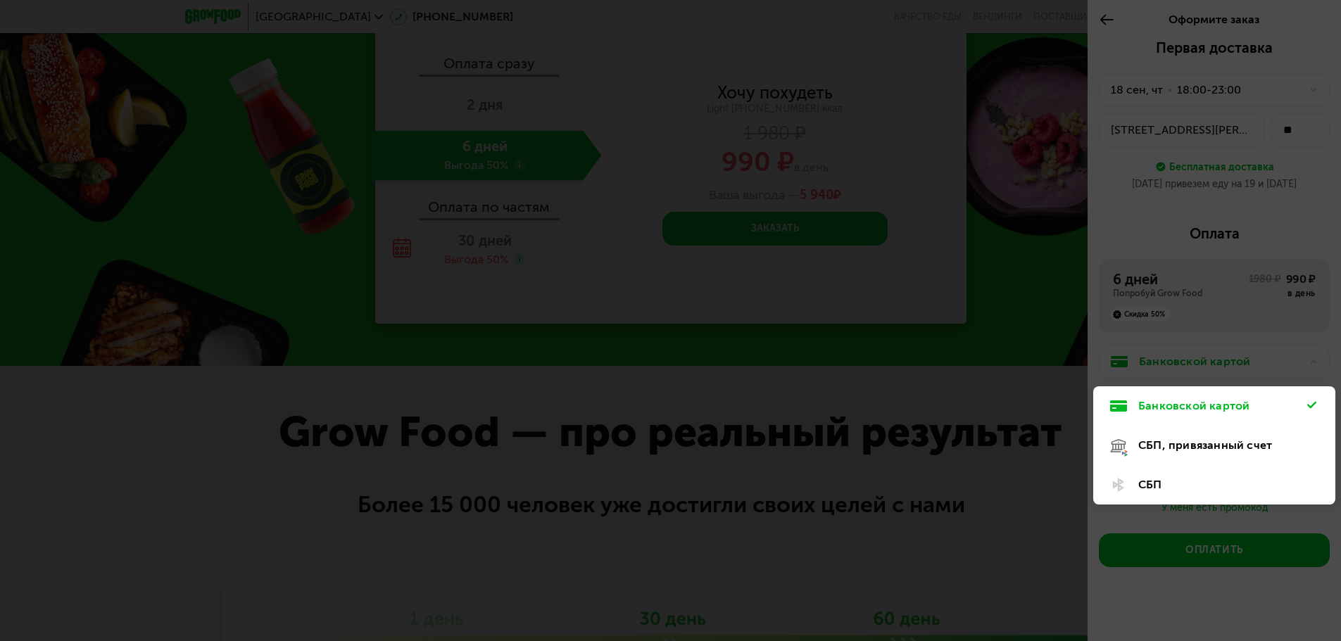
click at [1173, 441] on div "СБП, привязанный счет" at bounding box center [1222, 445] width 169 height 17
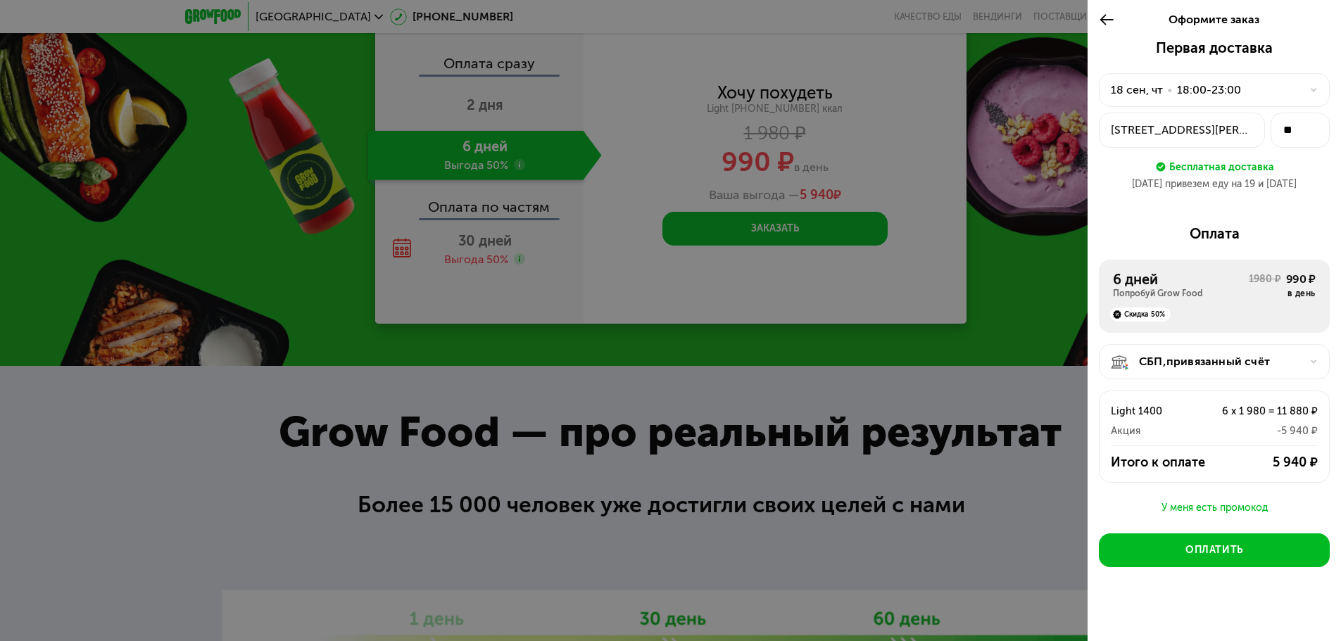
scroll to position [8, 0]
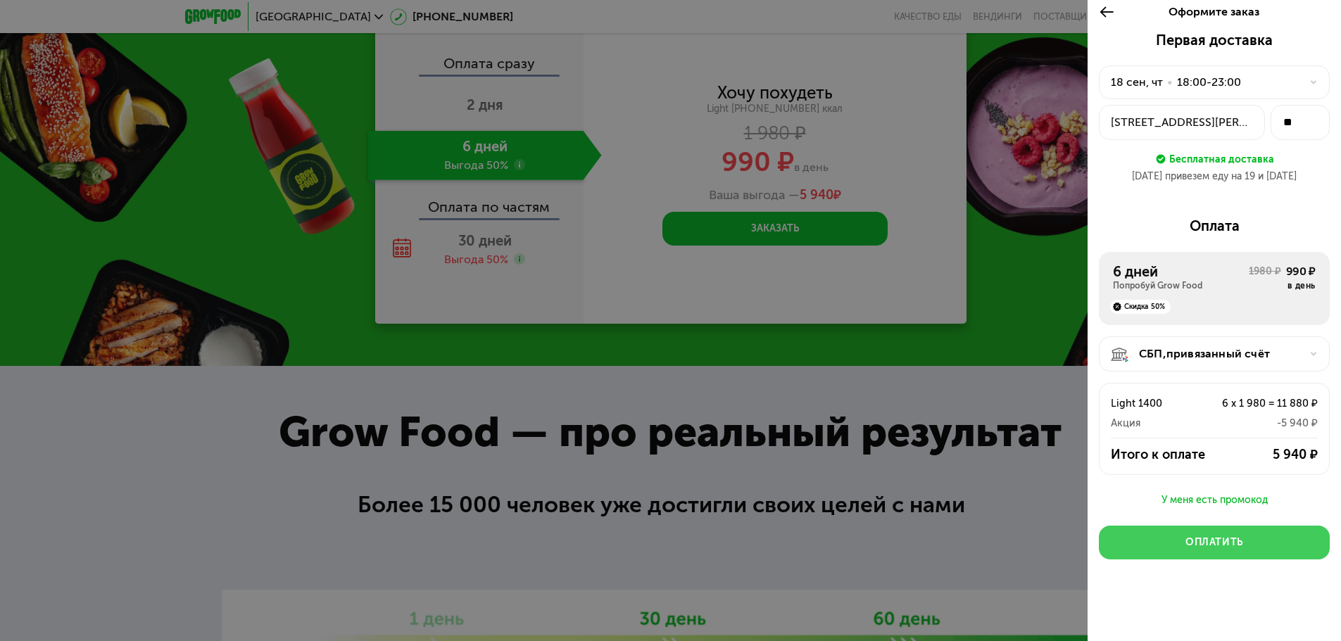
click at [1225, 546] on div "Оплатить" at bounding box center [1215, 543] width 58 height 14
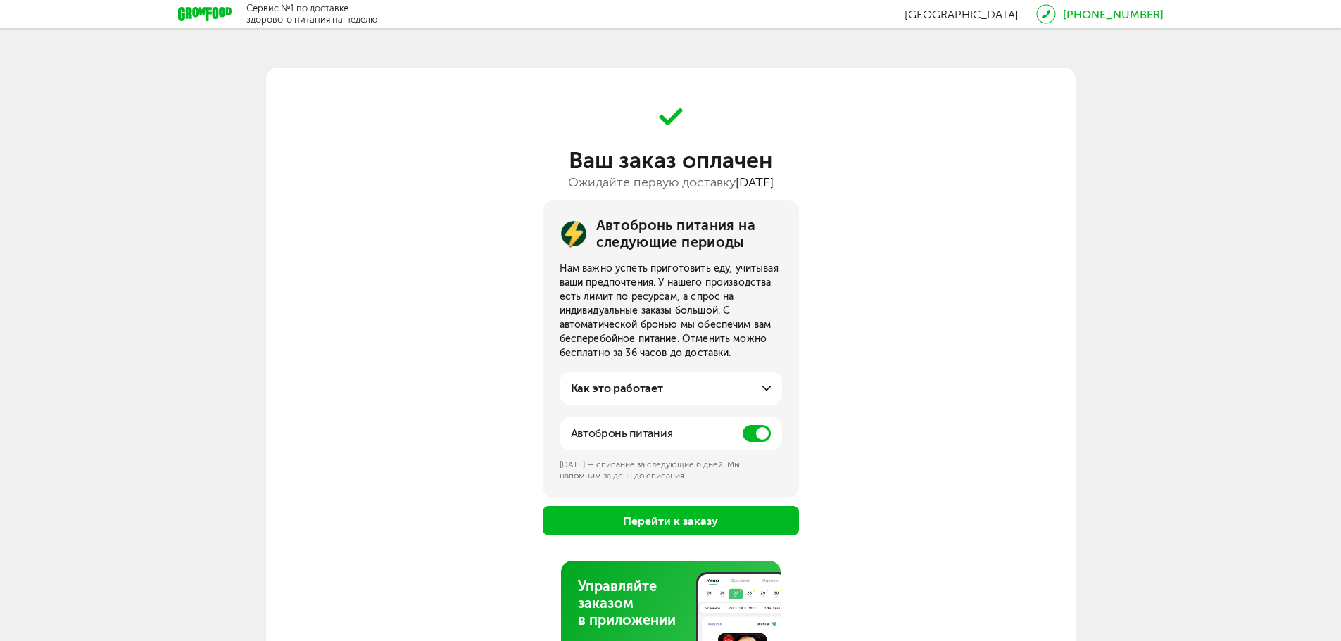
click at [662, 527] on button "Перейти к заказу" at bounding box center [671, 521] width 256 height 30
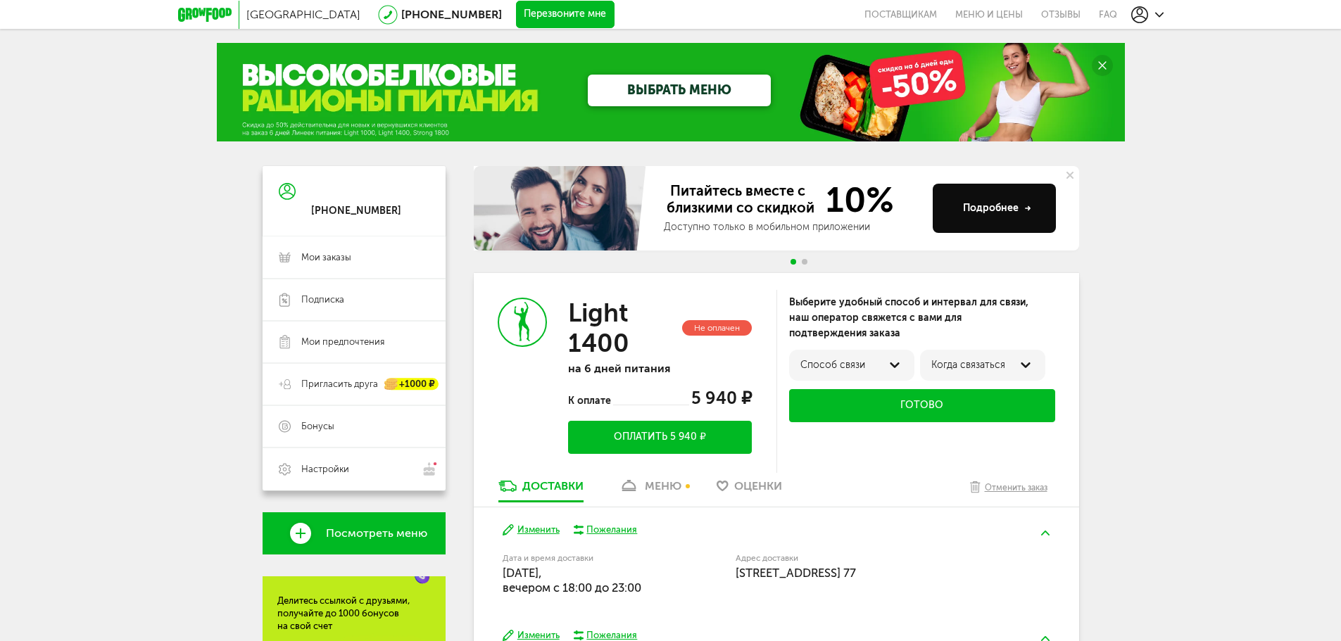
click at [872, 369] on div "Способ связи" at bounding box center [852, 365] width 103 height 11
click at [848, 370] on label "по телефону" at bounding box center [830, 370] width 61 height 11
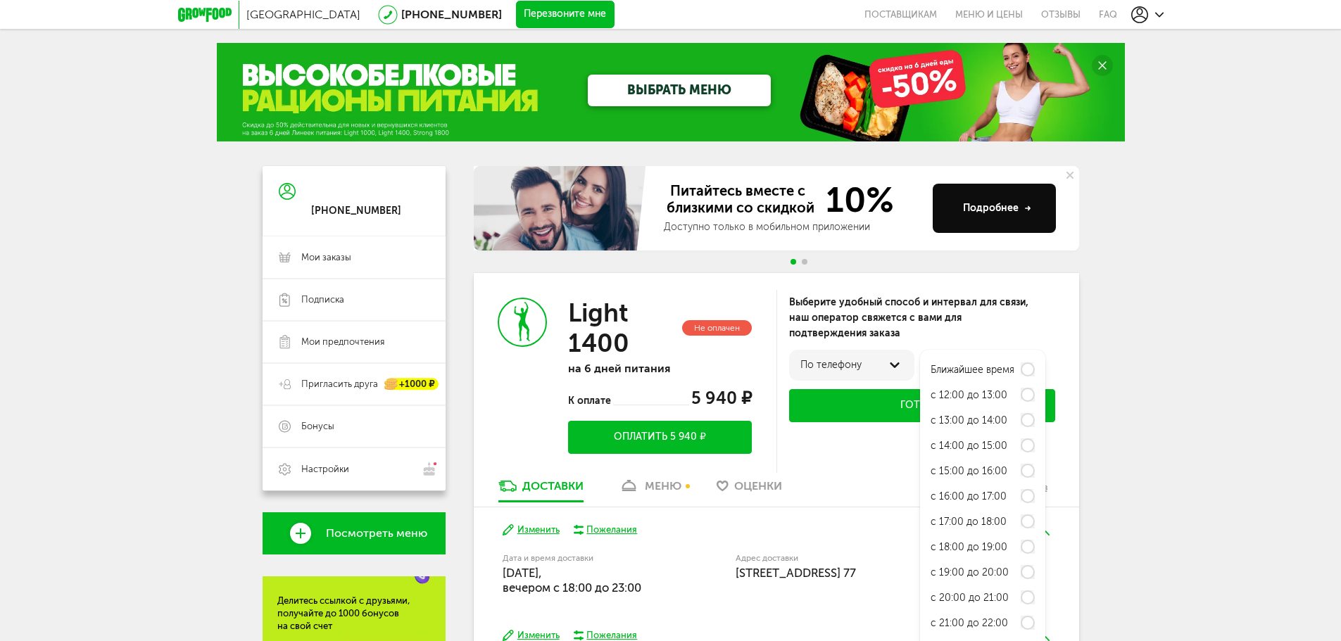
click at [1104, 322] on div "[GEOGRAPHIC_DATA] [PHONE_NUMBER] Перезвоните мне поставщикам Меню и цены Отзывы…" at bounding box center [670, 447] width 1341 height 894
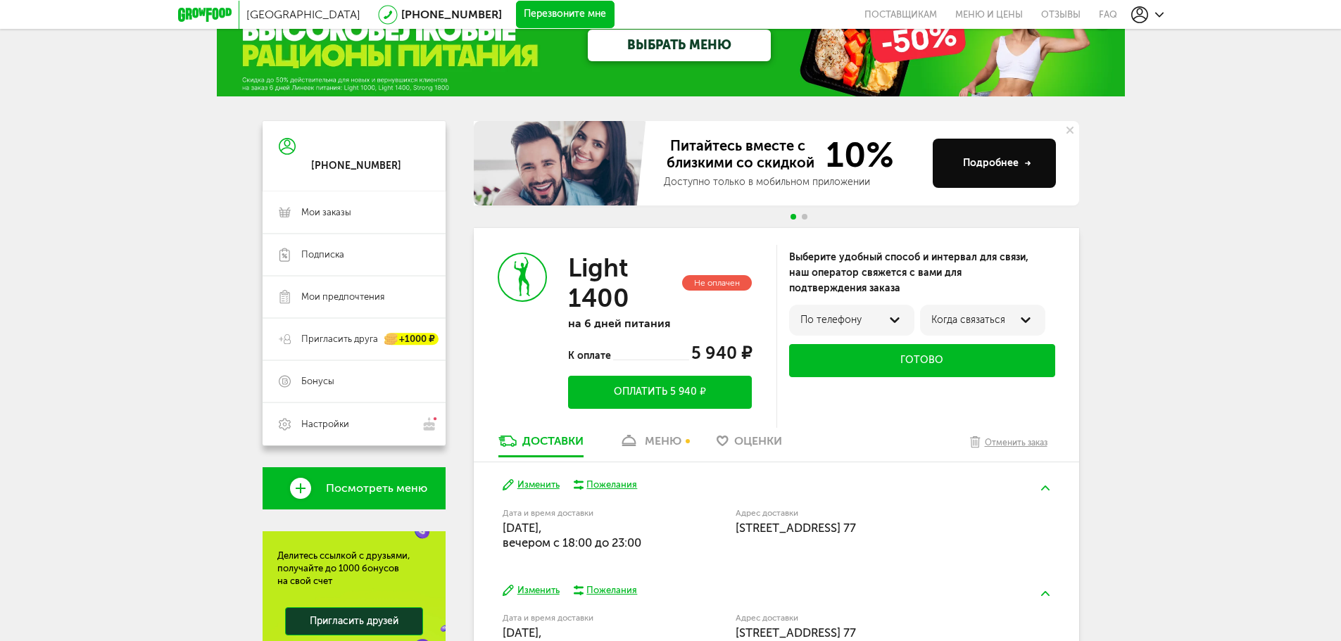
scroll to position [43, 0]
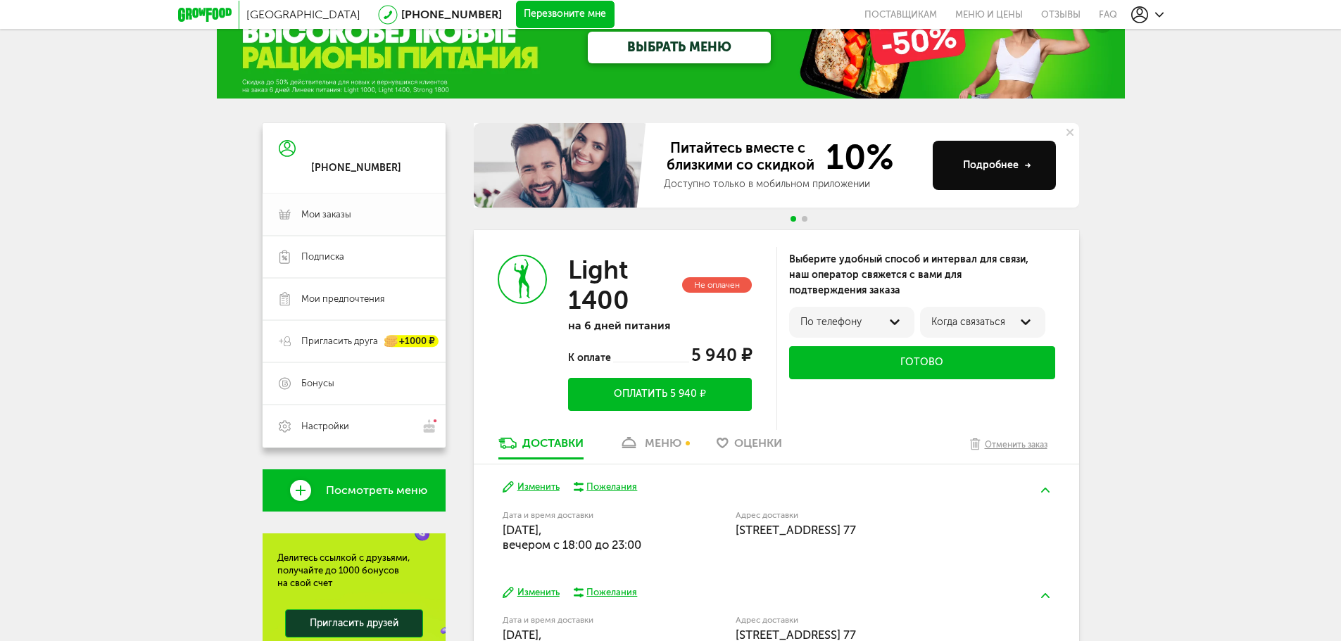
click at [337, 216] on span "Мои заказы" at bounding box center [326, 214] width 50 height 13
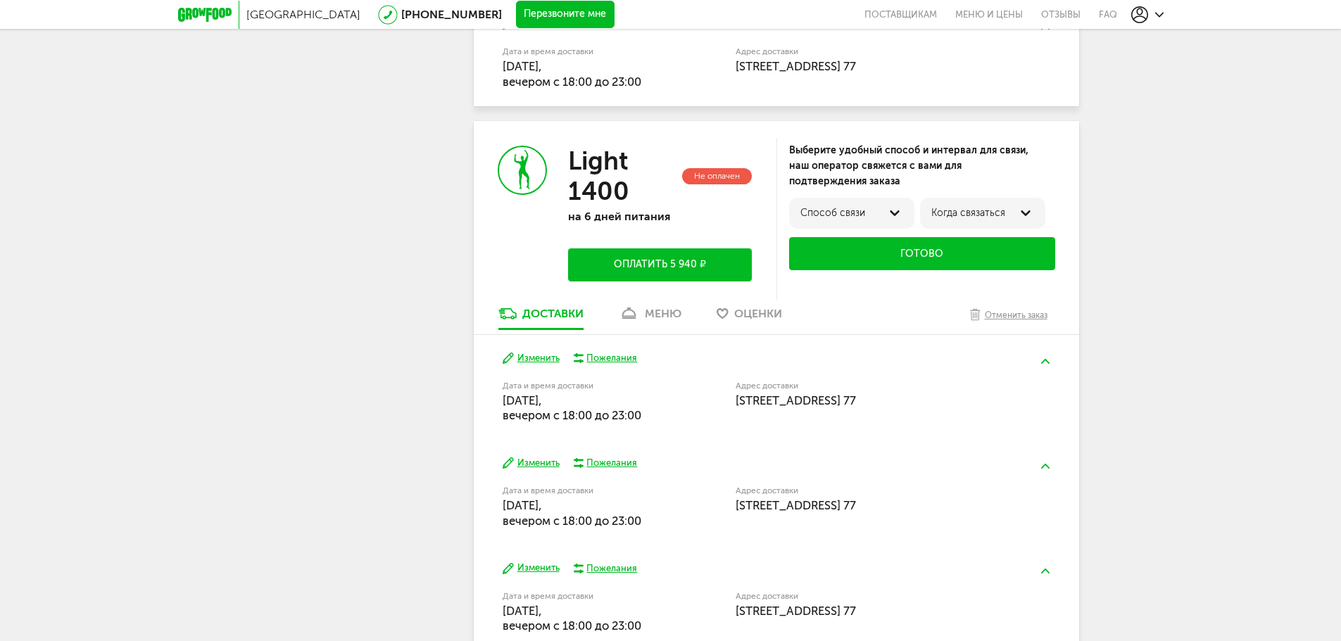
scroll to position [1649, 0]
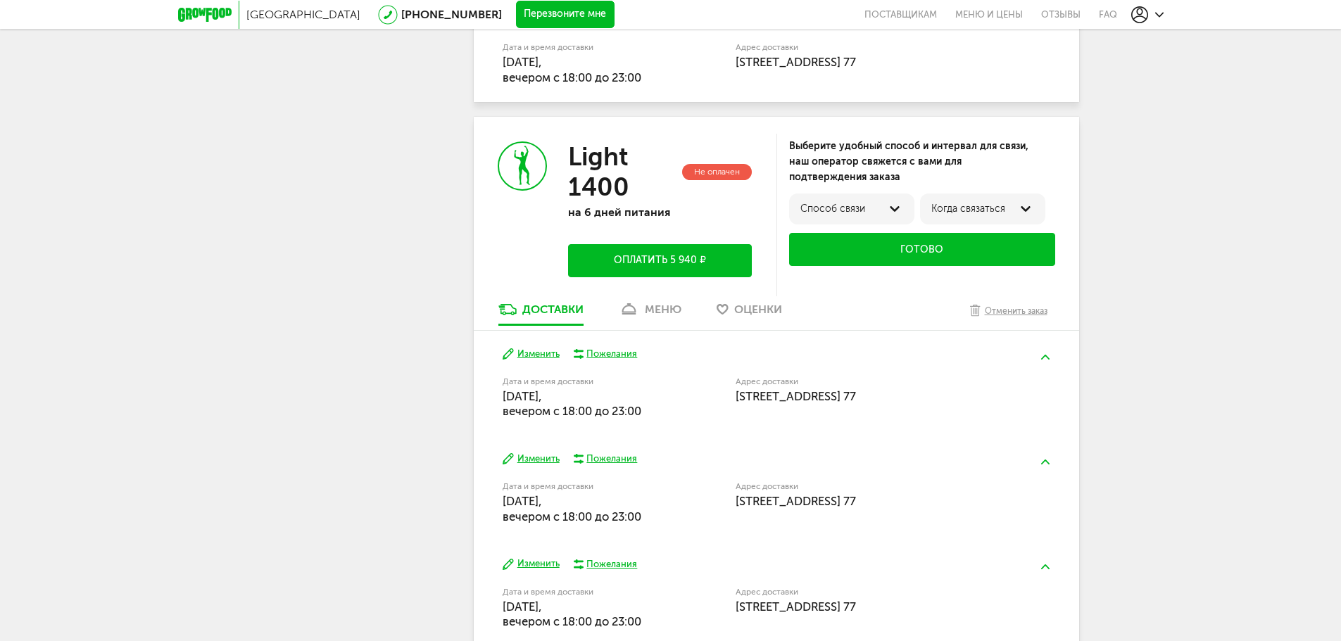
click at [692, 264] on button "Оплатить 5 940 ₽" at bounding box center [659, 260] width 183 height 33
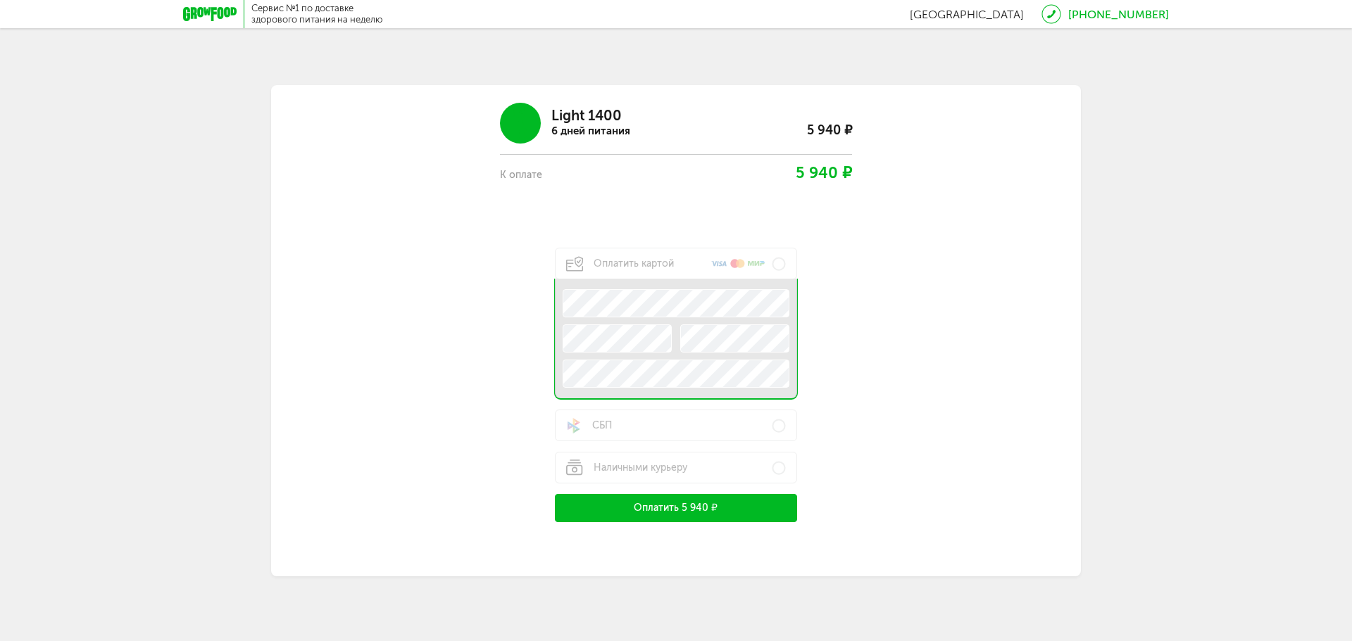
click at [213, 15] on icon at bounding box center [210, 14] width 54 height 14
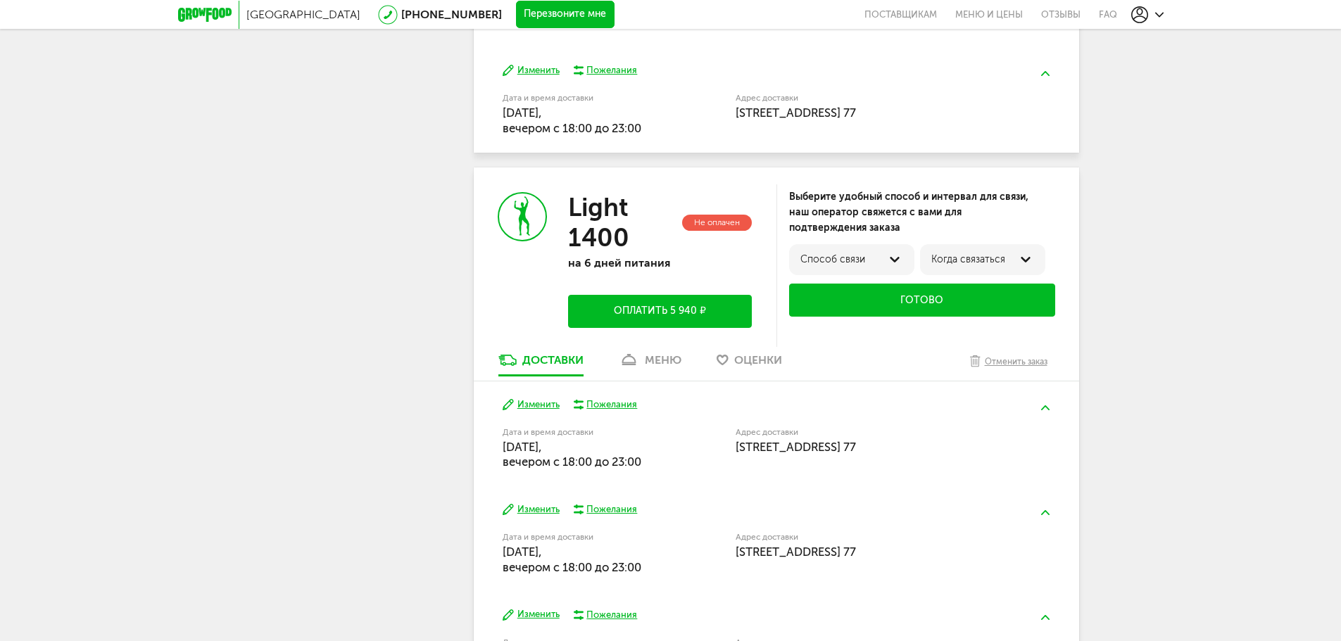
scroll to position [1726, 0]
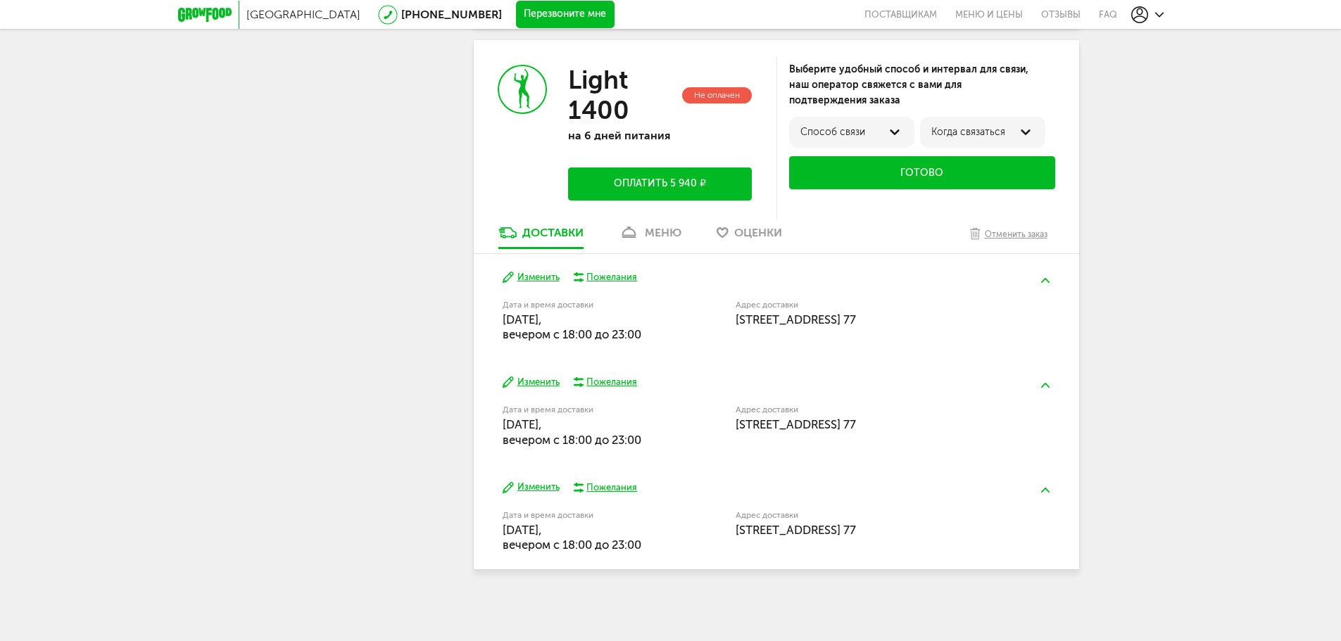
click at [680, 192] on button "Оплатить 5 940 ₽" at bounding box center [659, 184] width 183 height 33
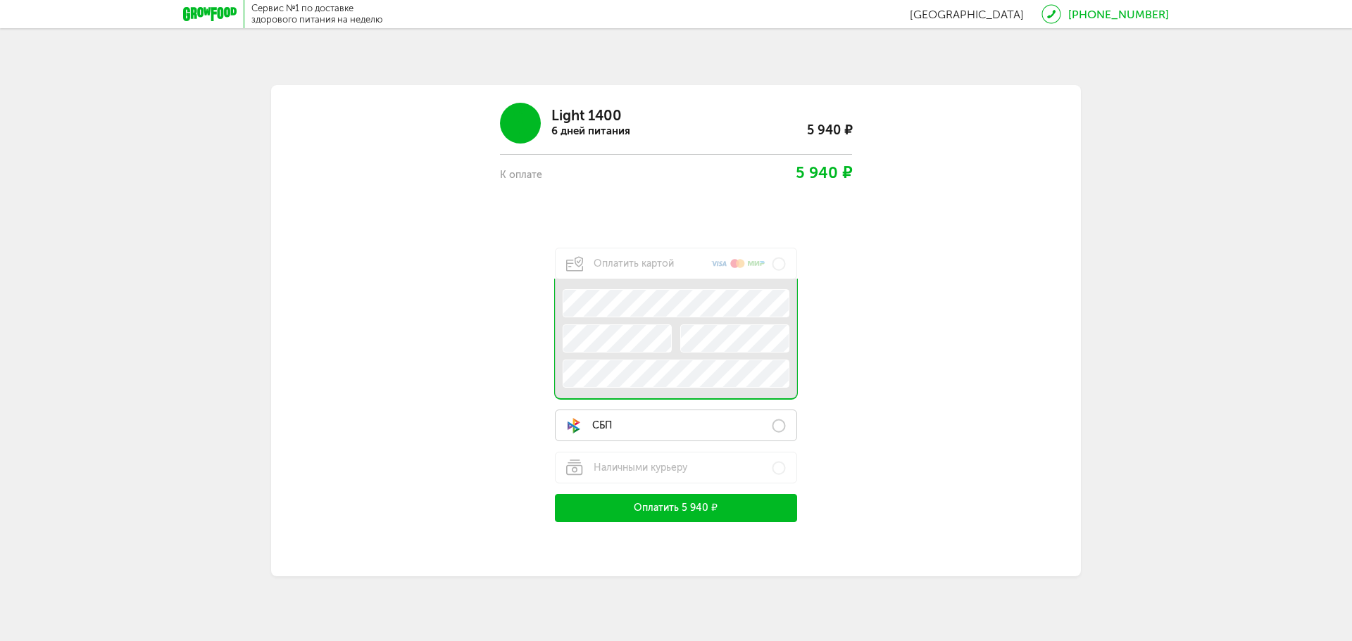
click at [614, 436] on label "СБП" at bounding box center [676, 426] width 242 height 32
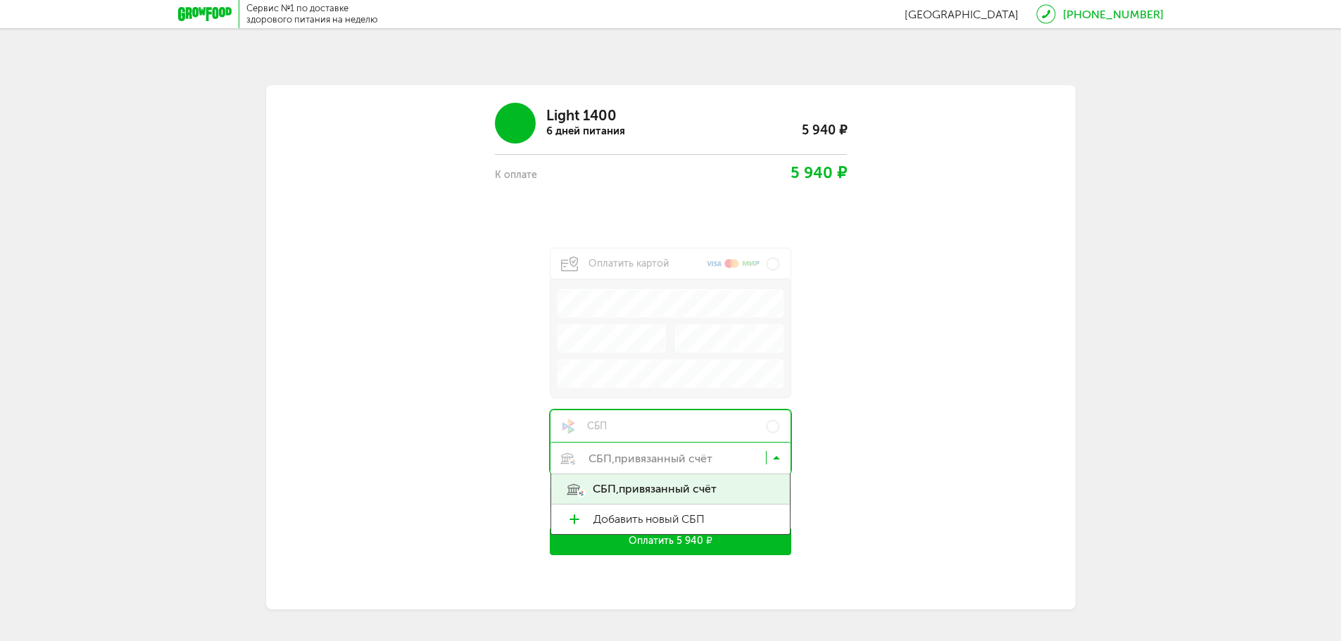
click at [682, 457] on input "Search for option" at bounding box center [674, 461] width 241 height 24
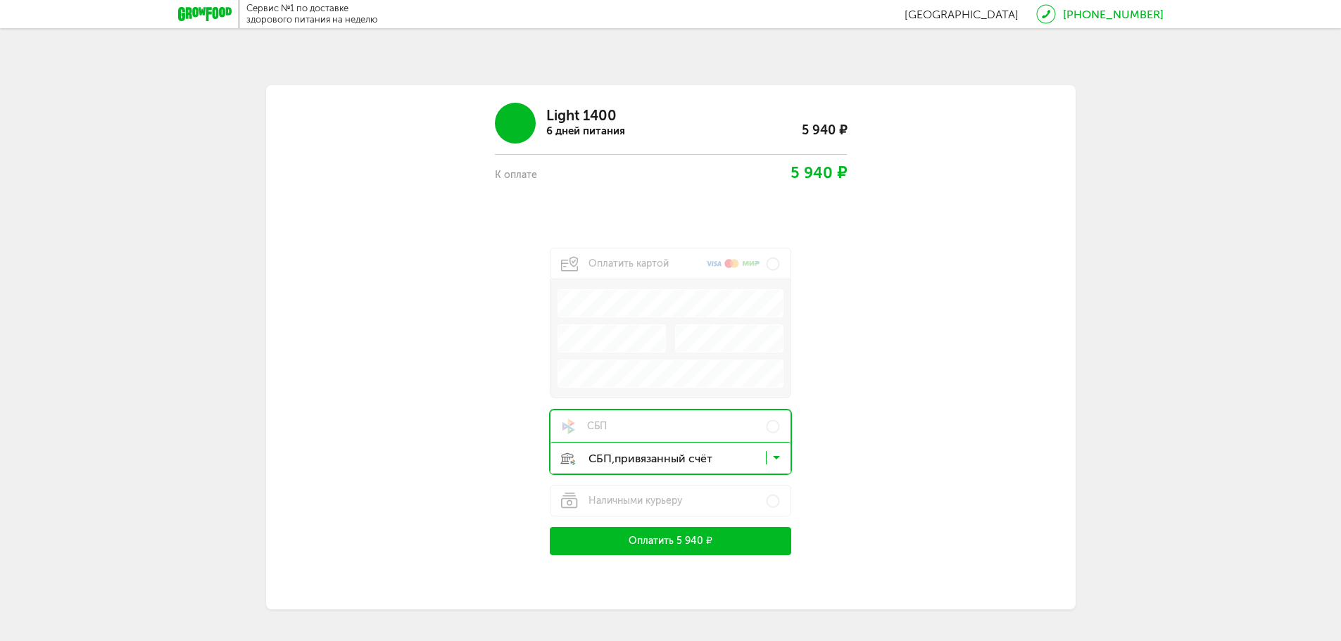
click at [684, 484] on span "привязанный счёт" at bounding box center [668, 490] width 98 height 30
click at [674, 546] on button "Оплатить 5 940 ₽" at bounding box center [671, 541] width 242 height 28
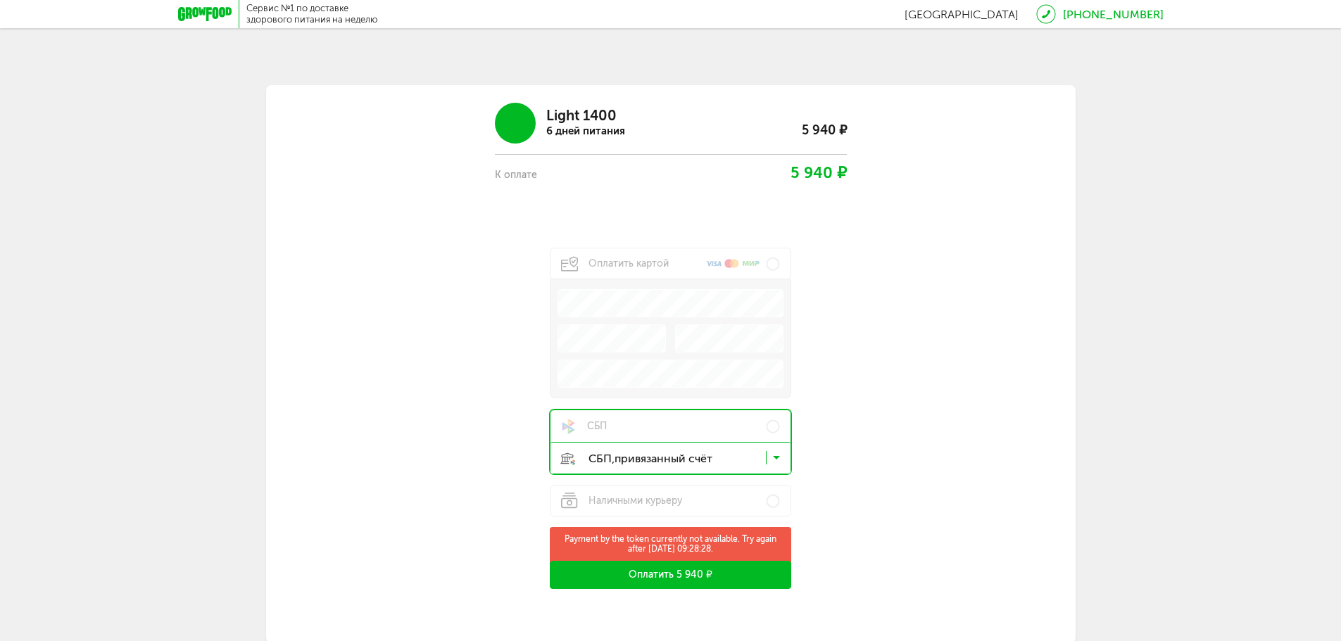
click at [805, 552] on div "Light 1400 6 дней питания 5 940 ₽ К оплате 5 940 ₽ Оплатить картой .e{fill:#f79…" at bounding box center [671, 340] width 676 height 497
click at [731, 456] on input "Search for option" at bounding box center [674, 461] width 241 height 24
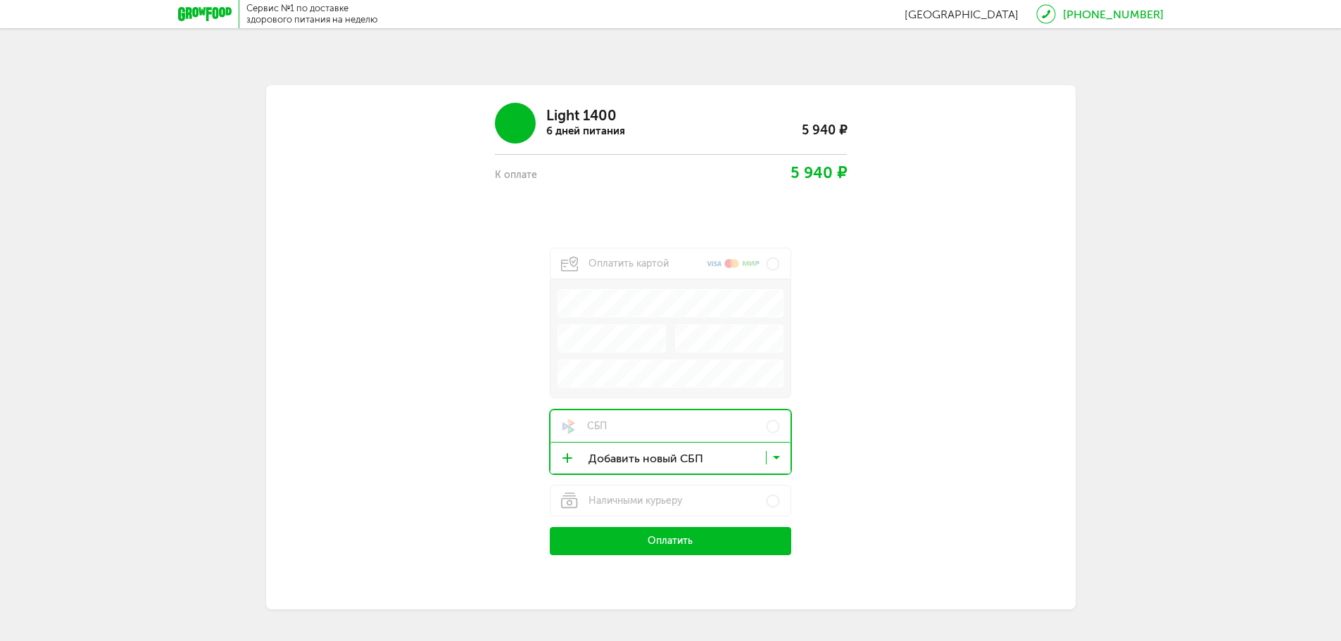
click at [698, 522] on span "Добавить новый СБП" at bounding box center [685, 520] width 182 height 30
click at [860, 510] on div "Light 1400 6 дней питания 5 940 ₽ К оплате 5 940 ₽ Оплатить картой .e{fill:#f79…" at bounding box center [671, 323] width 676 height 463
click at [696, 547] on button "Оплатить" at bounding box center [671, 541] width 242 height 28
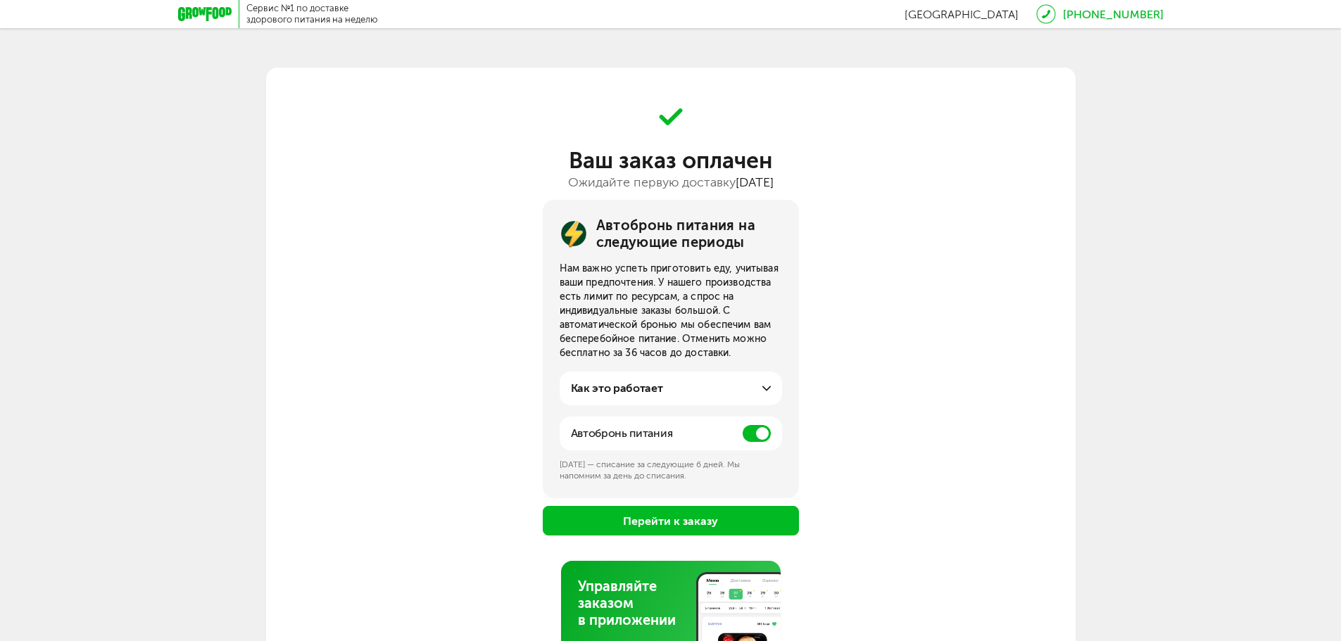
click at [667, 524] on button "Перейти к заказу" at bounding box center [671, 521] width 256 height 30
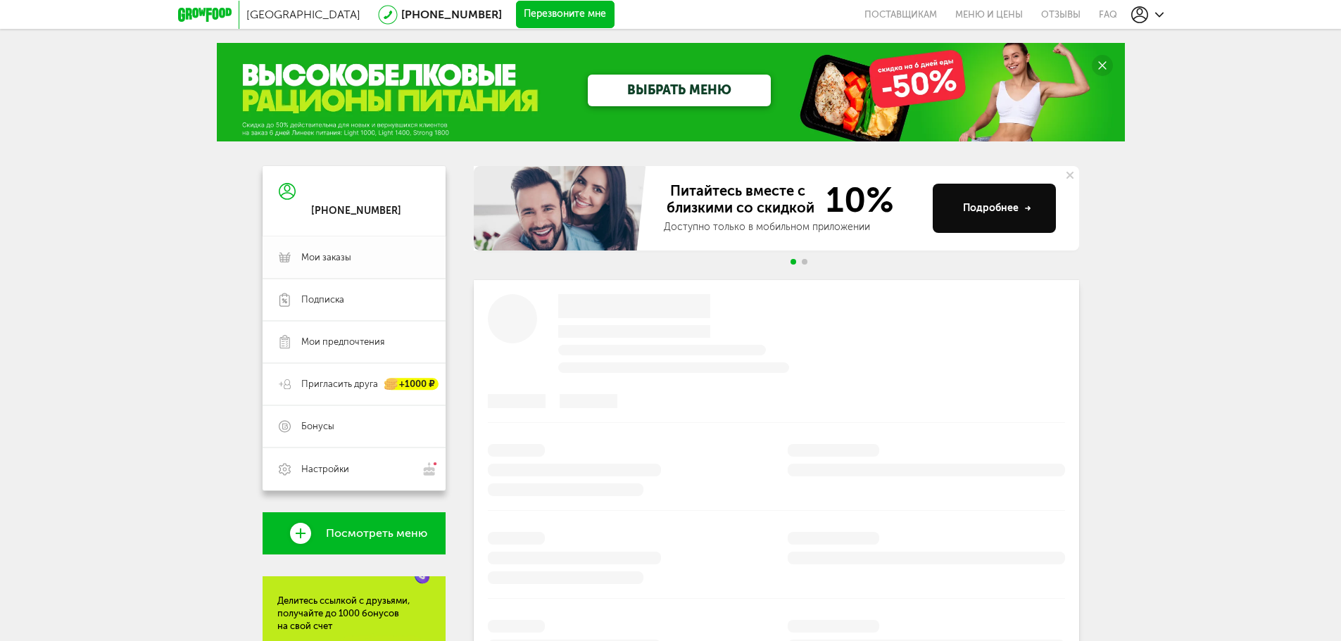
click at [339, 259] on span "Мои заказы" at bounding box center [326, 257] width 50 height 13
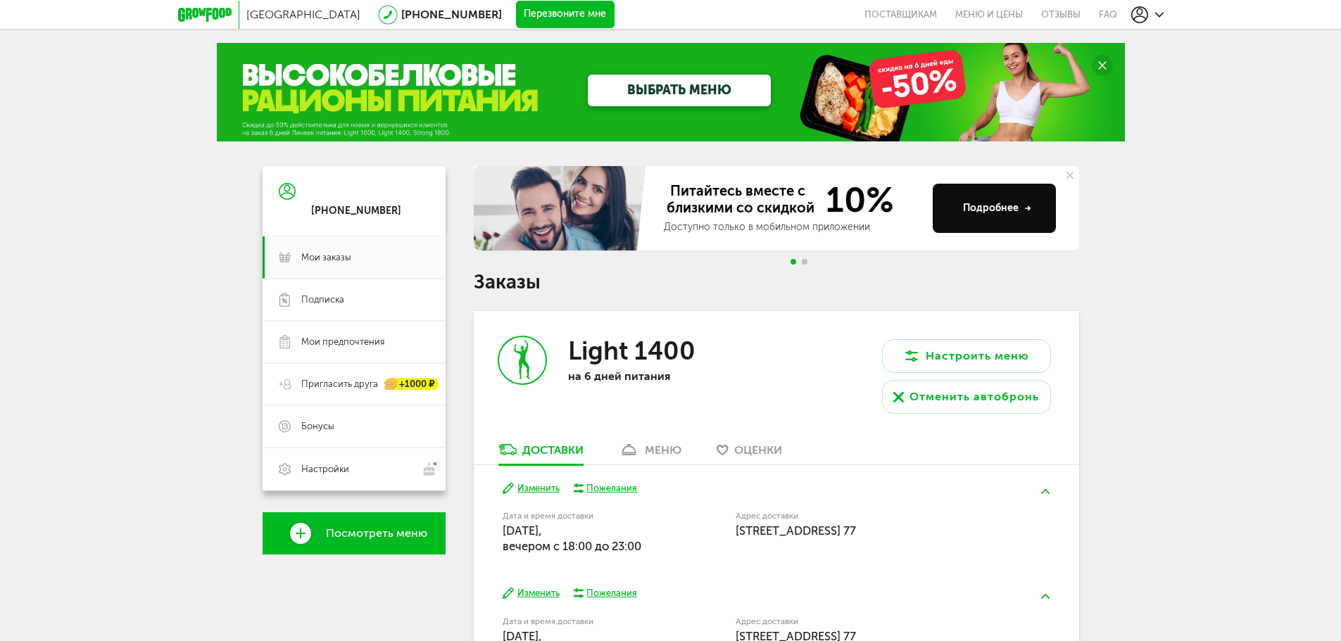
click at [209, 13] on icon at bounding box center [205, 15] width 54 height 14
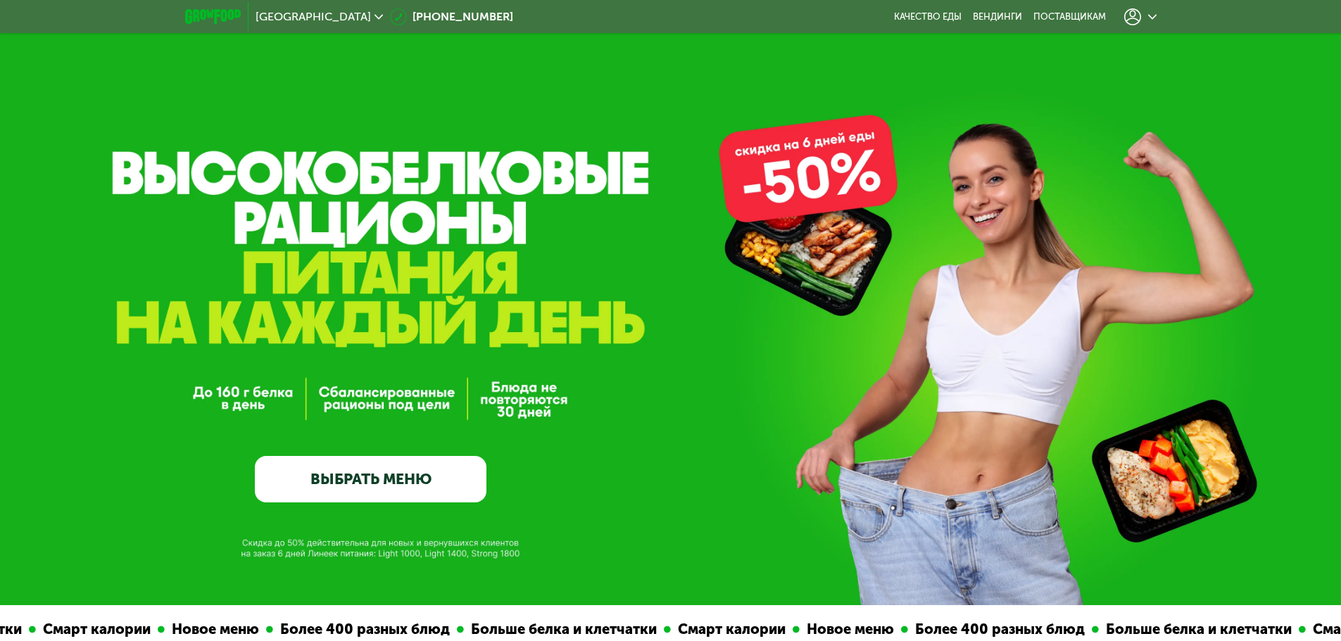
click at [1152, 25] on div at bounding box center [1140, 16] width 32 height 17
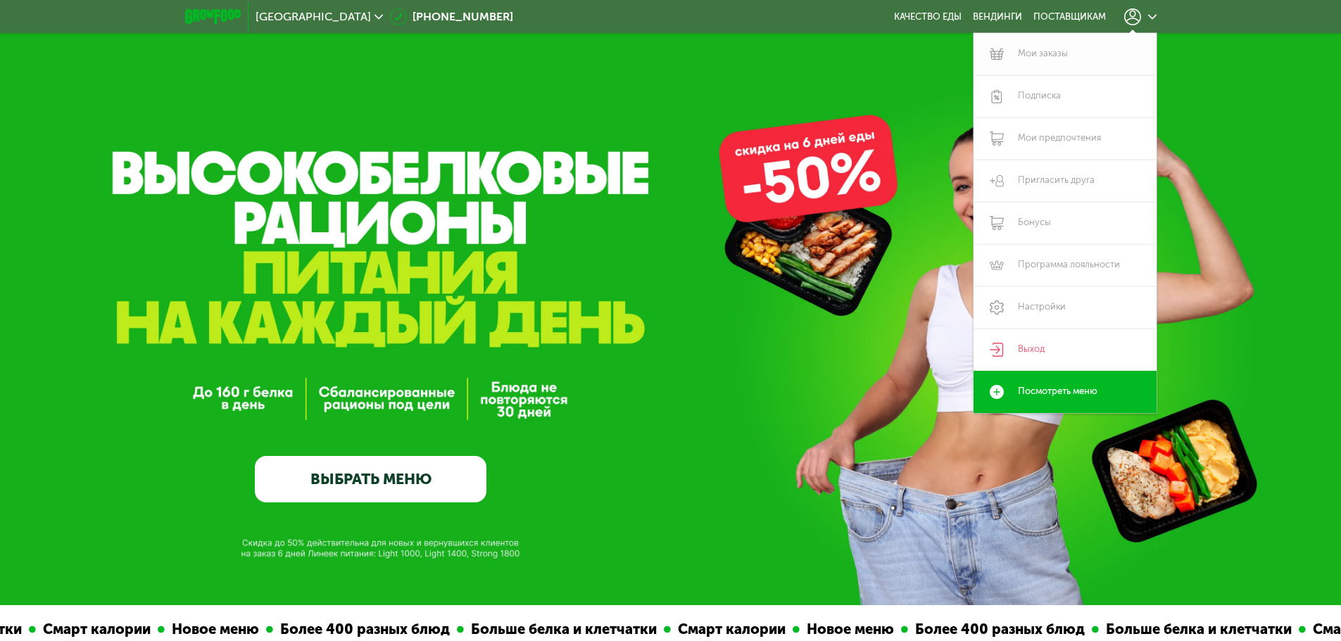
click at [1057, 56] on link "Мои заказы" at bounding box center [1065, 54] width 183 height 42
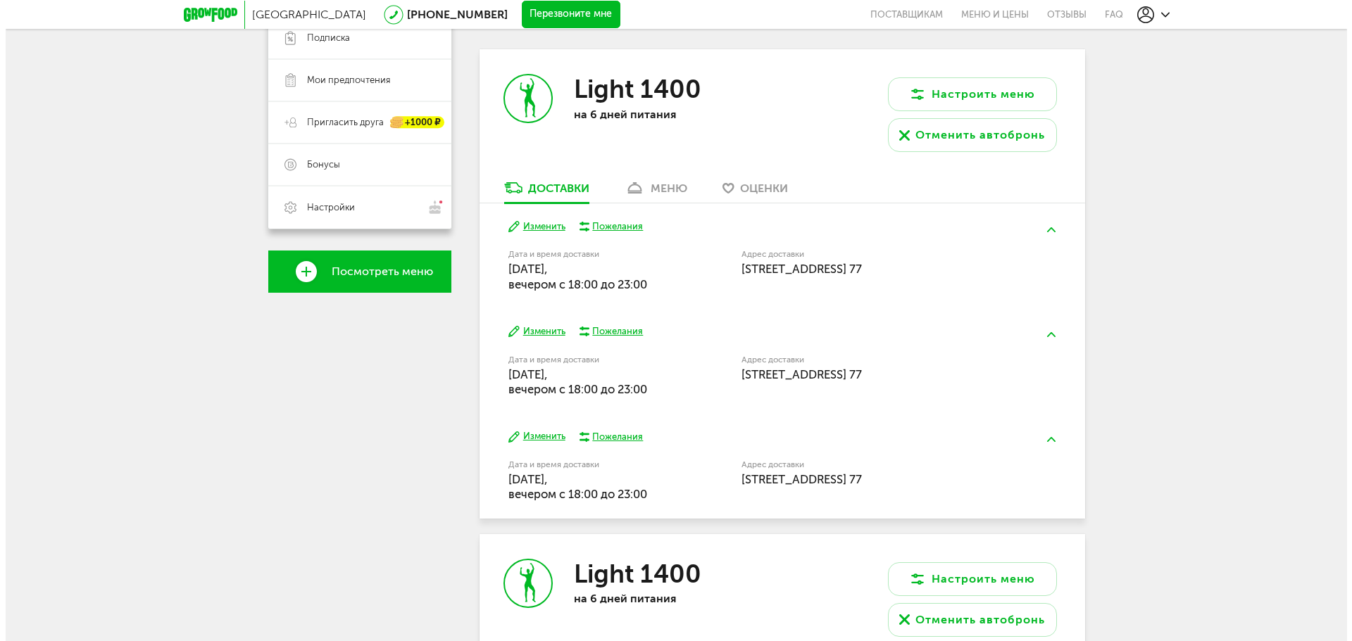
scroll to position [268, 0]
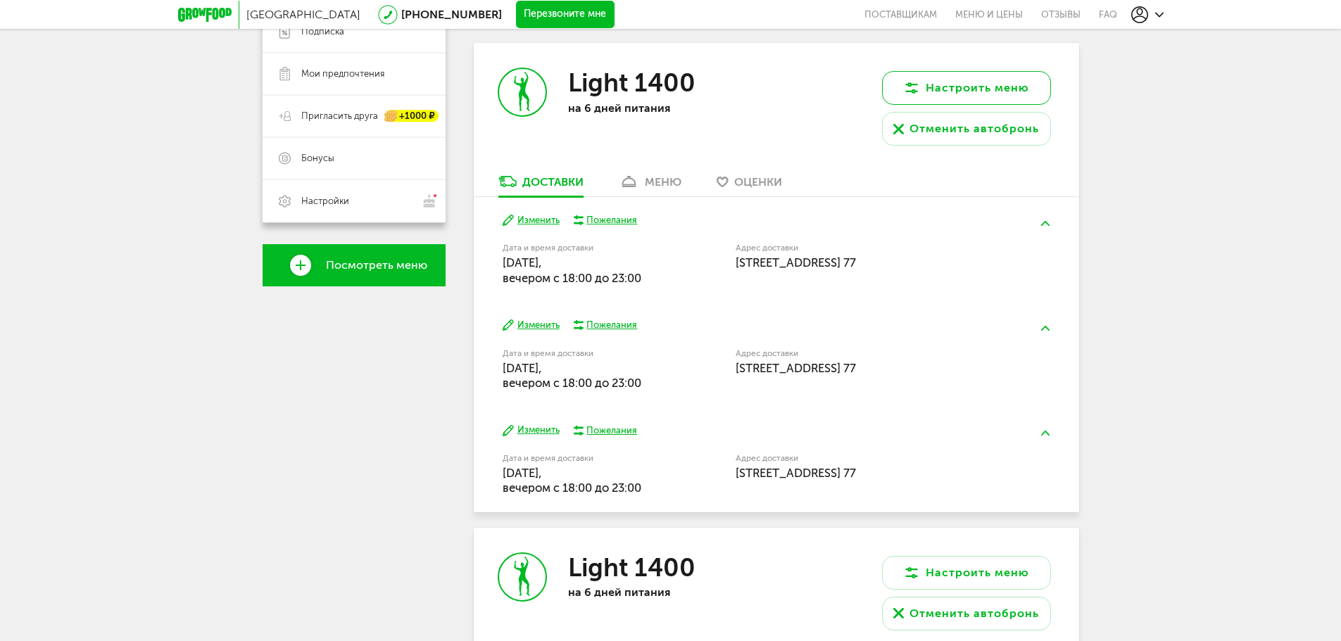
click at [965, 91] on button "Настроить меню" at bounding box center [966, 88] width 169 height 34
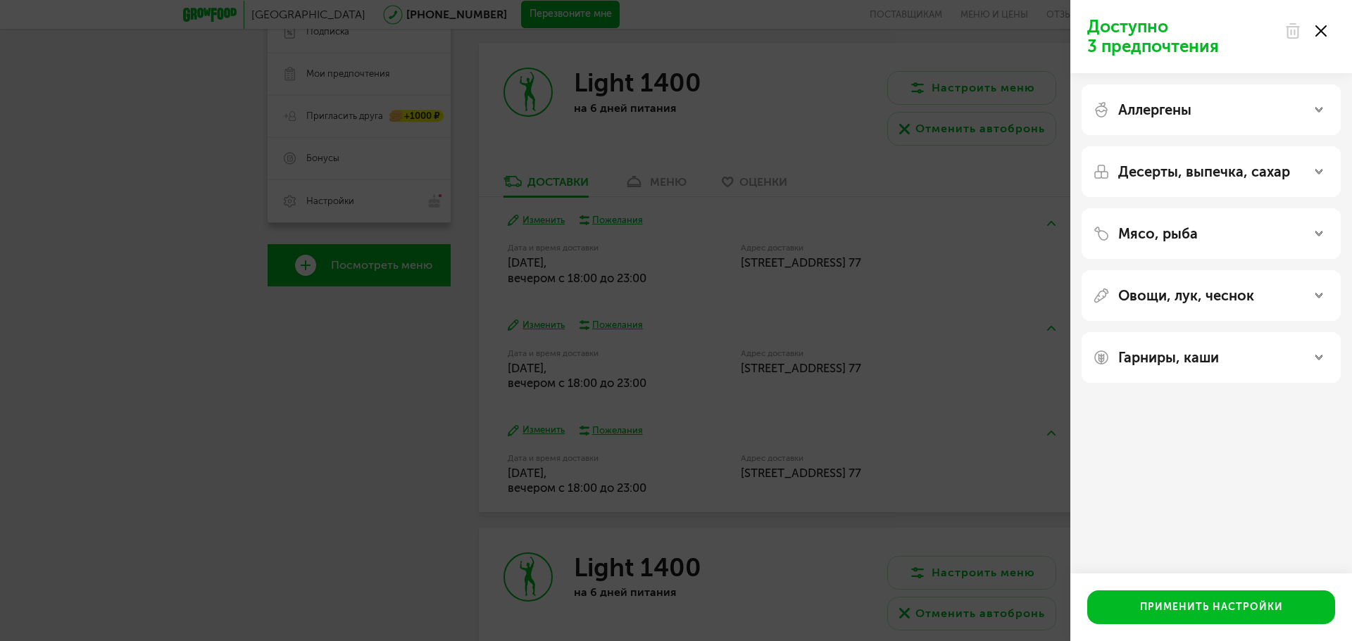
click at [1180, 115] on p "Аллергены" at bounding box center [1154, 109] width 73 height 17
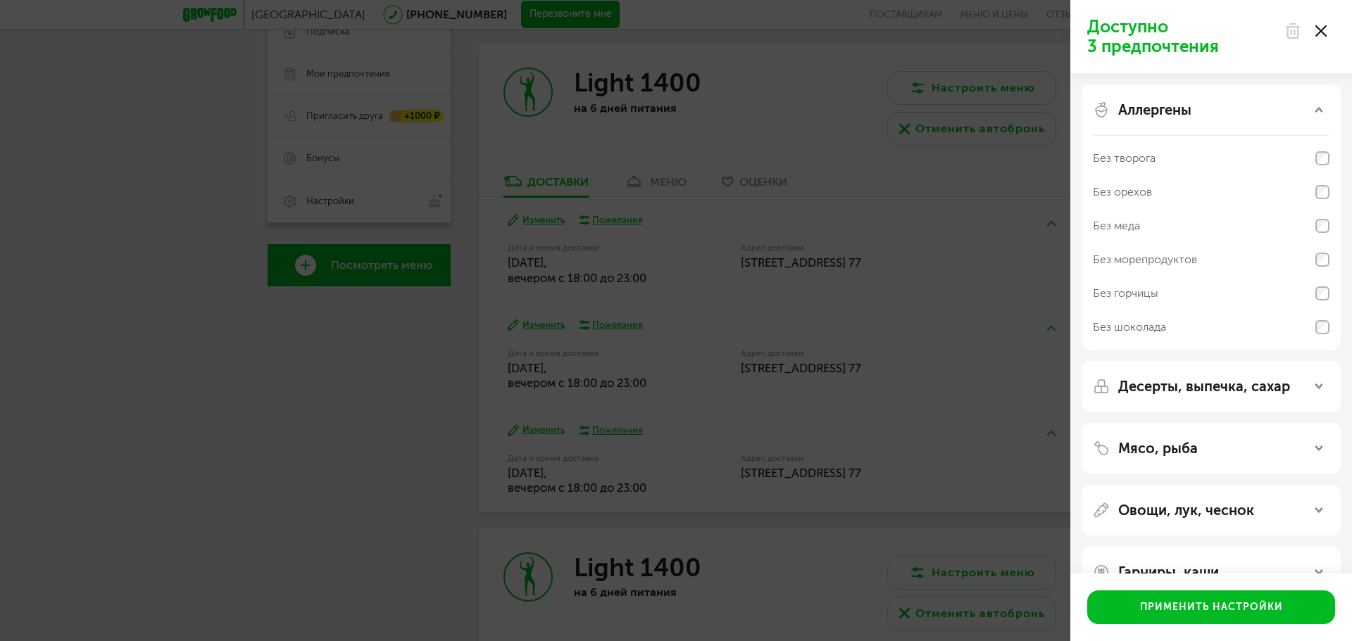
click at [1181, 113] on p "Аллергены" at bounding box center [1154, 109] width 73 height 17
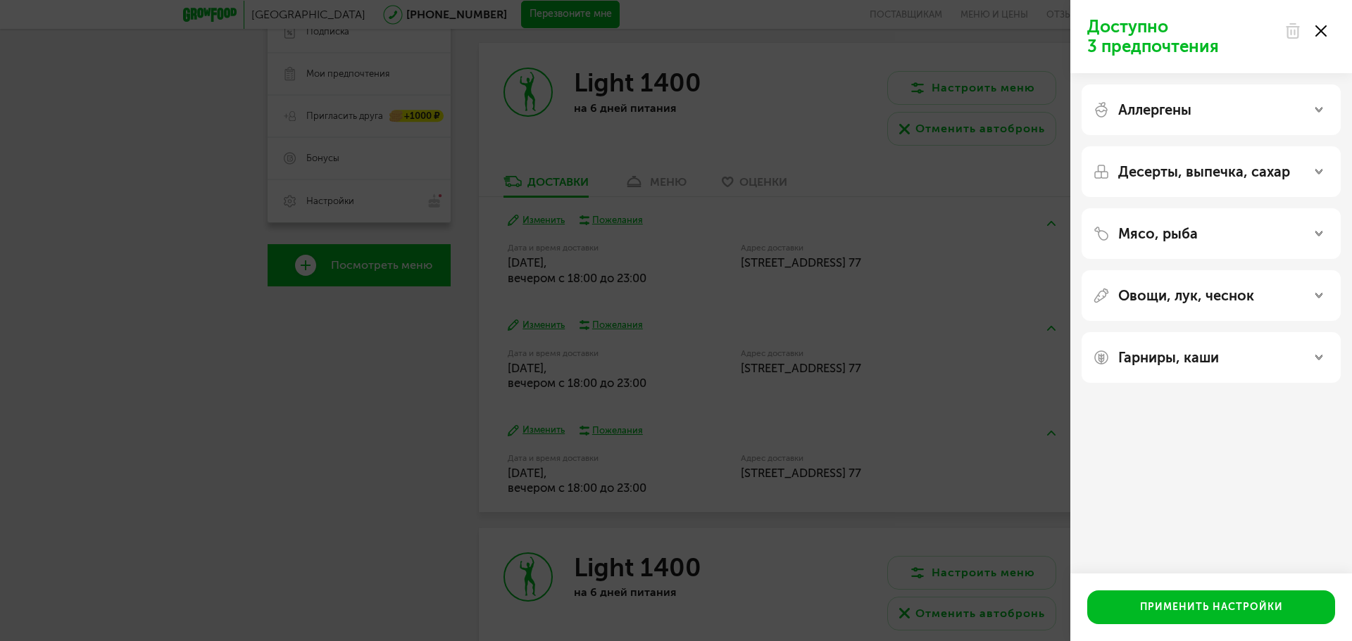
click at [1205, 171] on p "Десерты, выпечка, сахар" at bounding box center [1204, 171] width 172 height 17
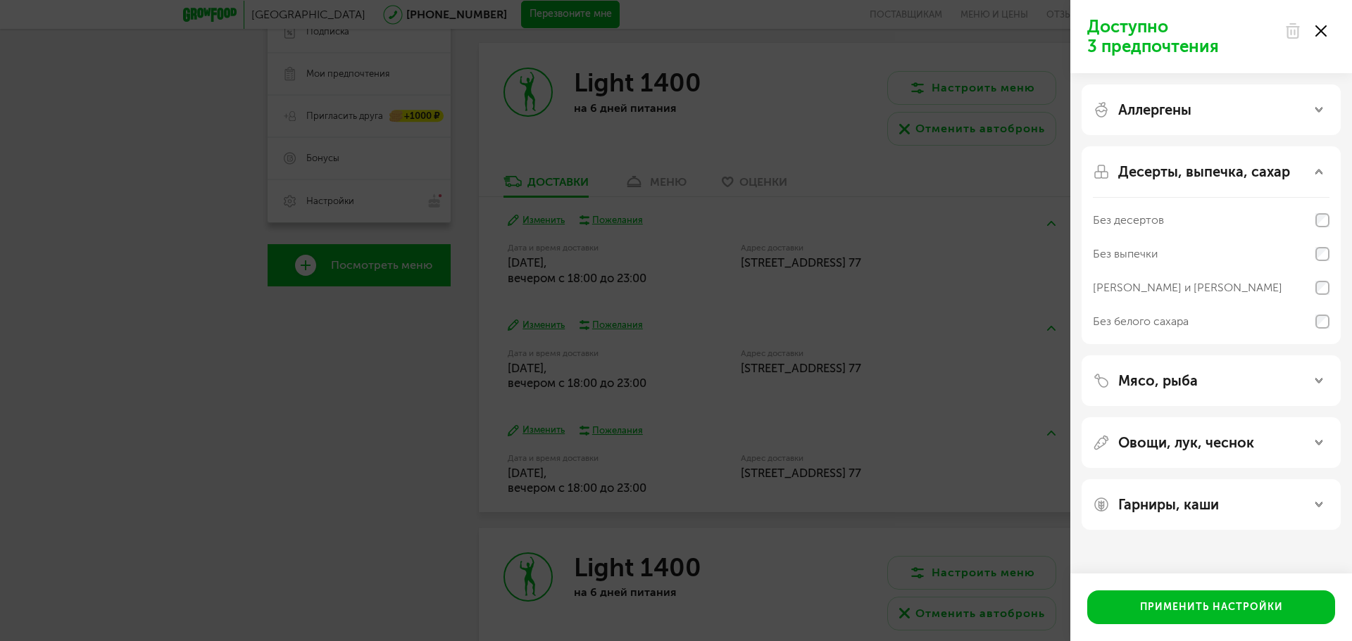
click at [1191, 172] on p "Десерты, выпечка, сахар" at bounding box center [1204, 171] width 172 height 17
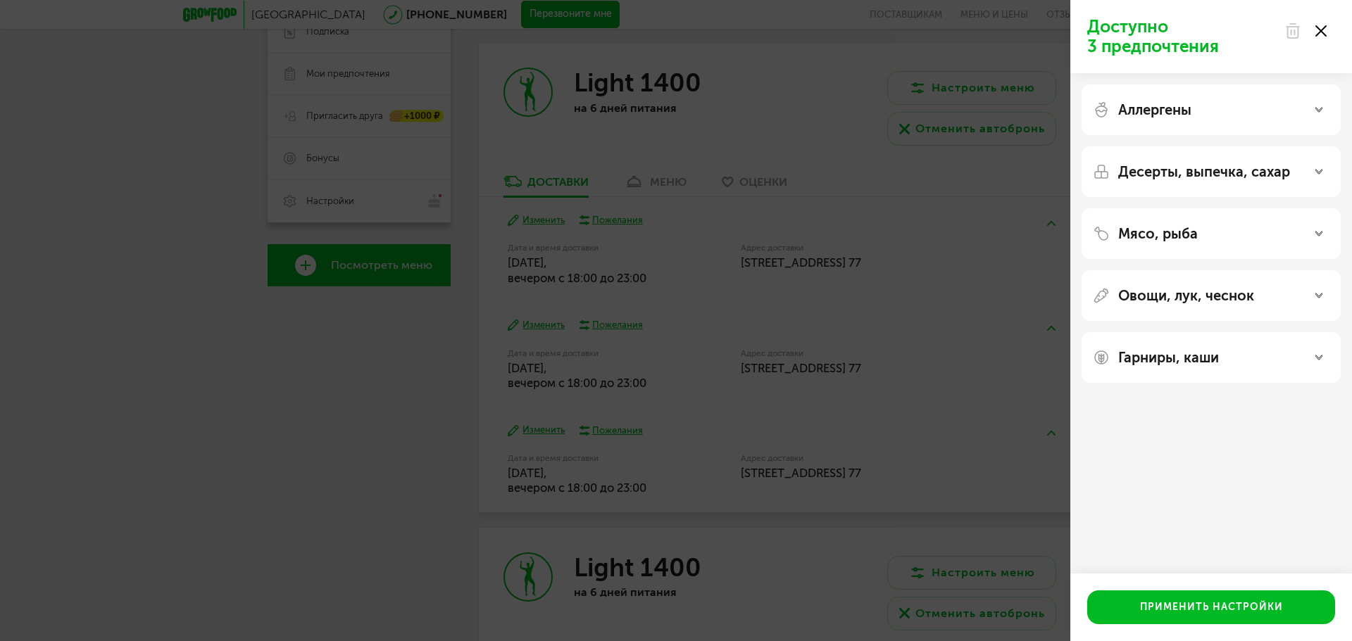
click at [1176, 239] on p "Мясо, рыба" at bounding box center [1158, 233] width 80 height 17
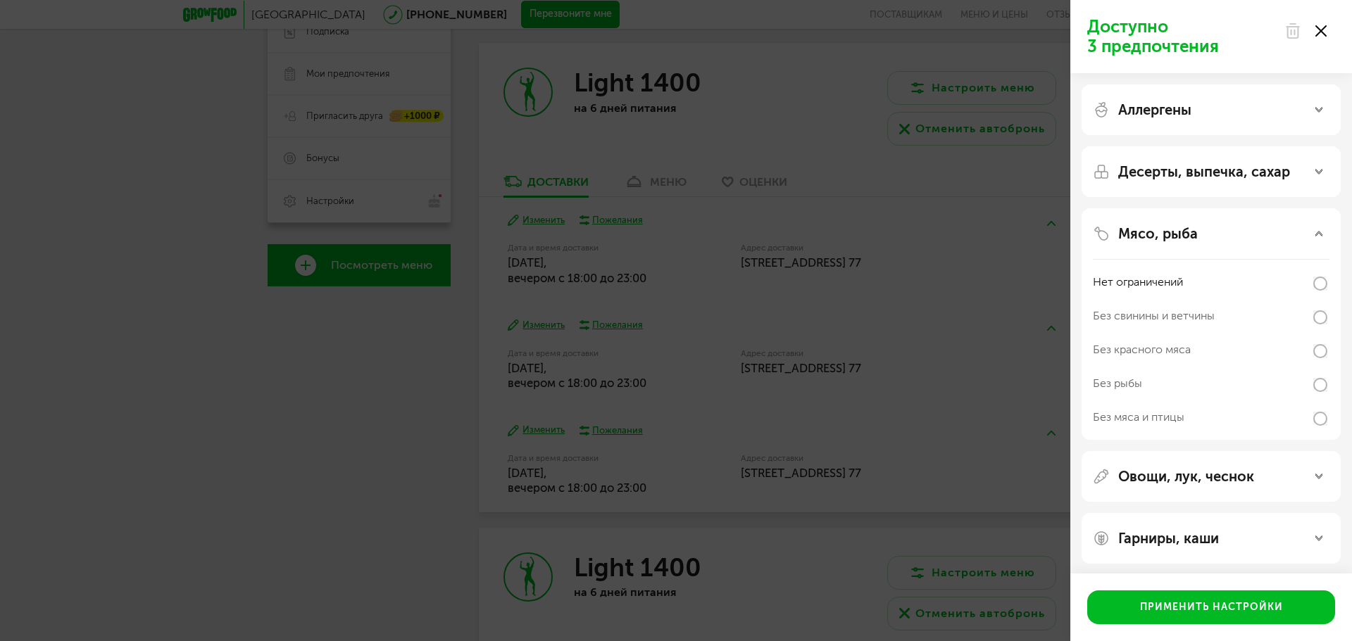
click at [1183, 236] on p "Мясо, рыба" at bounding box center [1158, 233] width 80 height 17
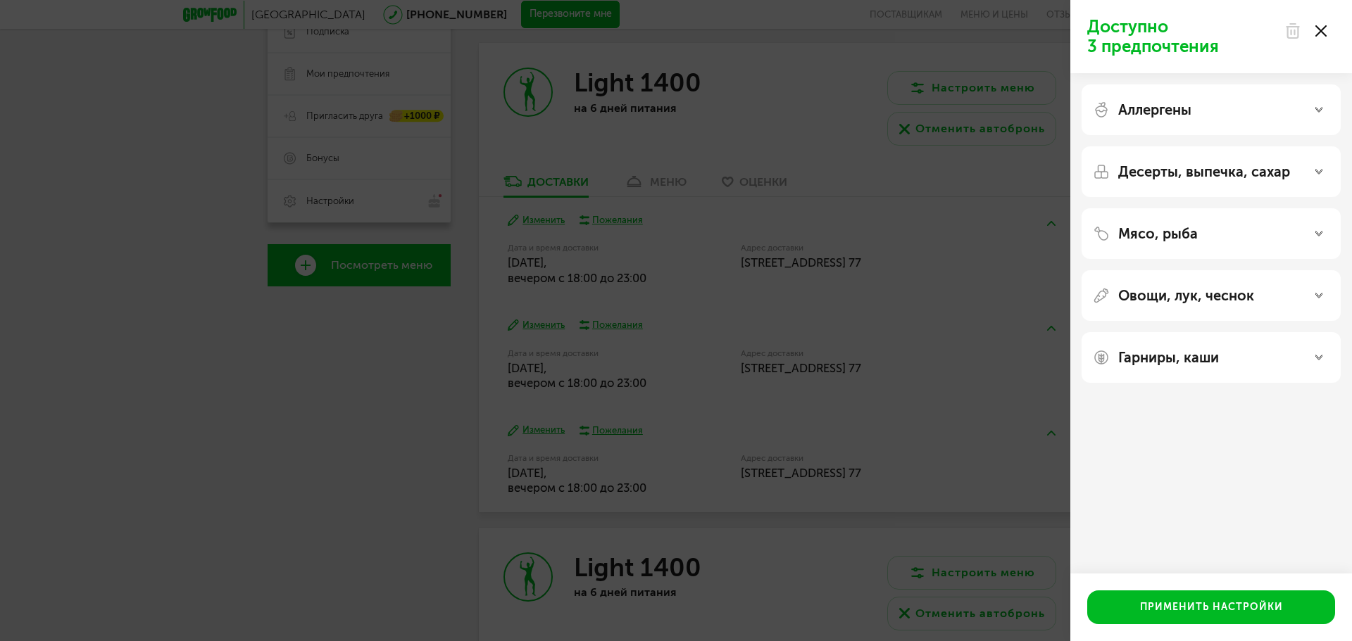
click at [1169, 251] on div "Мясо, рыба" at bounding box center [1210, 233] width 259 height 51
click at [1161, 237] on p "Мясо, рыба" at bounding box center [1158, 233] width 80 height 17
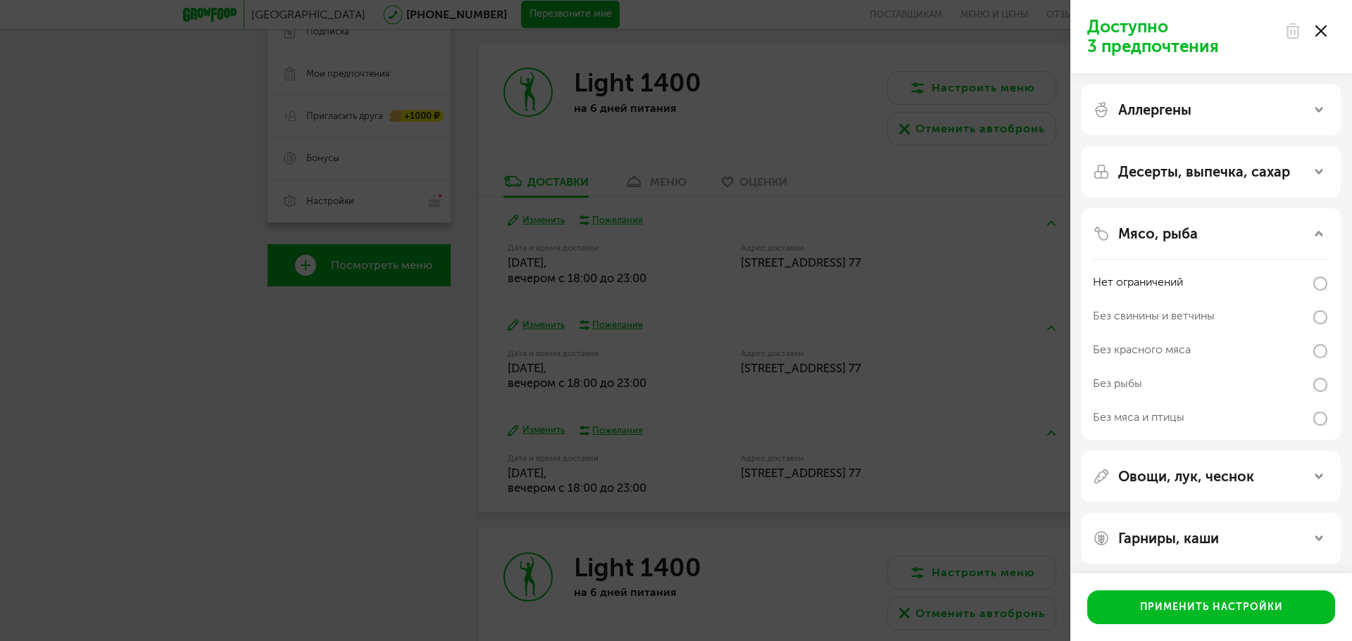
click at [1272, 234] on div "Мясо, рыба" at bounding box center [1211, 233] width 237 height 17
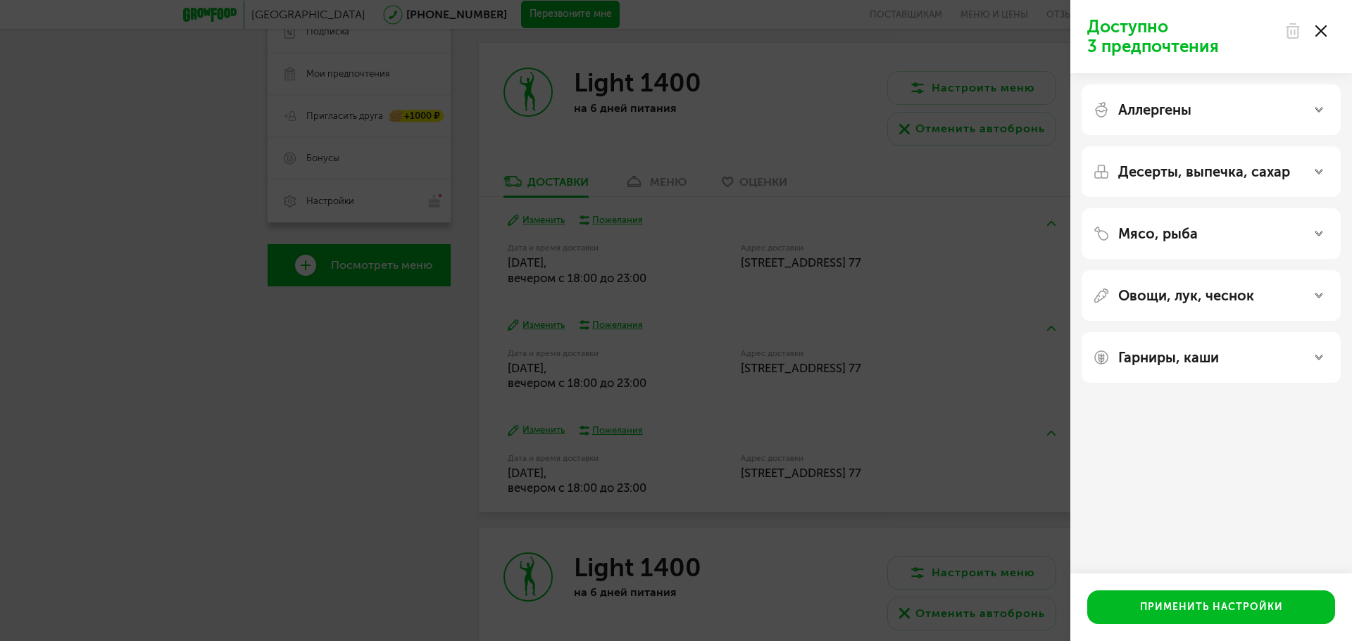
click at [1245, 293] on p "Овощи, лук, чеснок" at bounding box center [1186, 295] width 136 height 17
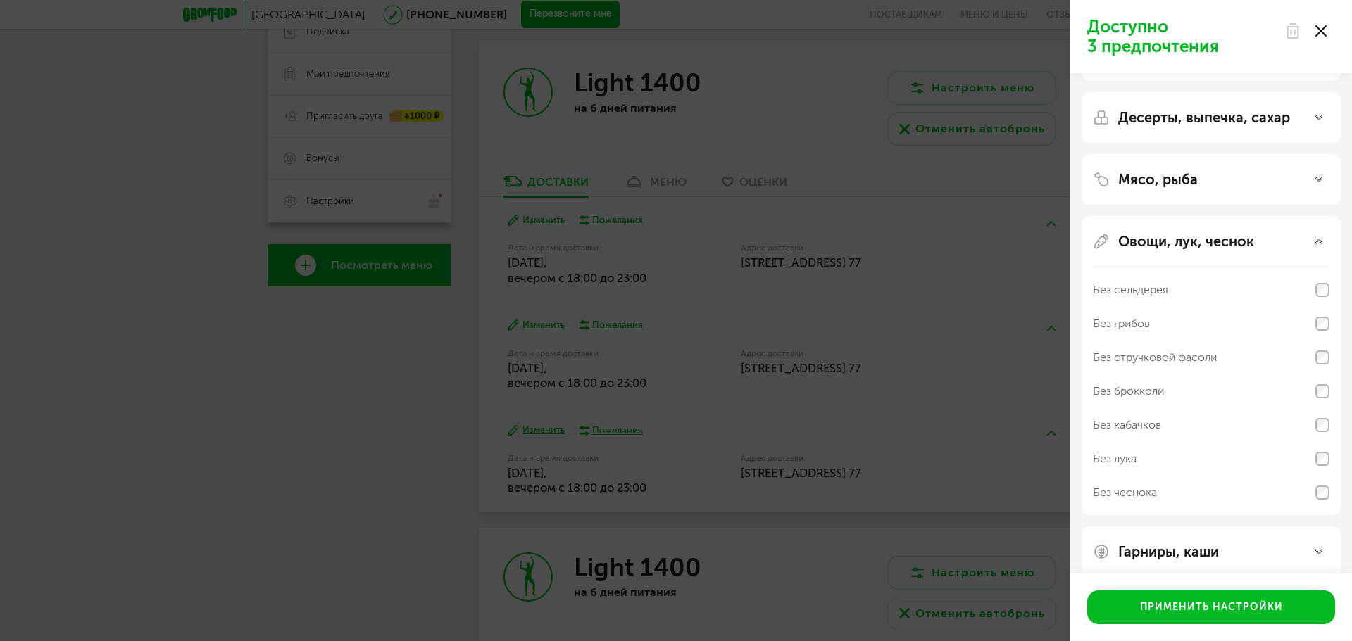
scroll to position [72, 0]
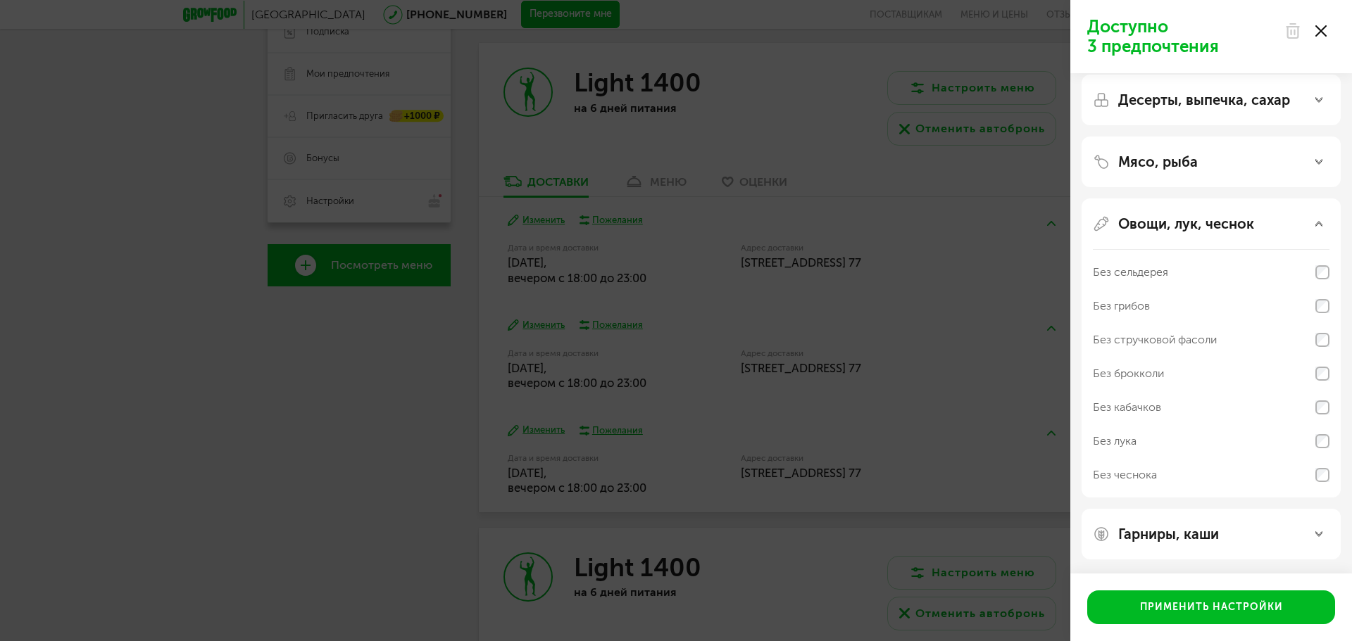
click at [1184, 223] on p "Овощи, лук, чеснок" at bounding box center [1186, 223] width 136 height 17
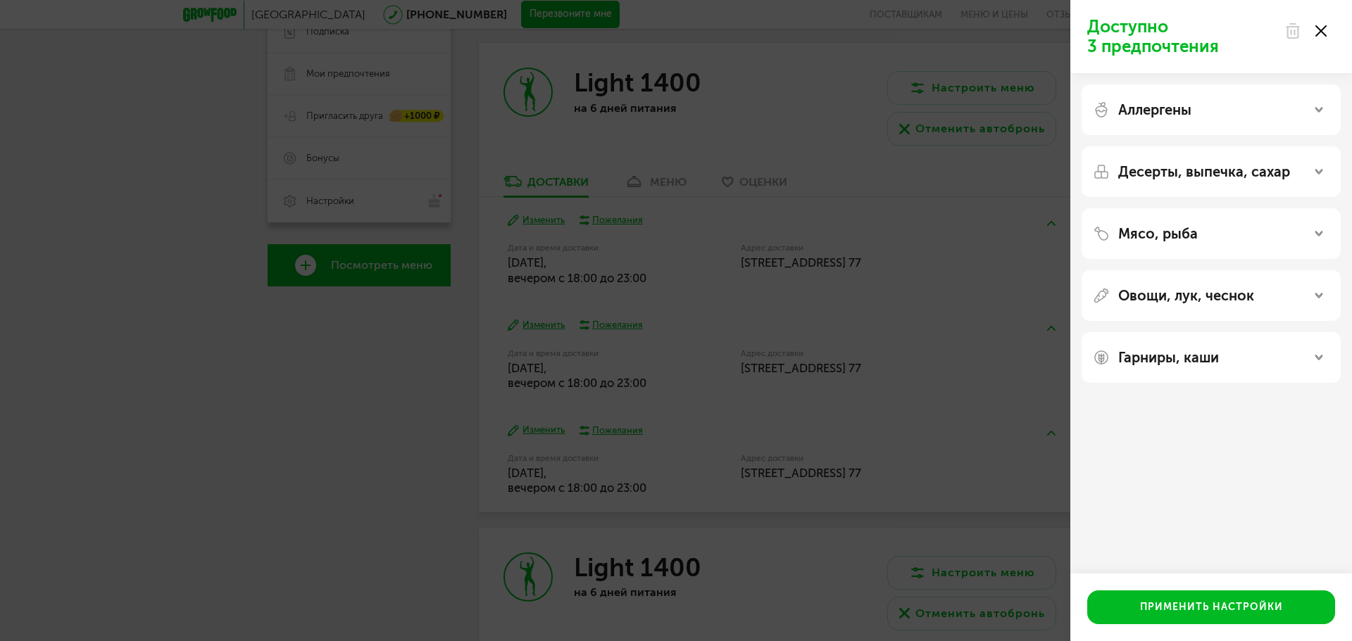
scroll to position [0, 0]
click at [1186, 357] on p "Гарниры, каши" at bounding box center [1168, 357] width 101 height 17
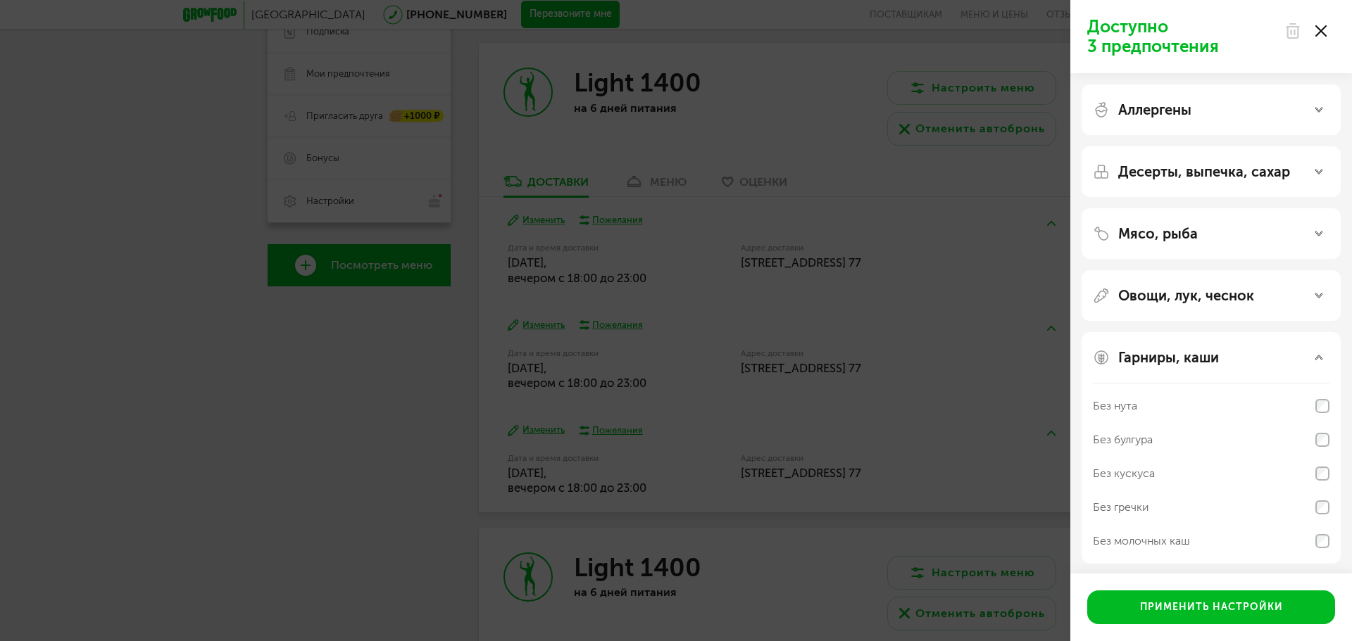
scroll to position [4, 0]
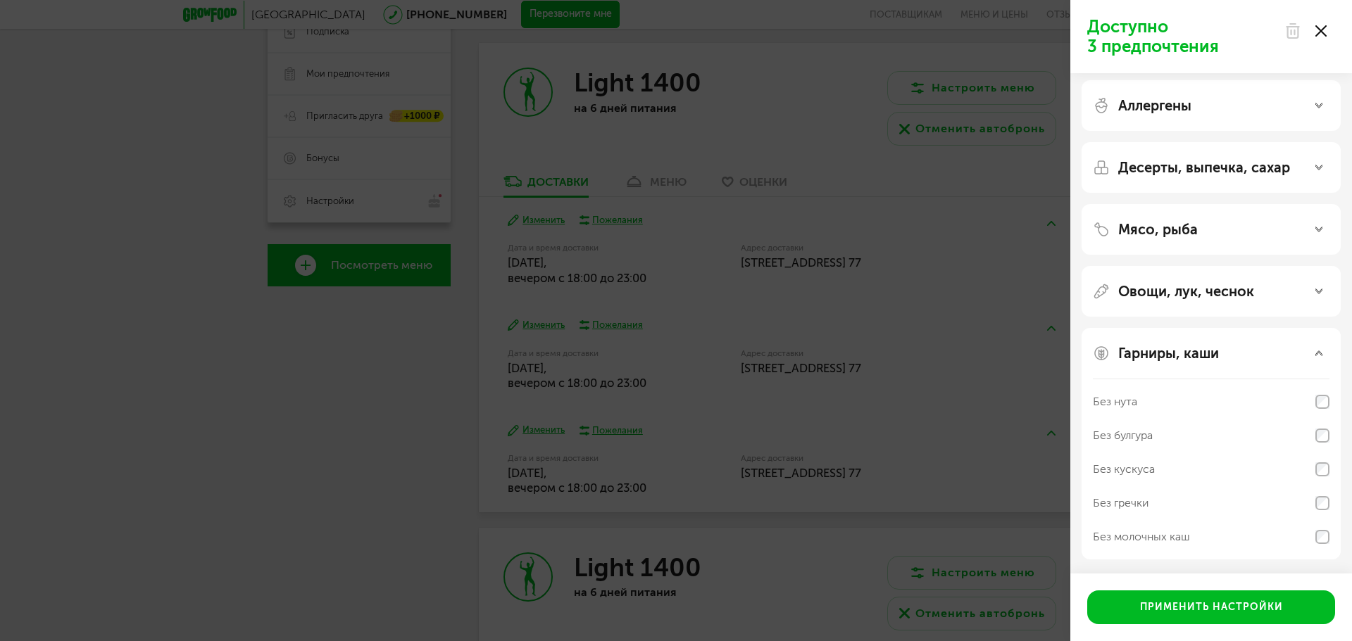
click at [1179, 358] on p "Гарниры, каши" at bounding box center [1168, 353] width 101 height 17
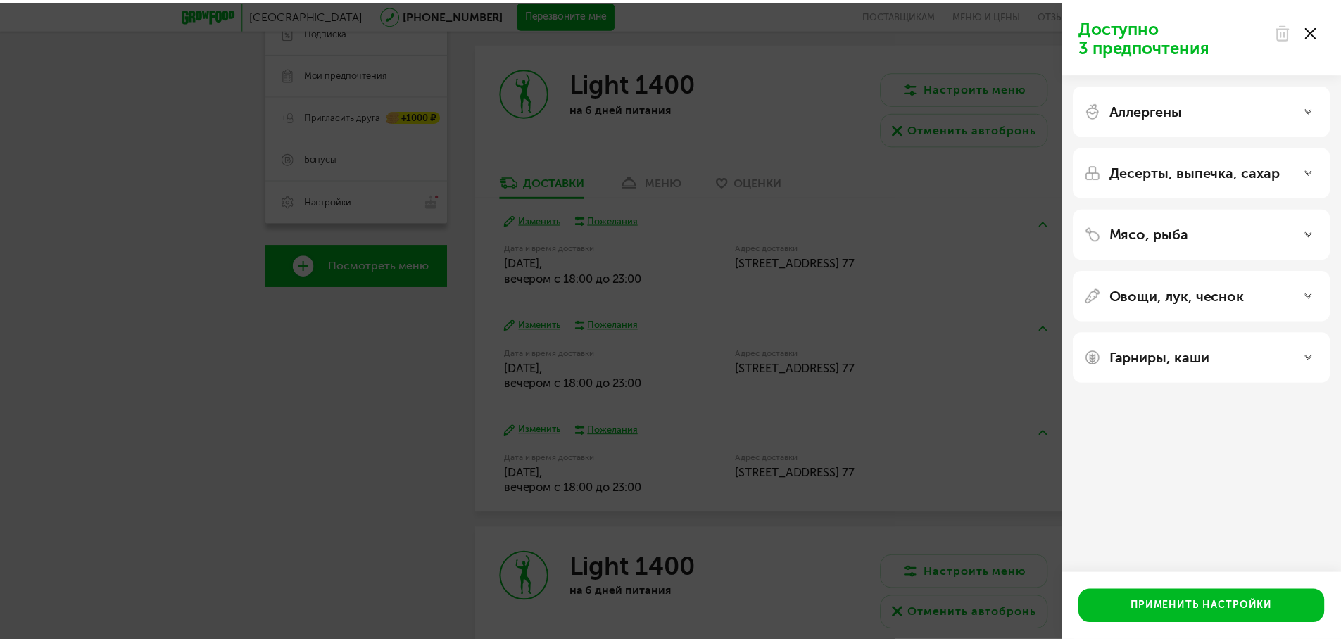
scroll to position [0, 0]
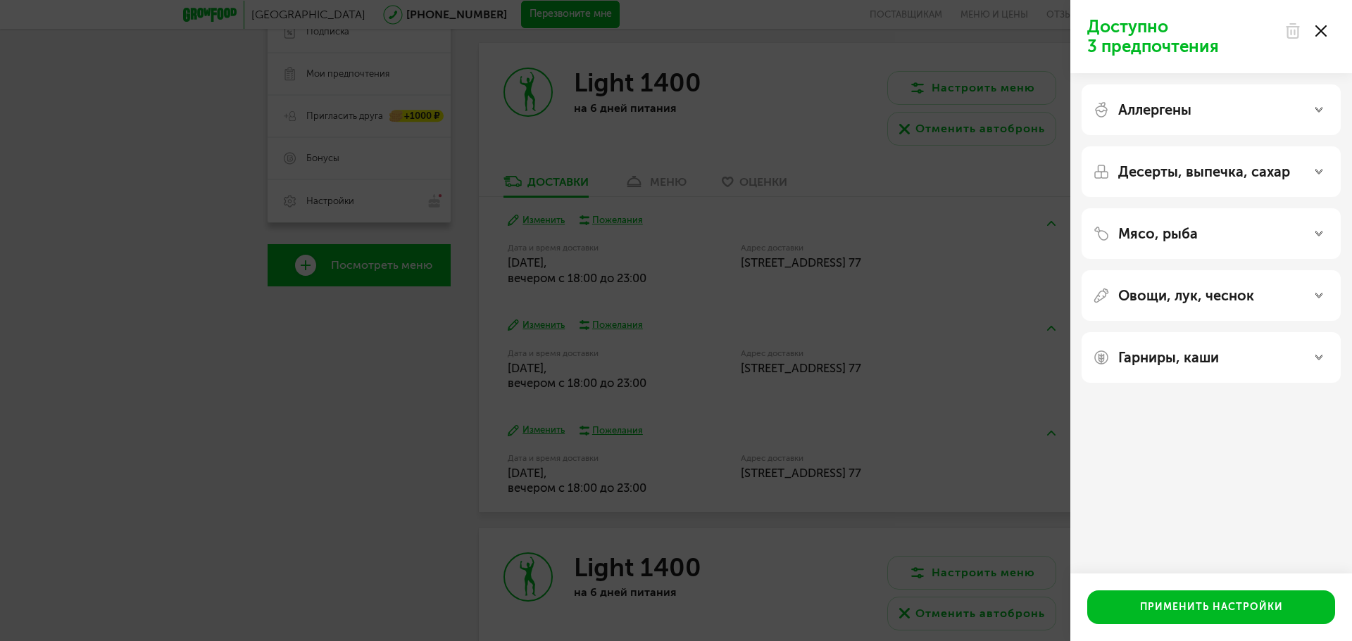
click at [1319, 36] on icon at bounding box center [1320, 30] width 11 height 11
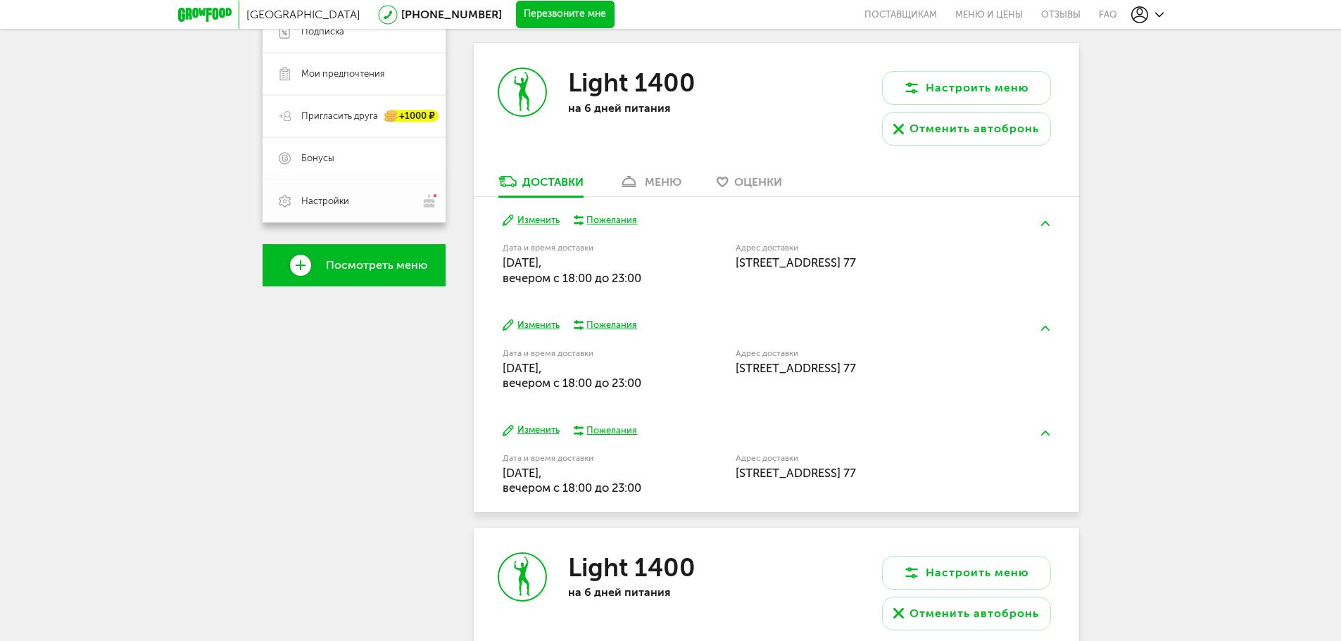
click at [431, 201] on img at bounding box center [430, 201] width 16 height 15
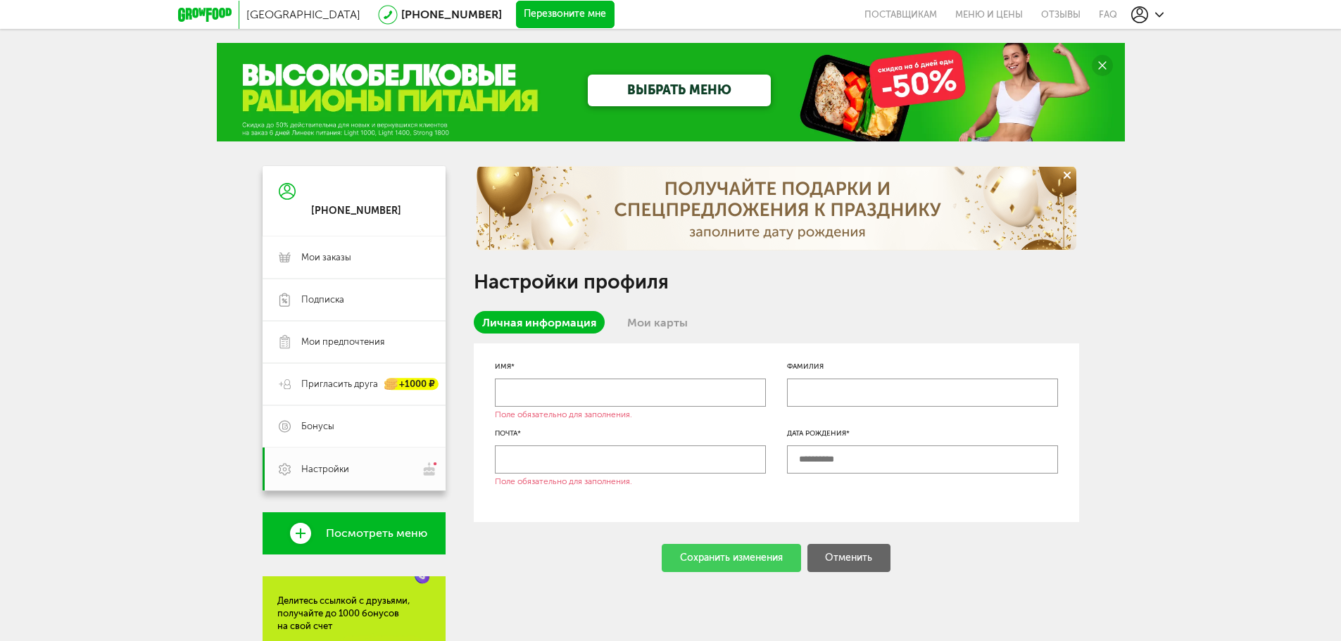
click at [588, 395] on input "text" at bounding box center [630, 393] width 271 height 28
type input "*******"
click at [577, 460] on input "text" at bounding box center [630, 460] width 271 height 28
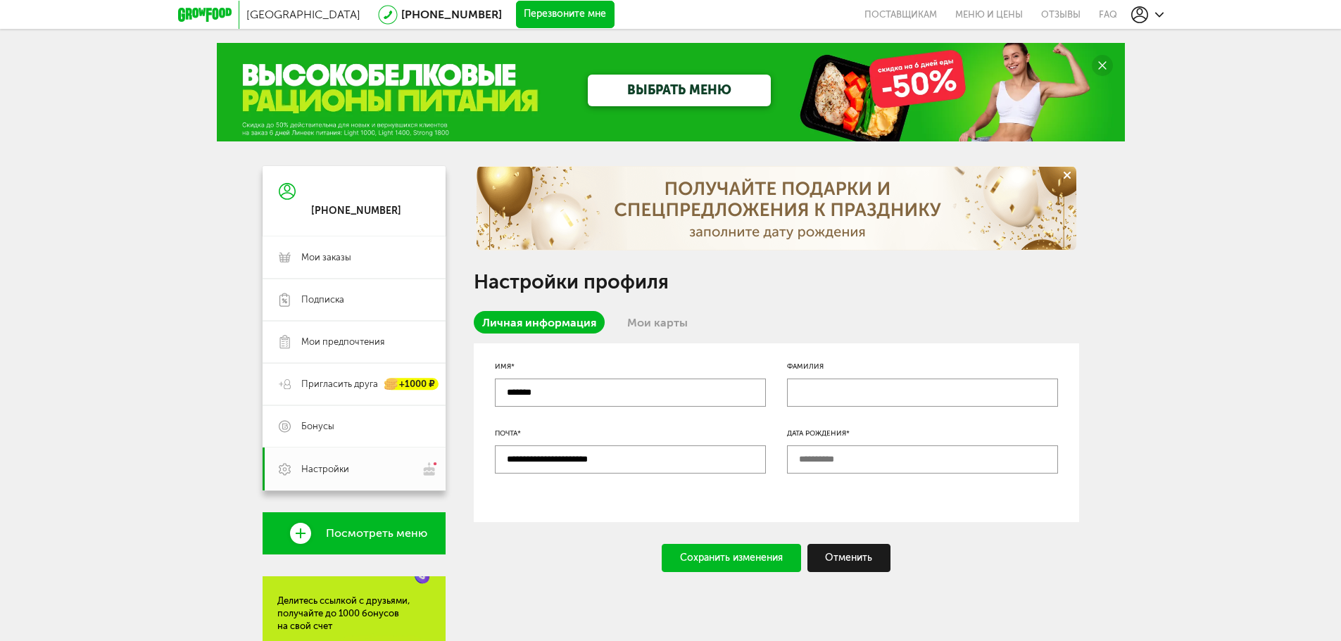
type input "**********"
click at [836, 395] on input "text" at bounding box center [922, 393] width 271 height 28
type input "*****"
click at [832, 468] on input "text" at bounding box center [922, 460] width 271 height 28
type input "**********"
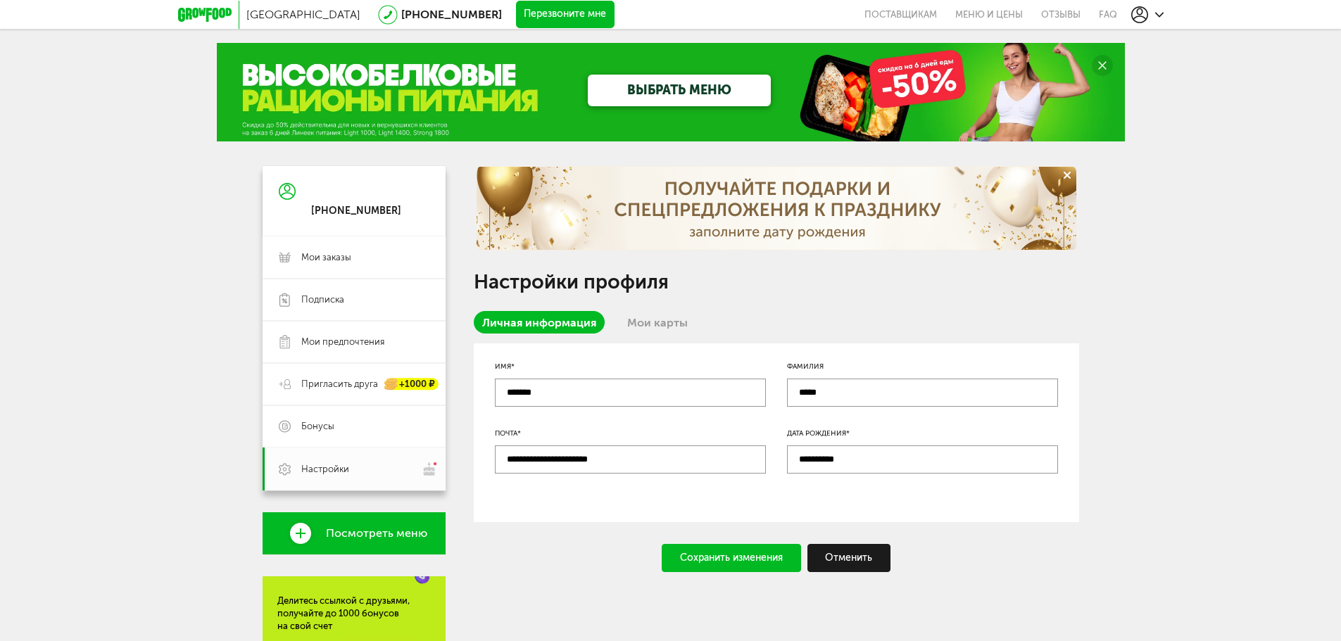
click at [691, 507] on div "**********" at bounding box center [776, 433] width 605 height 179
click at [724, 567] on div "Сохранить изменения" at bounding box center [731, 558] width 139 height 28
